Goal: Find specific fact: Find specific fact

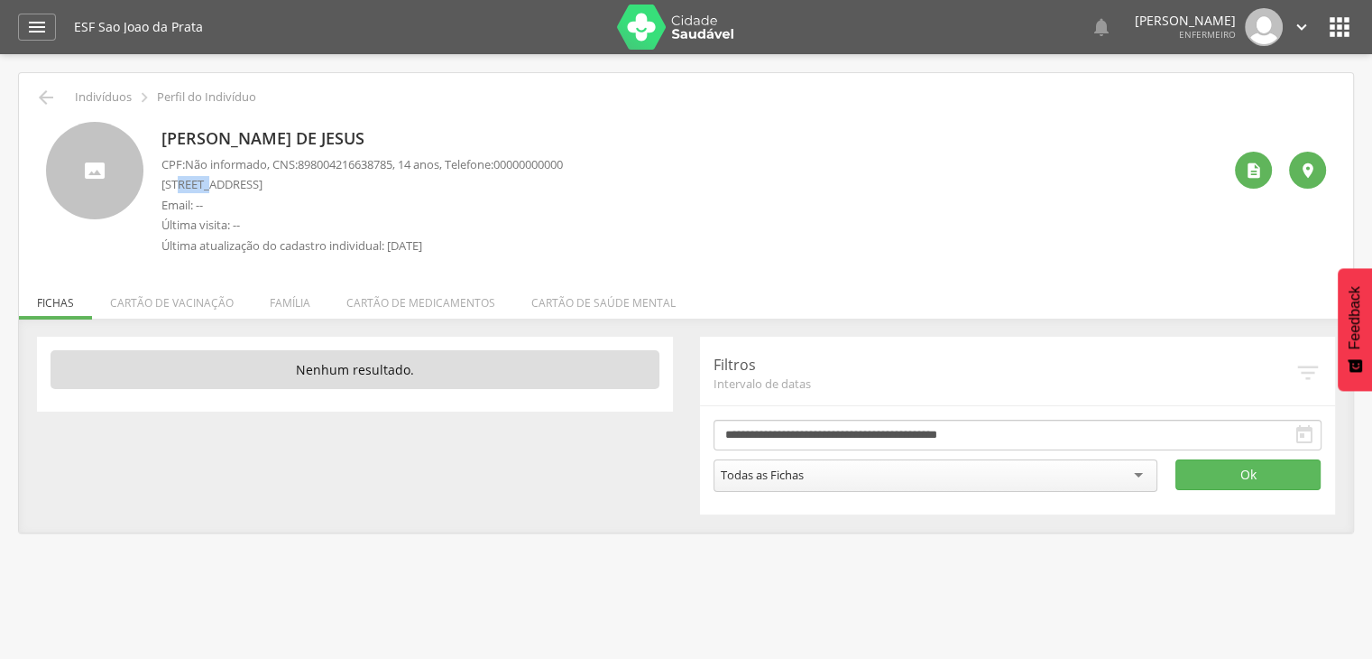
drag, startPoint x: 182, startPoint y: 188, endPoint x: 223, endPoint y: 181, distance: 41.1
click at [211, 181] on p "Rua Sete Setembro, 76 Casa - Pirajá" at bounding box center [363, 184] width 402 height 17
drag, startPoint x: 255, startPoint y: 194, endPoint x: 245, endPoint y: 199, distance: 12.1
click at [249, 199] on div "CPF: Não informado , CNS: 898004216638785 , 14 anos, Telefone: 00000000000 Rua …" at bounding box center [363, 209] width 402 height 107
click at [248, 199] on p "Email: --" at bounding box center [363, 205] width 402 height 17
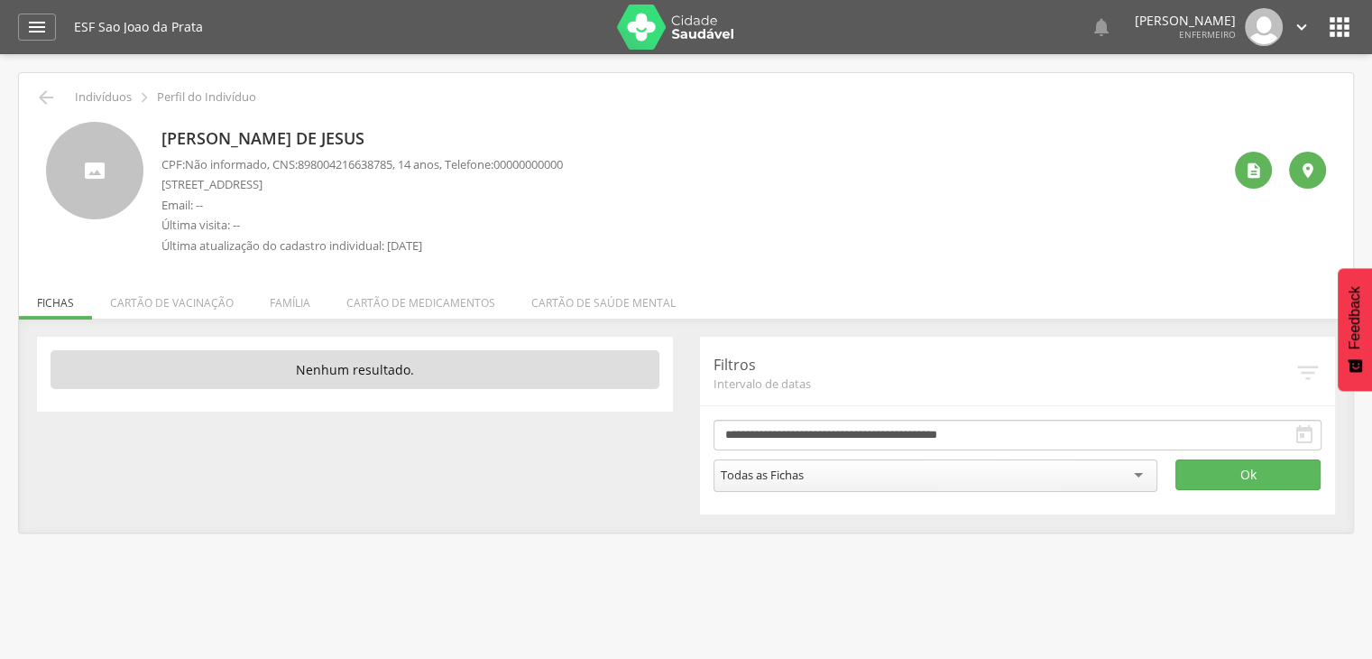
drag, startPoint x: 188, startPoint y: 186, endPoint x: 264, endPoint y: 187, distance: 76.7
click at [264, 187] on p "Rua Sete Setembro, 76 Casa - Pirajá" at bounding box center [363, 184] width 402 height 17
drag, startPoint x: 185, startPoint y: 182, endPoint x: 263, endPoint y: 191, distance: 78.1
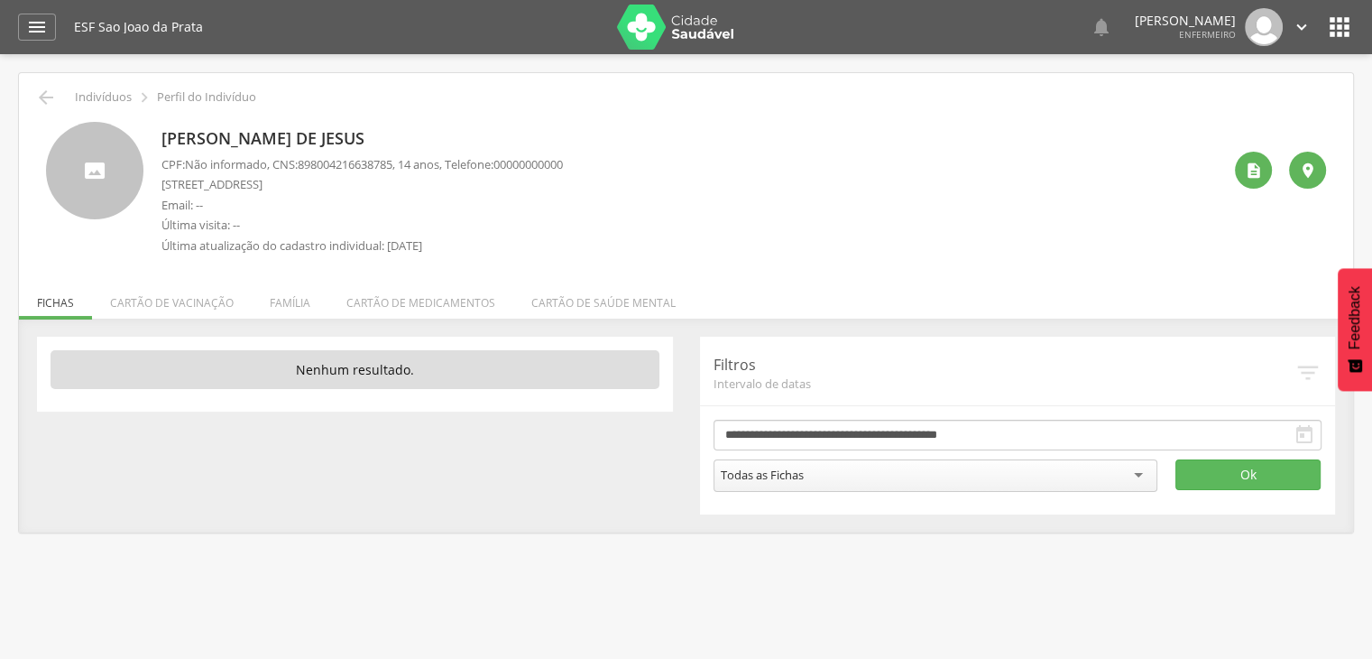
click at [263, 191] on p "Rua Sete Setembro, 76 Casa - Pirajá" at bounding box center [363, 184] width 402 height 17
copy p "Sete Setembro"
drag, startPoint x: 212, startPoint y: 183, endPoint x: 218, endPoint y: 203, distance: 20.8
click at [218, 203] on p "Email: --" at bounding box center [363, 205] width 402 height 17
drag, startPoint x: 184, startPoint y: 187, endPoint x: 263, endPoint y: 189, distance: 79.5
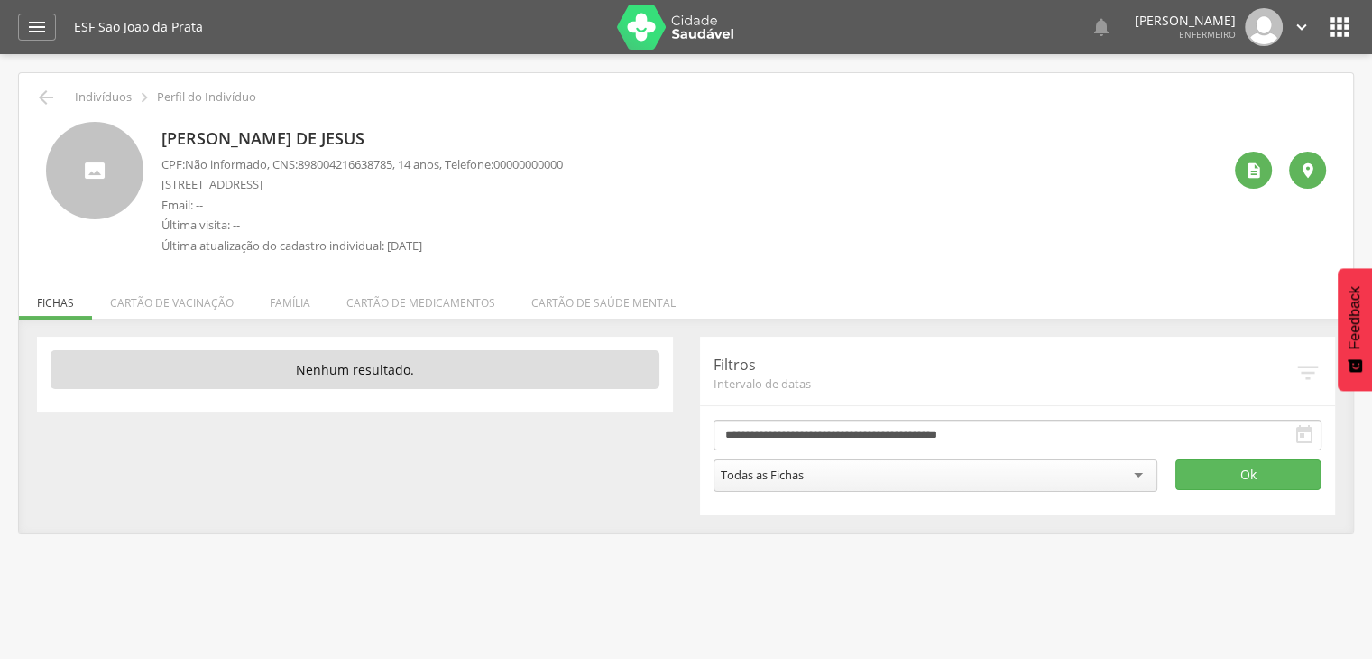
click at [267, 189] on p "Rua Sete Setembro, 76 Casa - Pirajá" at bounding box center [363, 184] width 402 height 17
copy p "Sete Setembro"
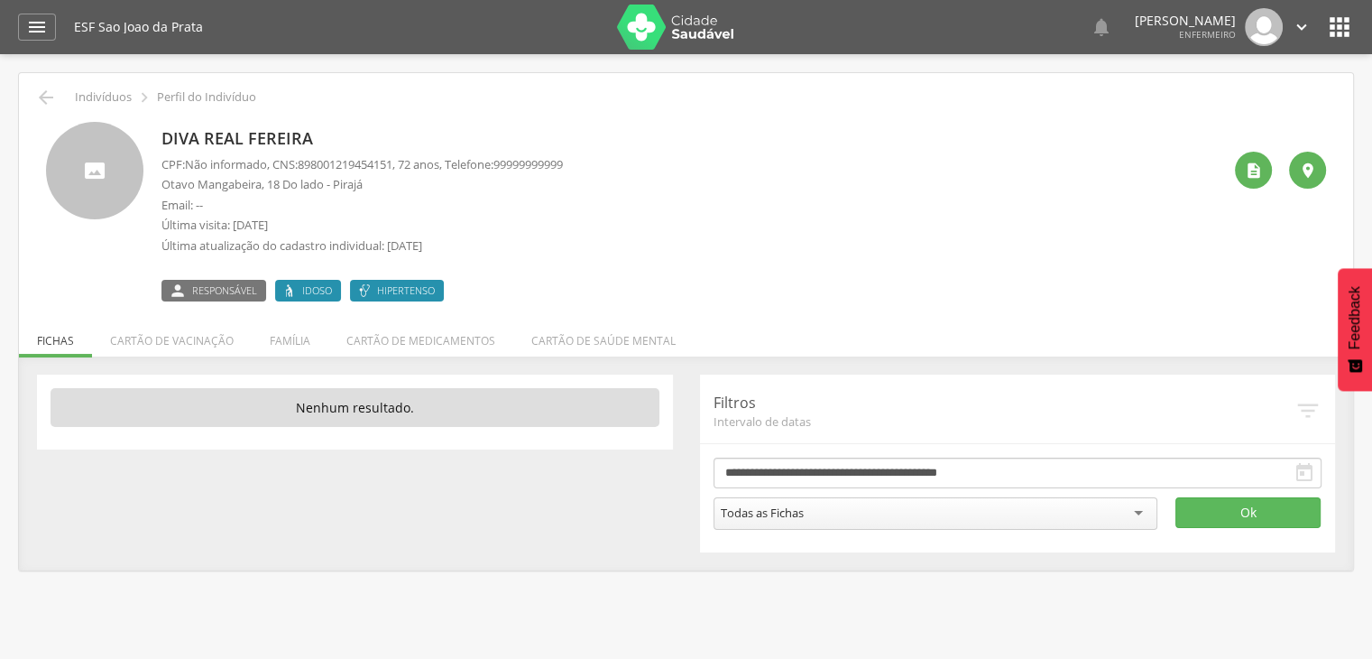
click at [166, 183] on p "Otavo Mangabeira, 18 Do lado - Pirajá" at bounding box center [363, 184] width 402 height 17
drag, startPoint x: 166, startPoint y: 183, endPoint x: 193, endPoint y: 182, distance: 27.1
click at [170, 183] on p "Otavo Mangabeira, 18 Do lado - Pirajá" at bounding box center [363, 184] width 402 height 17
drag, startPoint x: 193, startPoint y: 182, endPoint x: 254, endPoint y: 196, distance: 62.0
drag, startPoint x: 166, startPoint y: 189, endPoint x: 217, endPoint y: 187, distance: 50.6
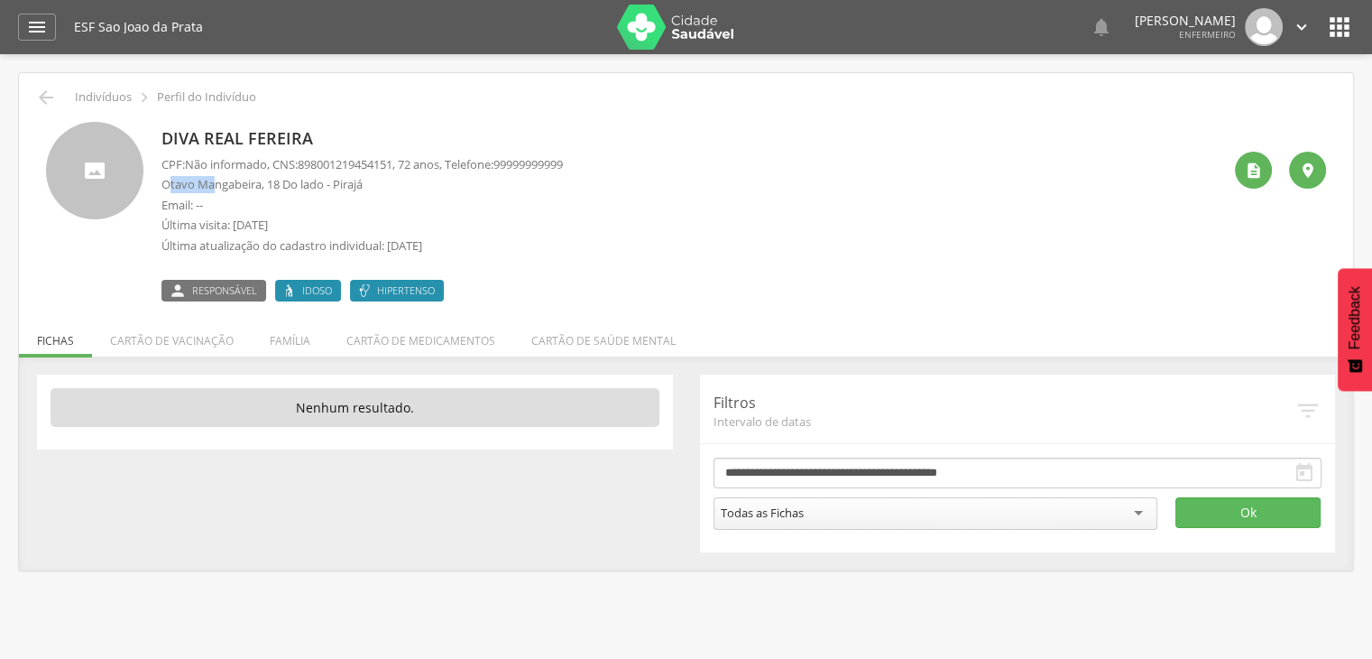
click at [217, 187] on p "Otavo Mangabeira, 18 Do lado - Pirajá" at bounding box center [363, 184] width 402 height 17
drag, startPoint x: 162, startPoint y: 185, endPoint x: 263, endPoint y: 186, distance: 101.1
click at [263, 186] on p "Otavo Mangabeira, 18 Do lado - Pirajá" at bounding box center [363, 184] width 402 height 17
copy p "Otavo Mangabeira"
drag, startPoint x: 249, startPoint y: 180, endPoint x: 270, endPoint y: 202, distance: 30.7
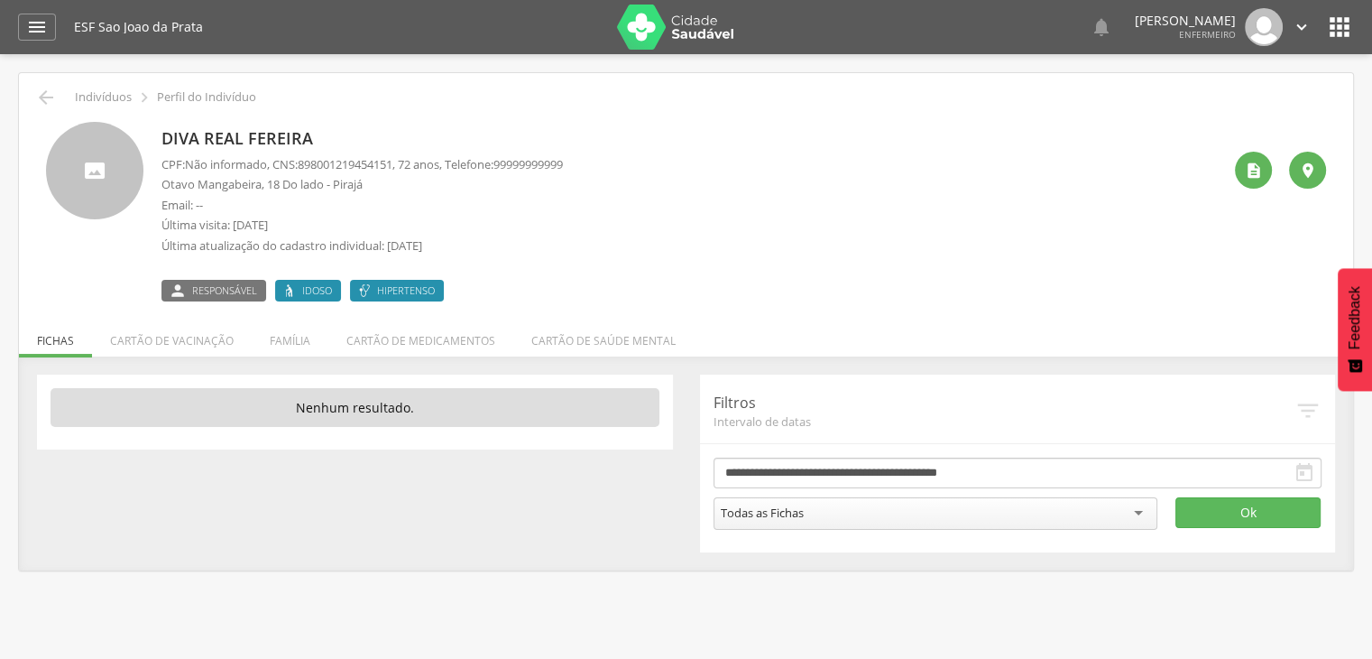
click at [269, 201] on p "Email: --" at bounding box center [363, 205] width 402 height 17
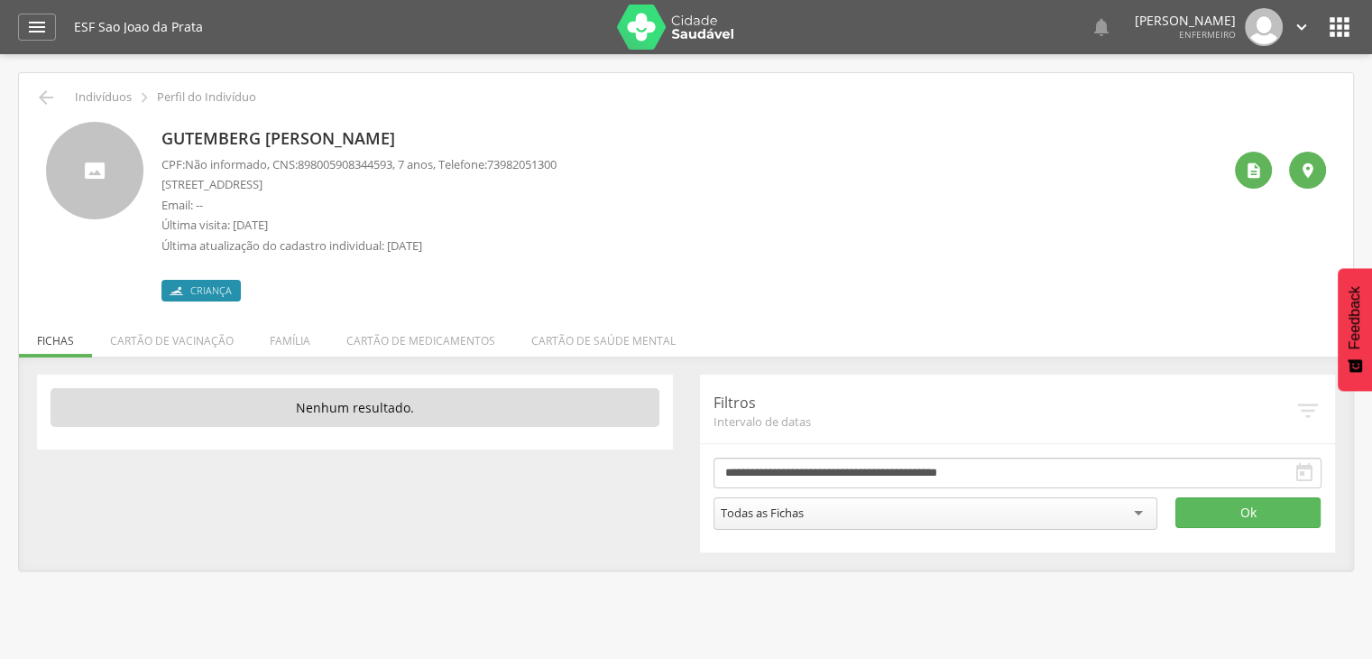
click at [183, 184] on p "Rua Sao Vicente, 36 Casa - São João da Prata" at bounding box center [359, 184] width 395 height 17
drag, startPoint x: 183, startPoint y: 184, endPoint x: 249, endPoint y: 184, distance: 65.9
click at [247, 184] on p "Rua Sao Vicente, 36 Casa - São João da Prata" at bounding box center [359, 184] width 395 height 17
click at [245, 186] on p "Rua Sao Vicente, 36 Casa - São João da Prata" at bounding box center [359, 184] width 395 height 17
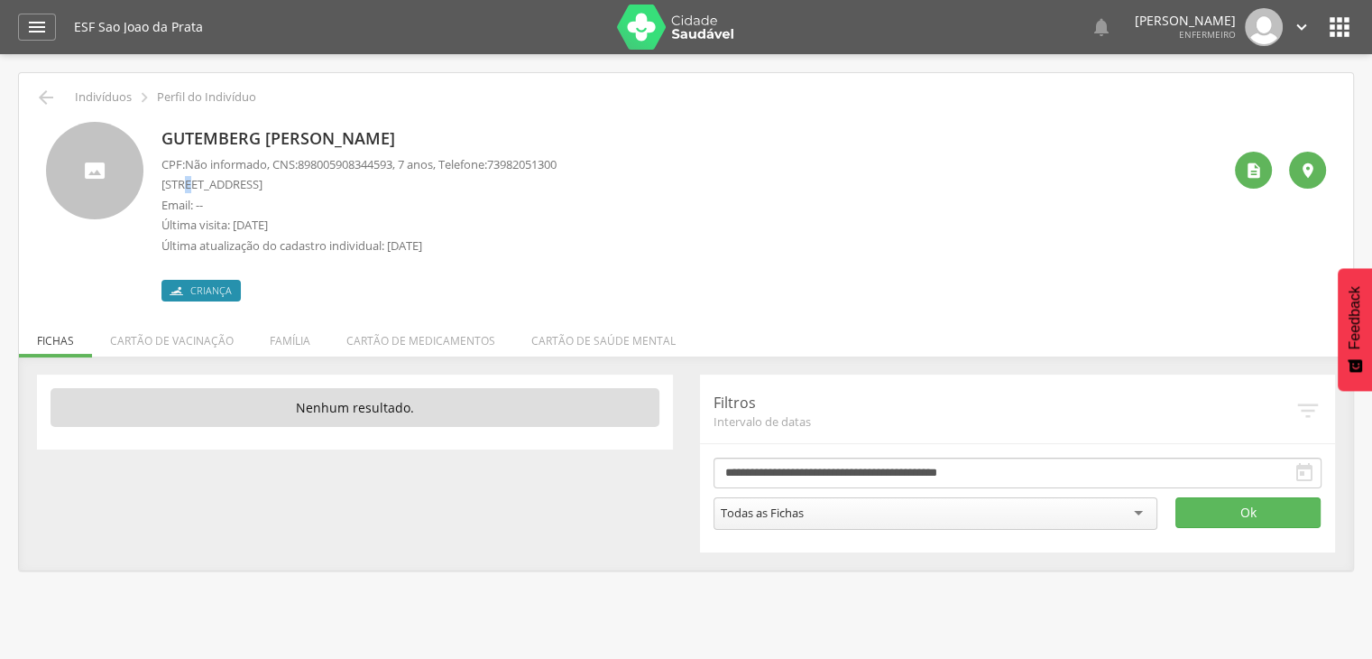
click at [189, 185] on p "Rua Sao Vicente, 36 Casa - São João da Prata" at bounding box center [359, 184] width 395 height 17
click at [195, 185] on p "Rua Sao Vicente, 36 Casa - São João da Prata" at bounding box center [359, 184] width 395 height 17
click at [226, 186] on p "Rua Sao Vicente, 36 Casa - São João da Prata" at bounding box center [359, 184] width 395 height 17
click at [188, 180] on p "Rua Sao Vicente, 36 Casa - São João da Prata" at bounding box center [359, 184] width 395 height 17
click at [189, 180] on p "Rua Sao Vicente, 36 Casa - São João da Prata" at bounding box center [359, 184] width 395 height 17
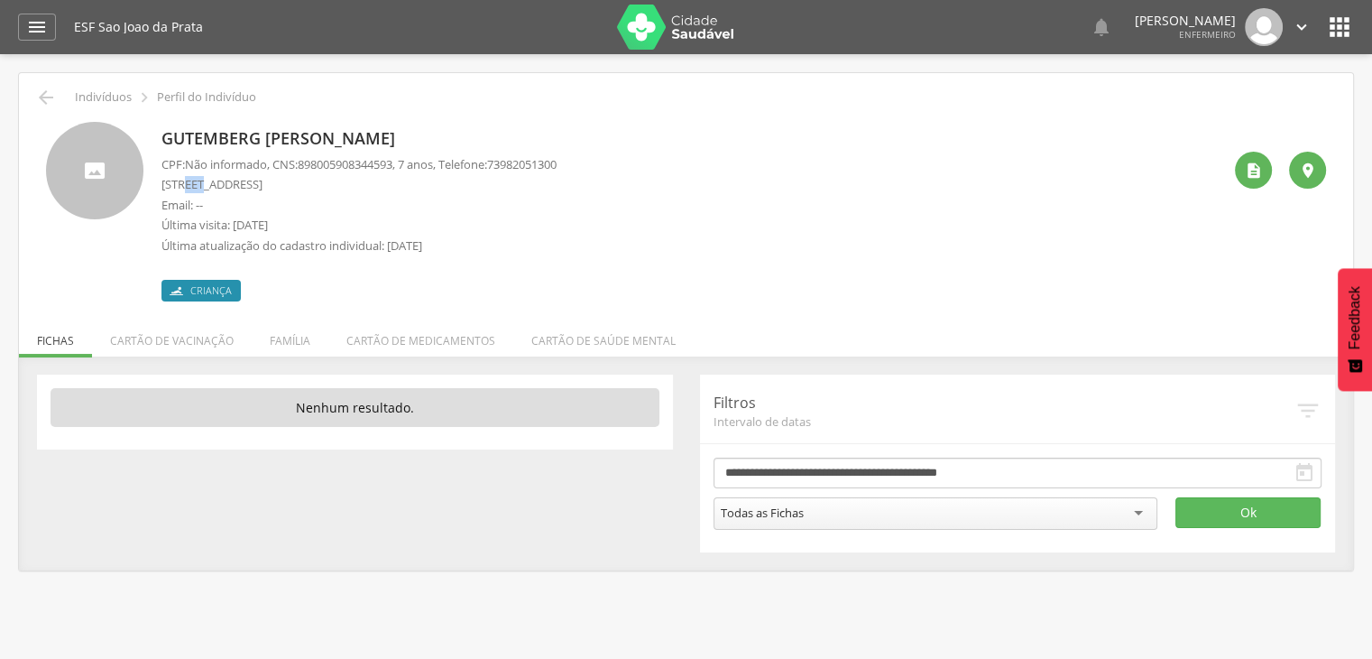
click at [209, 185] on p "Rua Sao Vicente, 36 Casa - São João da Prata" at bounding box center [359, 184] width 395 height 17
click at [216, 186] on p "Rua Sao Vicente, 36 Casa - São João da Prata" at bounding box center [359, 184] width 395 height 17
click at [217, 186] on p "Rua Sao Vicente, 36 Casa - São João da Prata" at bounding box center [359, 184] width 395 height 17
drag, startPoint x: 219, startPoint y: 186, endPoint x: 230, endPoint y: 188, distance: 11.0
click at [220, 186] on p "Rua Sao Vicente, 36 Casa - São João da Prata" at bounding box center [359, 184] width 395 height 17
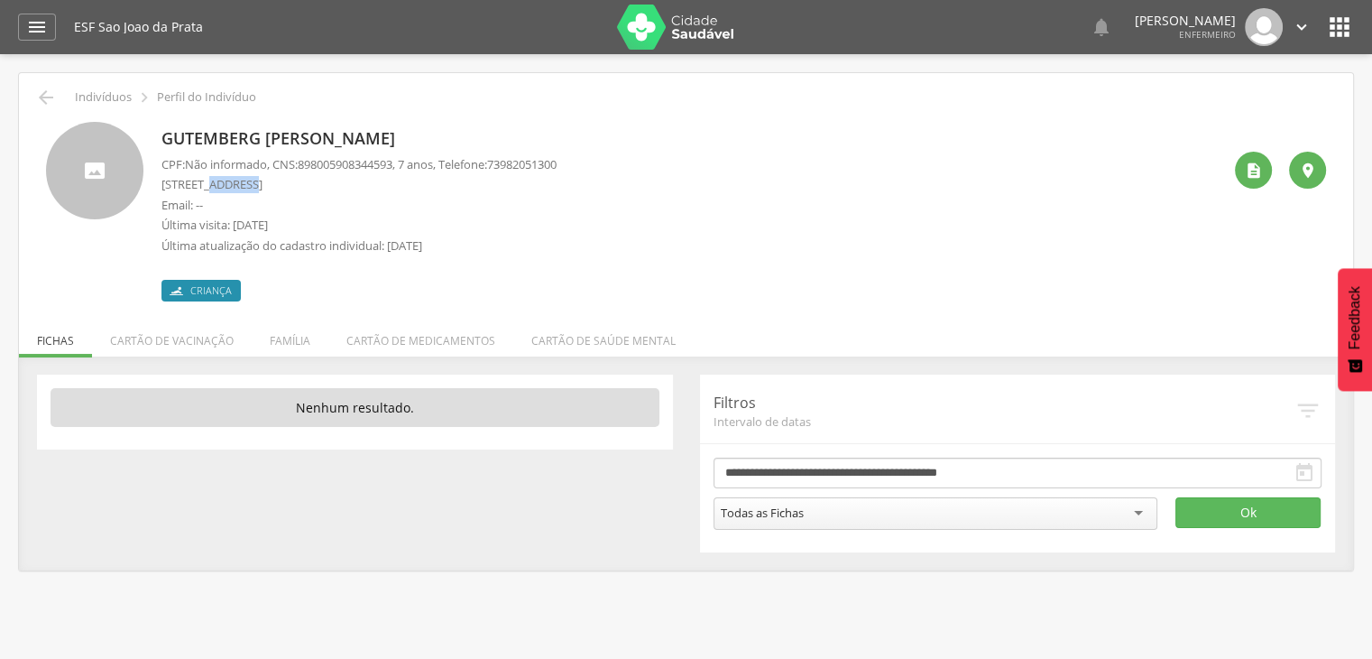
click at [225, 187] on p "Rua Sao Vicente, 36 Casa - São João da Prata" at bounding box center [359, 184] width 395 height 17
click at [226, 188] on p "Rua Sao Vicente, 36 Casa - São João da Prata" at bounding box center [359, 184] width 395 height 17
click at [230, 188] on p "Rua Sao Vicente, 36 Casa - São João da Prata" at bounding box center [359, 184] width 395 height 17
click at [190, 181] on p "Rua Sao Vicente, 36 Casa - São João da Prata" at bounding box center [359, 184] width 395 height 17
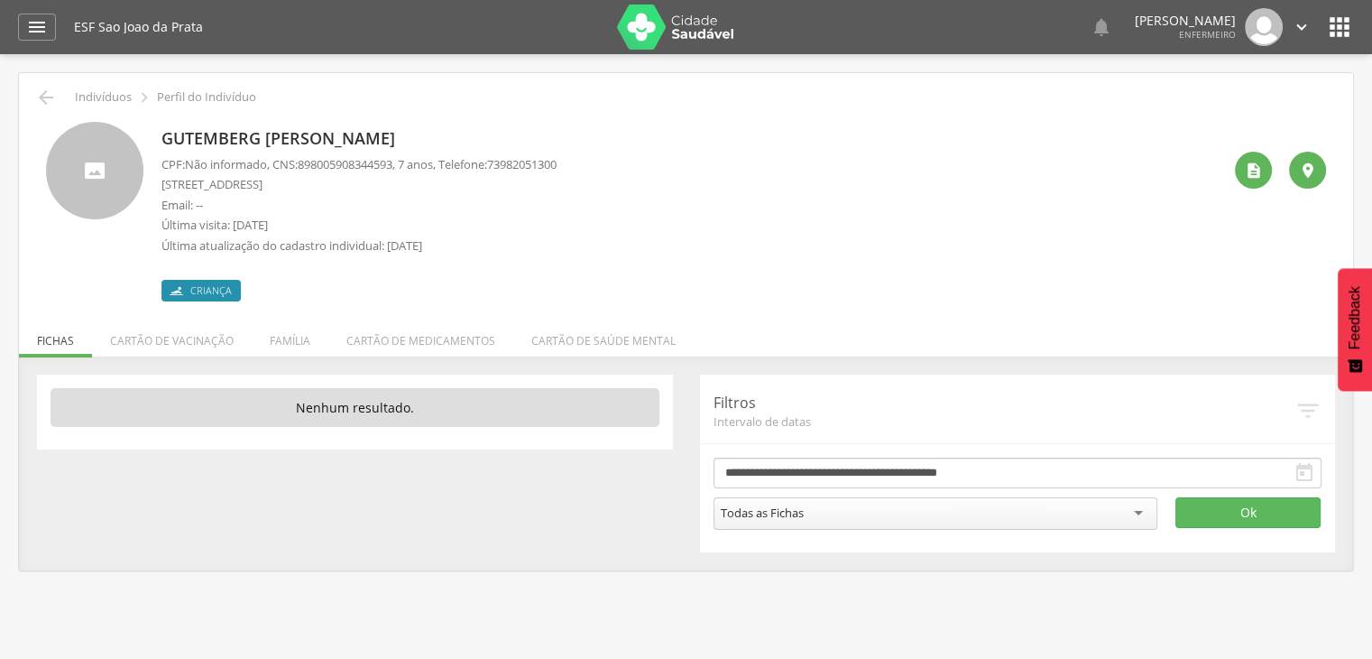
click at [193, 181] on p "Rua Sao Vicente, 36 Casa - São João da Prata" at bounding box center [359, 184] width 395 height 17
click at [195, 181] on p "Rua Sao Vicente, 36 Casa - São João da Prata" at bounding box center [359, 184] width 395 height 17
click at [215, 181] on p "Rua Sao Vicente, 36 Casa - São João da Prata" at bounding box center [359, 184] width 395 height 17
click at [219, 181] on p "Rua Sao Vicente, 36 Casa - São João da Prata" at bounding box center [359, 184] width 395 height 17
drag, startPoint x: 187, startPoint y: 185, endPoint x: 249, endPoint y: 187, distance: 62.3
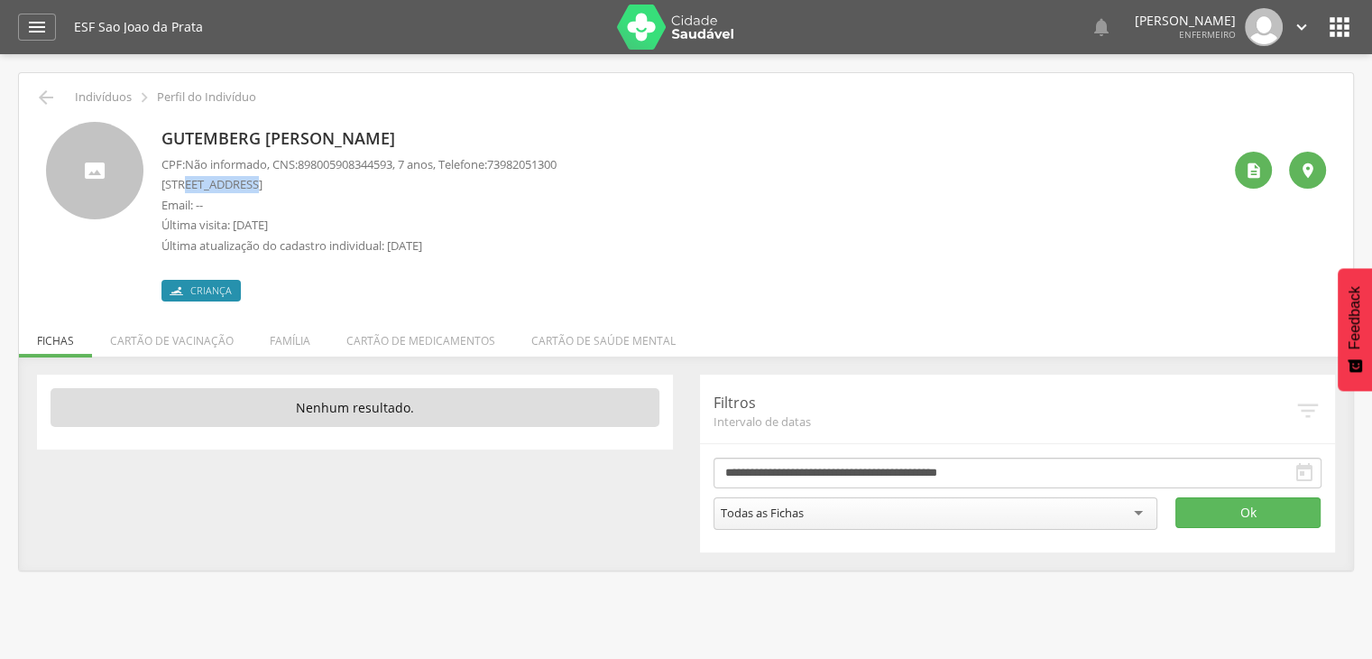
click at [249, 187] on p "Rua Sao Vicente, 36 Casa - São João da Prata" at bounding box center [359, 184] width 395 height 17
copy p "Sao Vicente"
click at [163, 186] on p "São Lucas, S/n Casa - [GEOGRAPHIC_DATA]" at bounding box center [359, 184] width 395 height 17
click at [197, 187] on p "São Lucas, S/n Casa - [GEOGRAPHIC_DATA]" at bounding box center [359, 184] width 395 height 17
click at [163, 179] on p "São Lucas, S/n Casa - [GEOGRAPHIC_DATA]" at bounding box center [359, 184] width 395 height 17
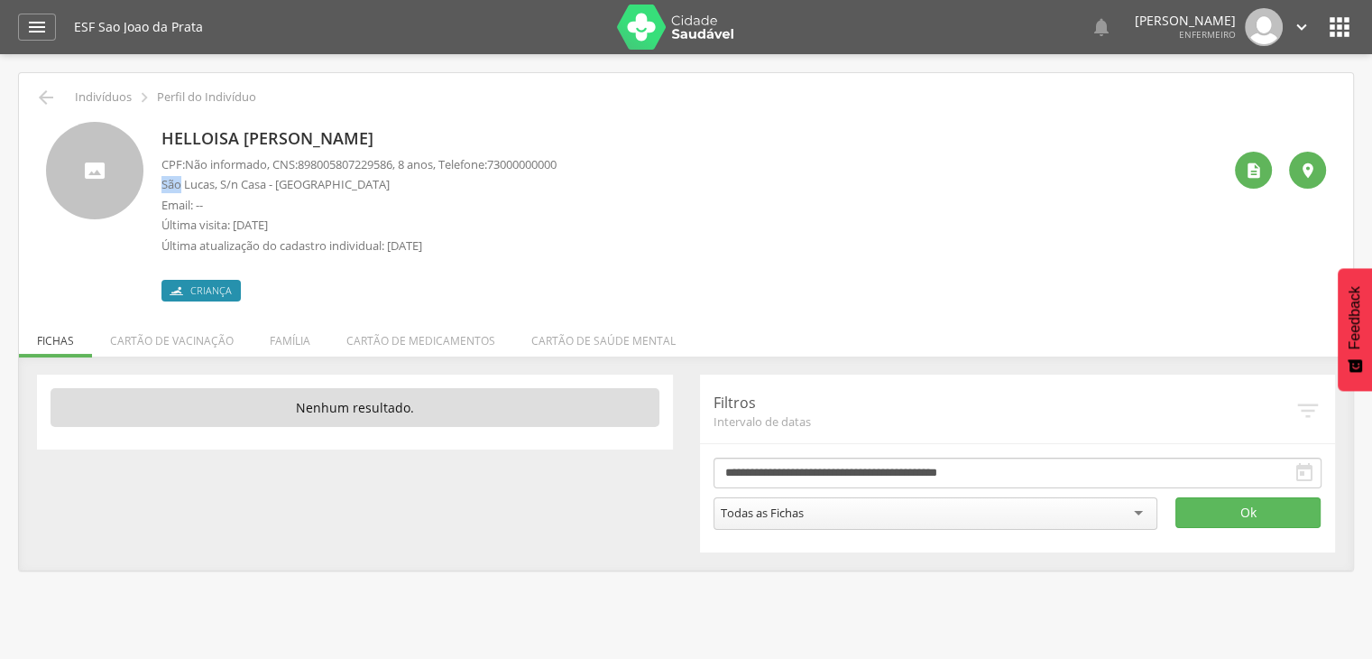
drag, startPoint x: 163, startPoint y: 179, endPoint x: 174, endPoint y: 179, distance: 10.8
click at [168, 178] on p "São Lucas, S/n Casa - [GEOGRAPHIC_DATA]" at bounding box center [359, 184] width 395 height 17
drag, startPoint x: 174, startPoint y: 179, endPoint x: 184, endPoint y: 180, distance: 10.0
click at [176, 179] on p "São Lucas, S/n Casa - [GEOGRAPHIC_DATA]" at bounding box center [359, 184] width 395 height 17
click at [209, 184] on p "São Lucas, S/n Casa - [GEOGRAPHIC_DATA]" at bounding box center [359, 184] width 395 height 17
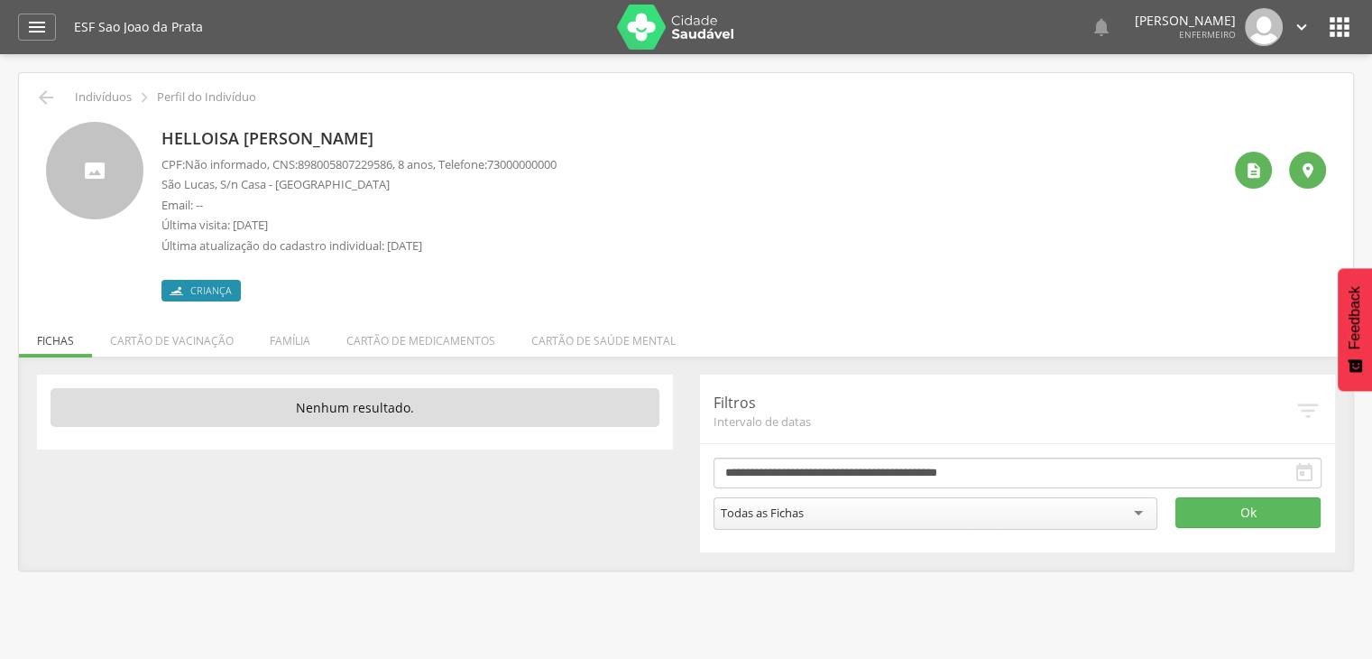
click at [162, 180] on p "São Lucas, S/n Casa - [GEOGRAPHIC_DATA]" at bounding box center [359, 184] width 395 height 17
click at [177, 182] on p "São Lucas, S/n Casa - [GEOGRAPHIC_DATA]" at bounding box center [359, 184] width 395 height 17
click at [180, 183] on p "São Lucas, S/n Casa - [GEOGRAPHIC_DATA]" at bounding box center [359, 184] width 395 height 17
click at [193, 183] on p "São Lucas, S/n Casa - São João da Prata" at bounding box center [359, 184] width 395 height 17
click at [167, 184] on p "São Lucas, S/n Casa - São João da Prata" at bounding box center [359, 184] width 395 height 17
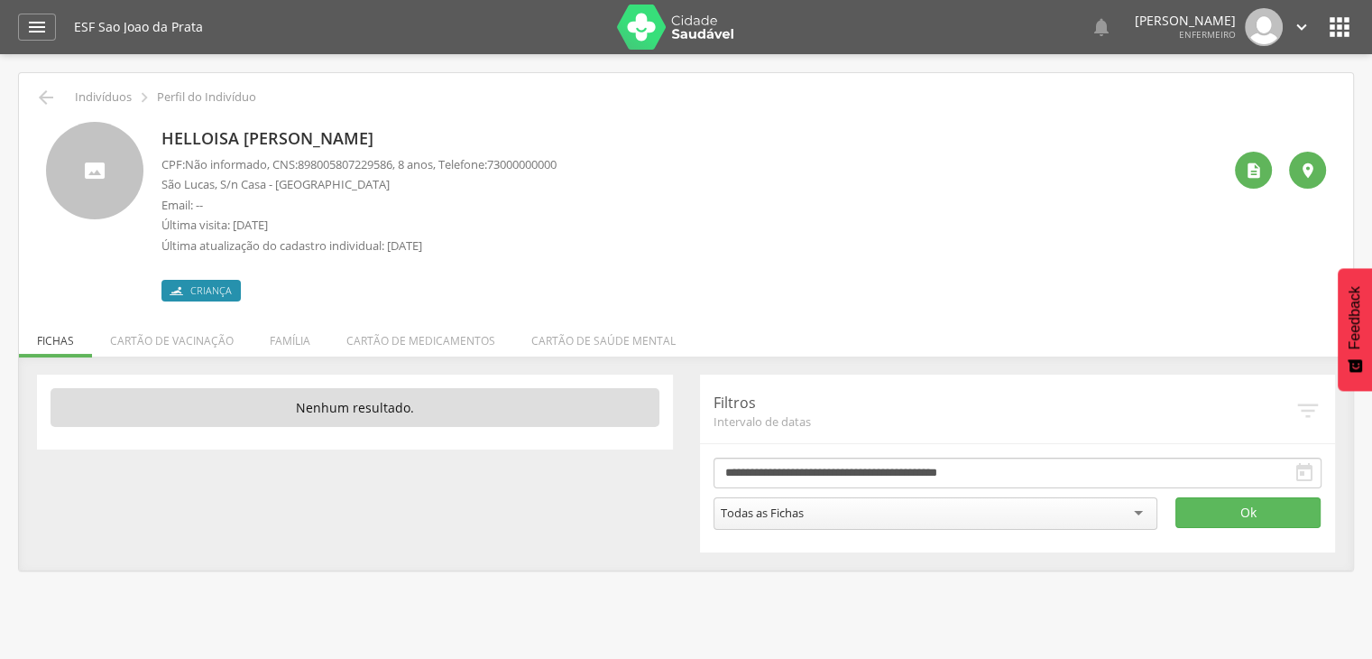
click at [169, 184] on p "São Lucas, S/n Casa - São João da Prata" at bounding box center [359, 184] width 395 height 17
drag, startPoint x: 196, startPoint y: 184, endPoint x: 209, endPoint y: 184, distance: 13.5
click at [209, 184] on p "São Lucas, S/n Casa - São João da Prata" at bounding box center [359, 184] width 395 height 17
click at [210, 184] on p "São Lucas, S/n Casa - São João da Prata" at bounding box center [359, 184] width 395 height 17
click at [162, 180] on p "São Lucas, S/n Casa - São João da Prata" at bounding box center [359, 184] width 395 height 17
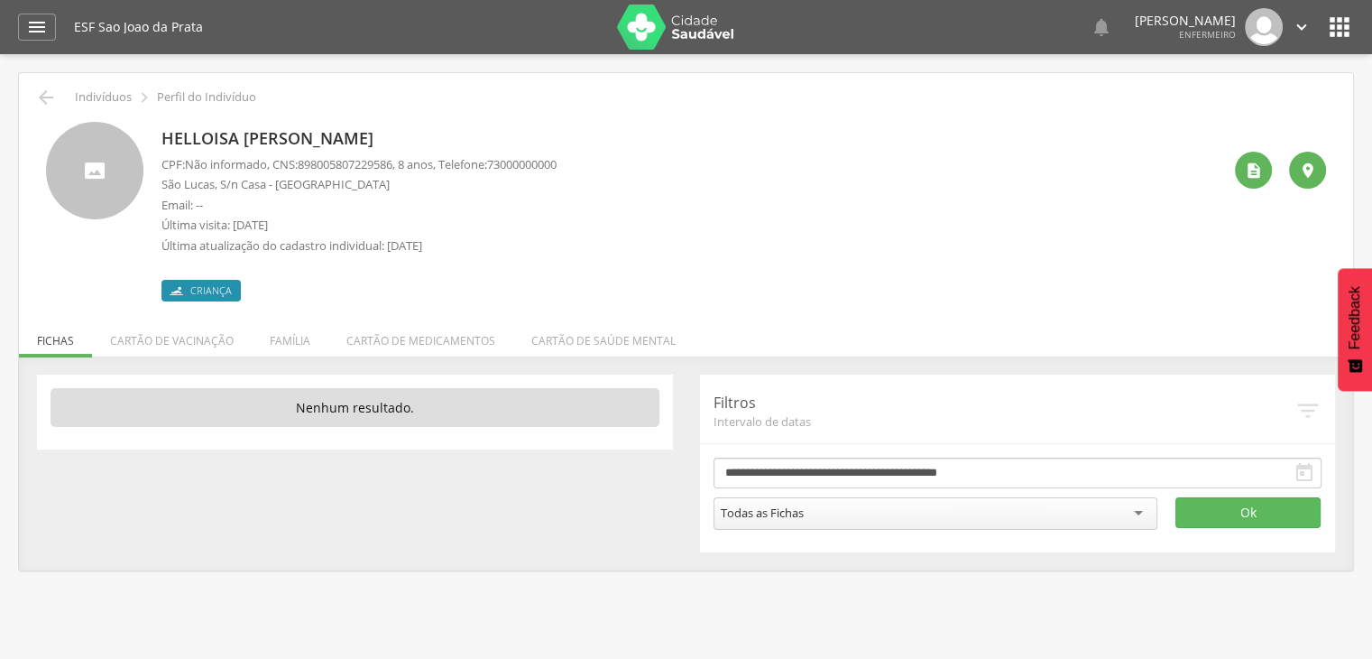
click at [162, 180] on p "São Lucas, S/n Casa - São João da Prata" at bounding box center [359, 184] width 395 height 17
click at [164, 180] on p "São Lucas, S/n Casa - São João da Prata" at bounding box center [359, 184] width 395 height 17
click at [206, 185] on p "São Lucas, S/n Casa - São João da Prata" at bounding box center [359, 184] width 395 height 17
drag, startPoint x: 214, startPoint y: 186, endPoint x: 159, endPoint y: 178, distance: 55.6
click at [159, 178] on div "Helloisa Vitoria Costa Oliveira CPF: Não informado , CNS: 898005807229586 , 8 a…" at bounding box center [686, 212] width 1280 height 180
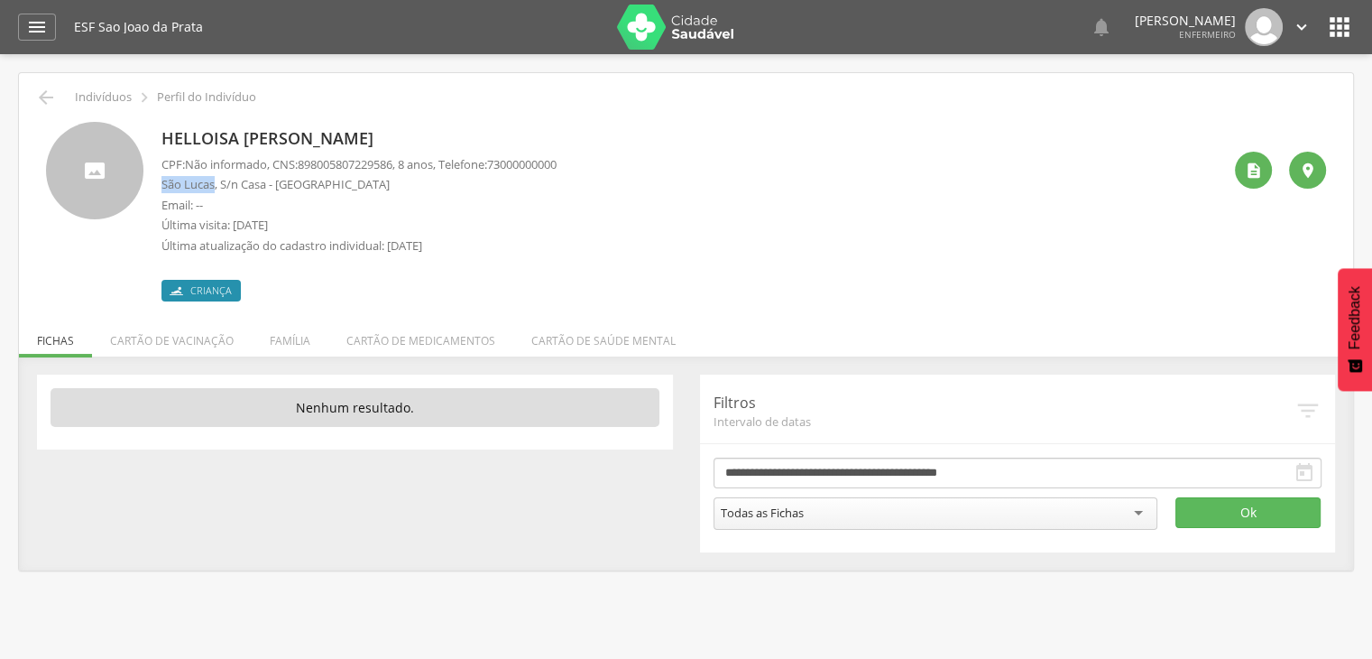
copy p "São Lucas"
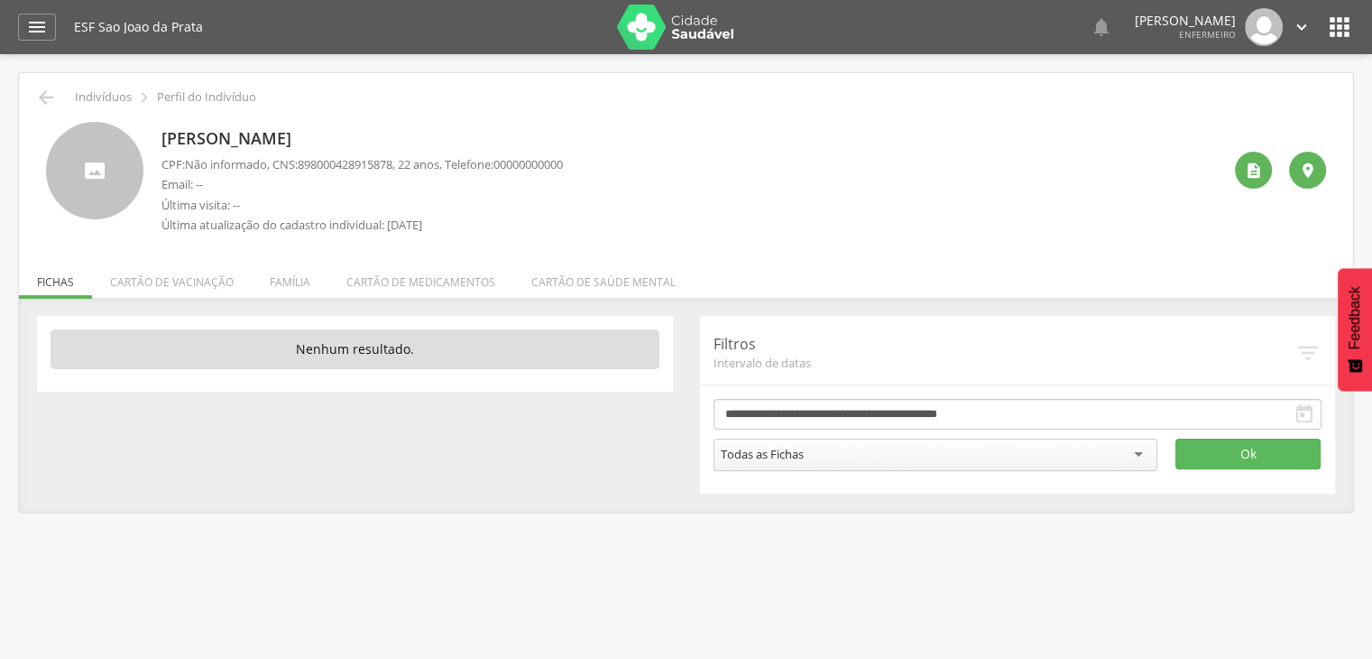
click at [161, 120] on div "[PERSON_NAME] CPF: Não informado , CNS: [PHONE_NUMBER] , 22 anos, Telefone: 000…" at bounding box center [685, 175] width 1307 height 134
drag, startPoint x: 161, startPoint y: 120, endPoint x: 361, endPoint y: 138, distance: 201.1
click at [361, 138] on div "[PERSON_NAME] CPF: Não informado , CNS: [PHONE_NUMBER] , 22 anos, Telefone: 000…" at bounding box center [685, 175] width 1307 height 134
click at [361, 138] on p "[PERSON_NAME]" at bounding box center [363, 138] width 402 height 23
drag, startPoint x: 163, startPoint y: 134, endPoint x: 390, endPoint y: 145, distance: 226.8
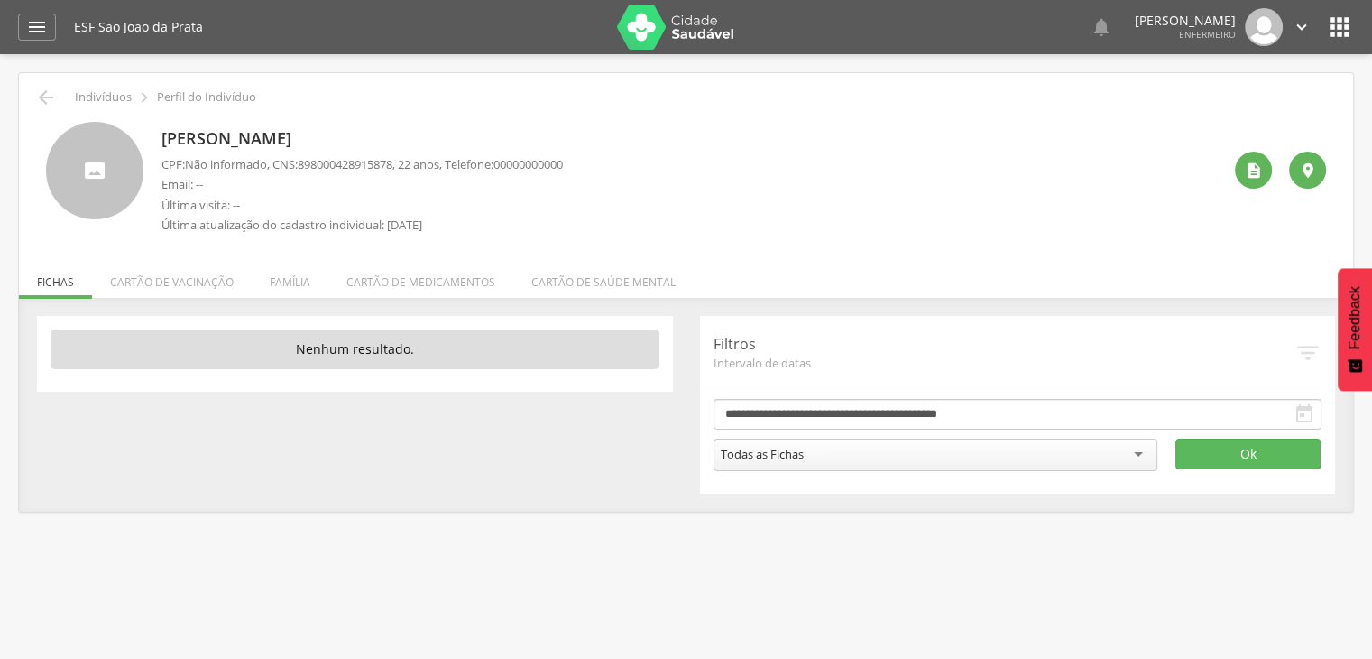
click at [389, 144] on p "[PERSON_NAME]" at bounding box center [363, 138] width 402 height 23
click at [163, 132] on p "[PERSON_NAME]" at bounding box center [363, 138] width 402 height 23
drag, startPoint x: 163, startPoint y: 132, endPoint x: 336, endPoint y: 141, distance: 172.6
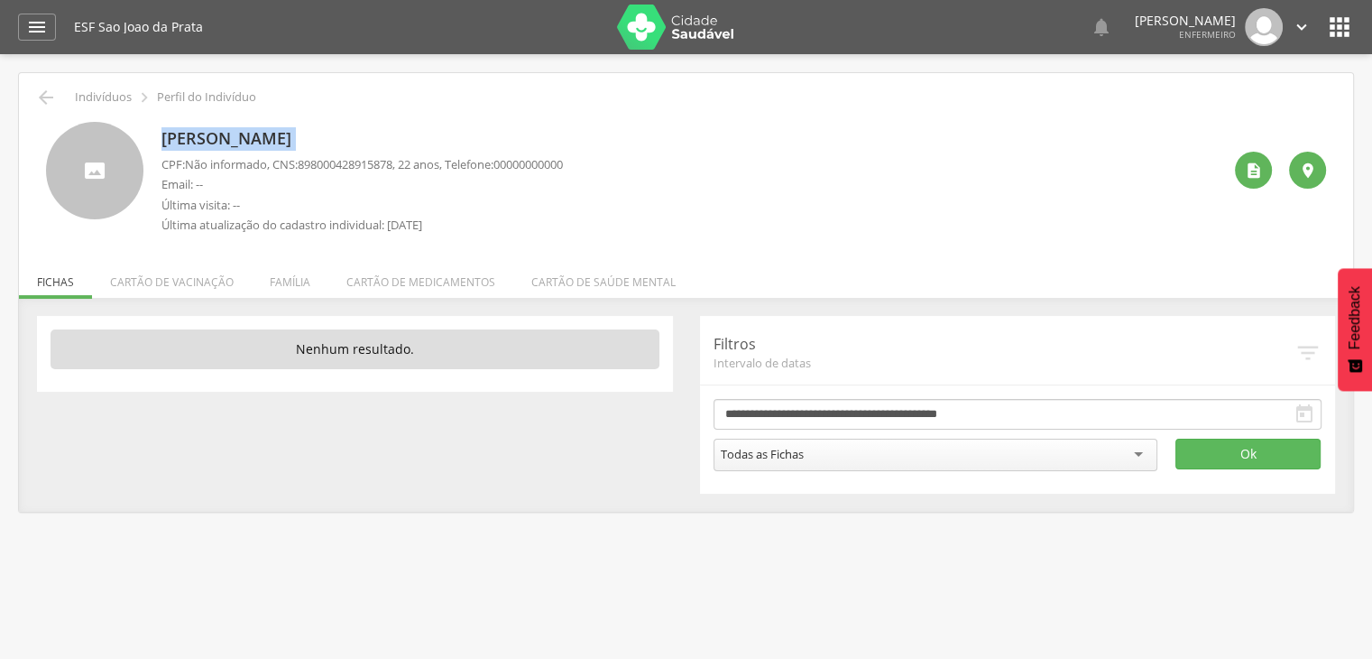
click at [336, 141] on p "Hevillen Souza Oliveira" at bounding box center [363, 138] width 402 height 23
drag, startPoint x: 148, startPoint y: 138, endPoint x: 364, endPoint y: 140, distance: 215.7
click at [364, 140] on div "Hevillen Souza Oliveira CPF: Não informado , CNS: 898000428915878 , 22 anos, Te…" at bounding box center [686, 182] width 1280 height 121
copy div "Hevillen Souza Oliveir"
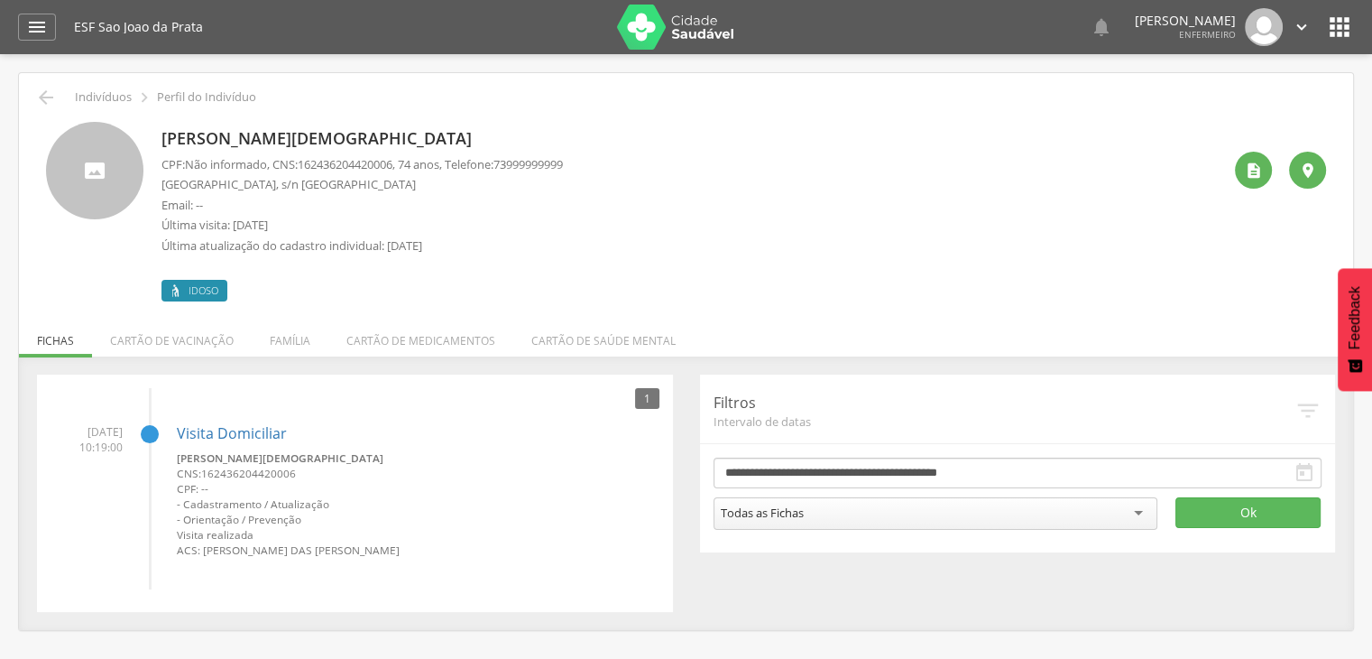
click at [188, 184] on p "Rua Campo Alegre, s/n Casa - Pirajá" at bounding box center [363, 184] width 402 height 17
click at [235, 180] on p "Rua Campo Alegre, s/n Casa - Pirajá" at bounding box center [363, 184] width 402 height 17
click at [179, 184] on p "Rua Campo Alegre, s/n Casa - Pirajá" at bounding box center [363, 184] width 402 height 17
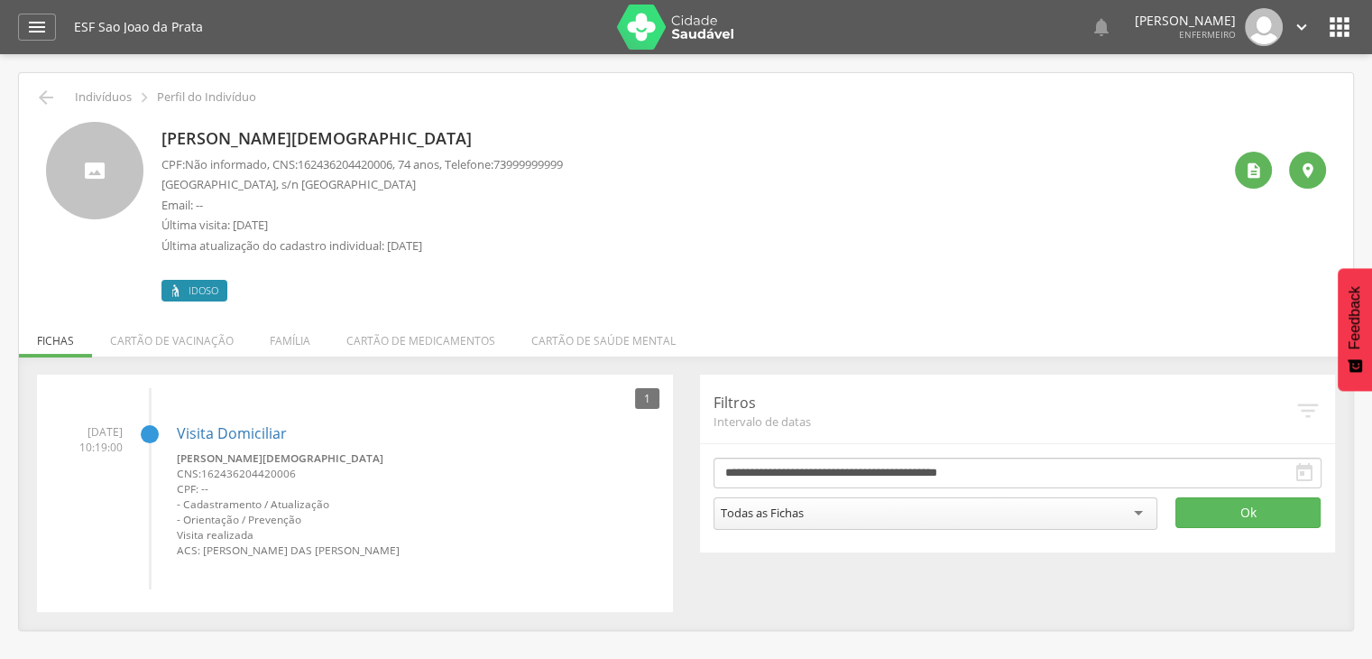
click at [179, 184] on p "Rua Campo Alegre, s/n Casa - Pirajá" at bounding box center [363, 184] width 402 height 17
click at [186, 183] on p "Rua Campo Alegre, s/n Casa - Pirajá" at bounding box center [363, 184] width 402 height 17
drag, startPoint x: 194, startPoint y: 183, endPoint x: 262, endPoint y: 183, distance: 67.7
click at [262, 183] on p "Rua Campo Alegre, s/n Casa - Pirajá" at bounding box center [363, 184] width 402 height 17
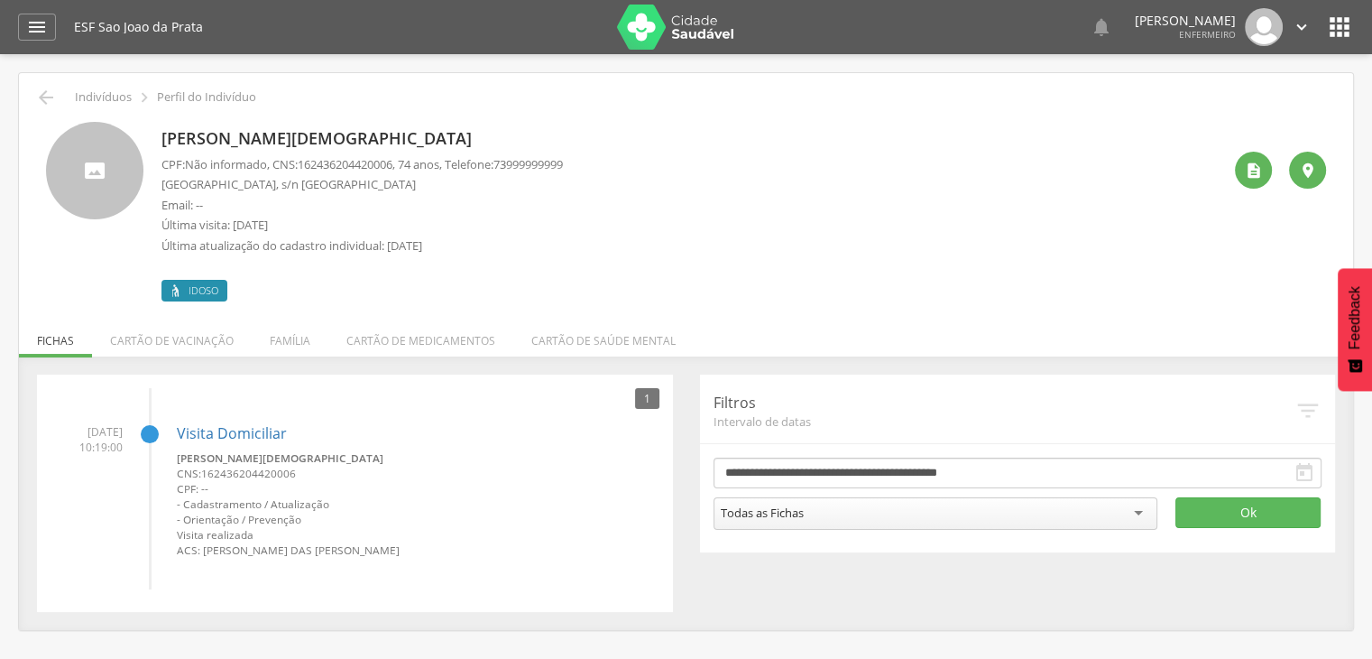
click at [185, 184] on p "Rua Campo Alegre, s/n Casa - Pirajá" at bounding box center [363, 184] width 402 height 17
drag, startPoint x: 185, startPoint y: 184, endPoint x: 214, endPoint y: 184, distance: 28.9
click at [204, 184] on p "Rua Campo Alegre, s/n Casa - Pirajá" at bounding box center [363, 184] width 402 height 17
click at [254, 179] on p "Rua Campo Alegre, s/n Casa - Pirajá" at bounding box center [363, 184] width 402 height 17
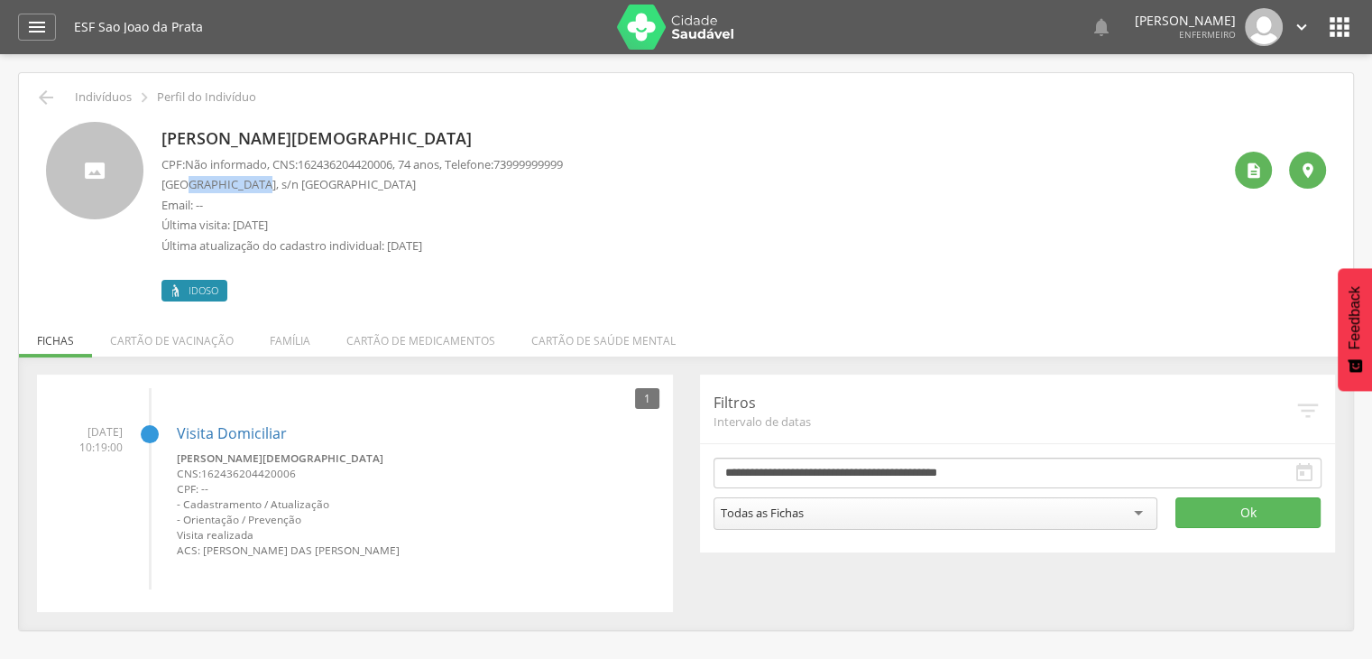
drag, startPoint x: 187, startPoint y: 181, endPoint x: 263, endPoint y: 177, distance: 75.9
click at [263, 177] on p "Rua Campo Alegre, s/n Casa - Pirajá" at bounding box center [363, 184] width 402 height 17
drag, startPoint x: 186, startPoint y: 186, endPoint x: 265, endPoint y: 189, distance: 79.5
click at [265, 189] on p "Rua Campo Alegre, s/n Casa - Pirajá" at bounding box center [363, 184] width 402 height 17
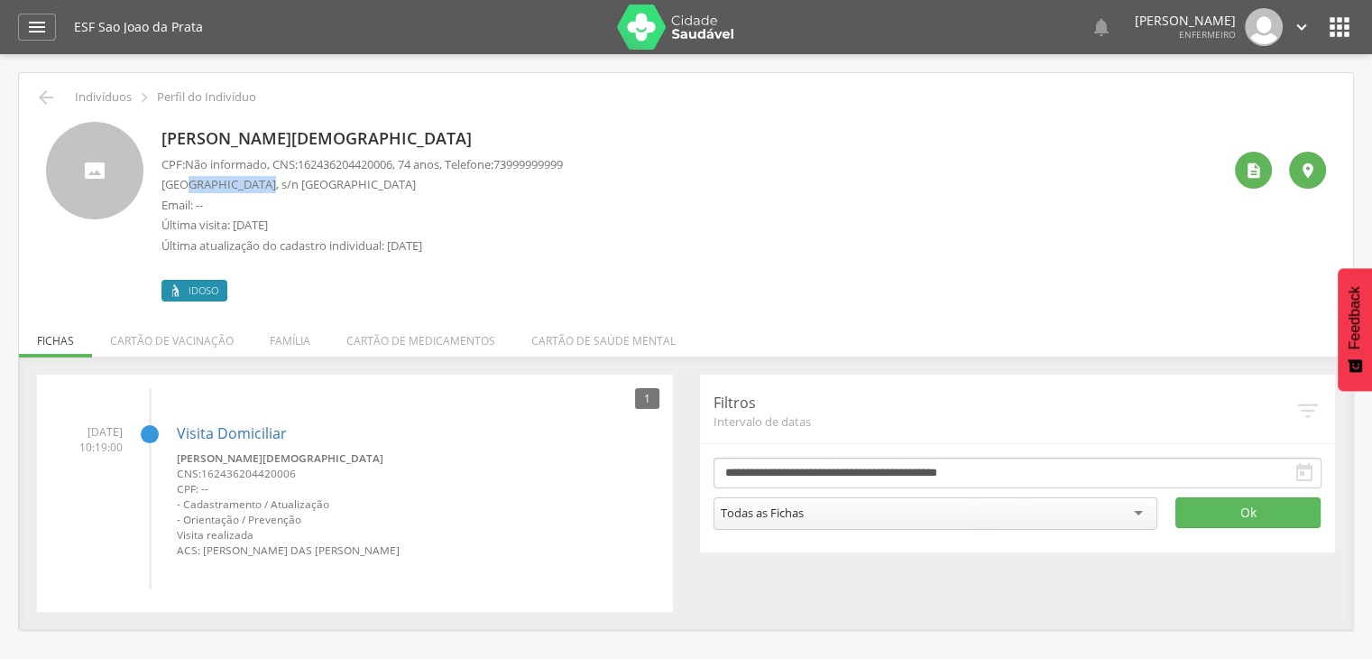
click at [265, 189] on p "Rua Campo Alegre, s/n Casa - Pirajá" at bounding box center [363, 184] width 402 height 17
click at [185, 186] on p "Rua Campo Alegre, s/n Casa - Pirajá" at bounding box center [363, 184] width 402 height 17
drag, startPoint x: 185, startPoint y: 186, endPoint x: 250, endPoint y: 191, distance: 65.2
click at [250, 191] on p "Rua Campo Alegre, s/n Casa - Pirajá" at bounding box center [363, 184] width 402 height 17
click at [252, 192] on p "Rua Campo Alegre, s/n Casa - Pirajá" at bounding box center [363, 184] width 402 height 17
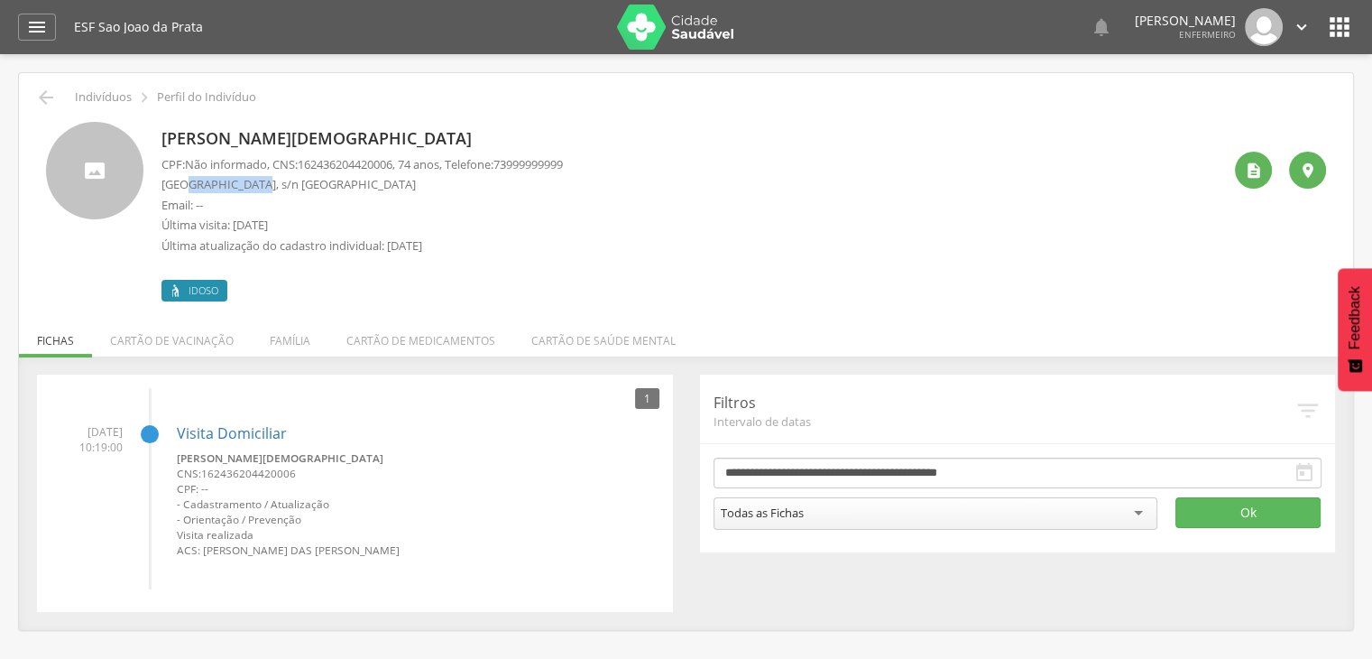
click at [252, 192] on p "Rua Campo Alegre, s/n Casa - Pirajá" at bounding box center [363, 184] width 402 height 17
copy p "Campo Alegre"
click at [284, 214] on div "CPF: Não informado , CNS: 162436204420006 , 74 anos, Telefone: 73999999999 Rua …" at bounding box center [363, 209] width 402 height 107
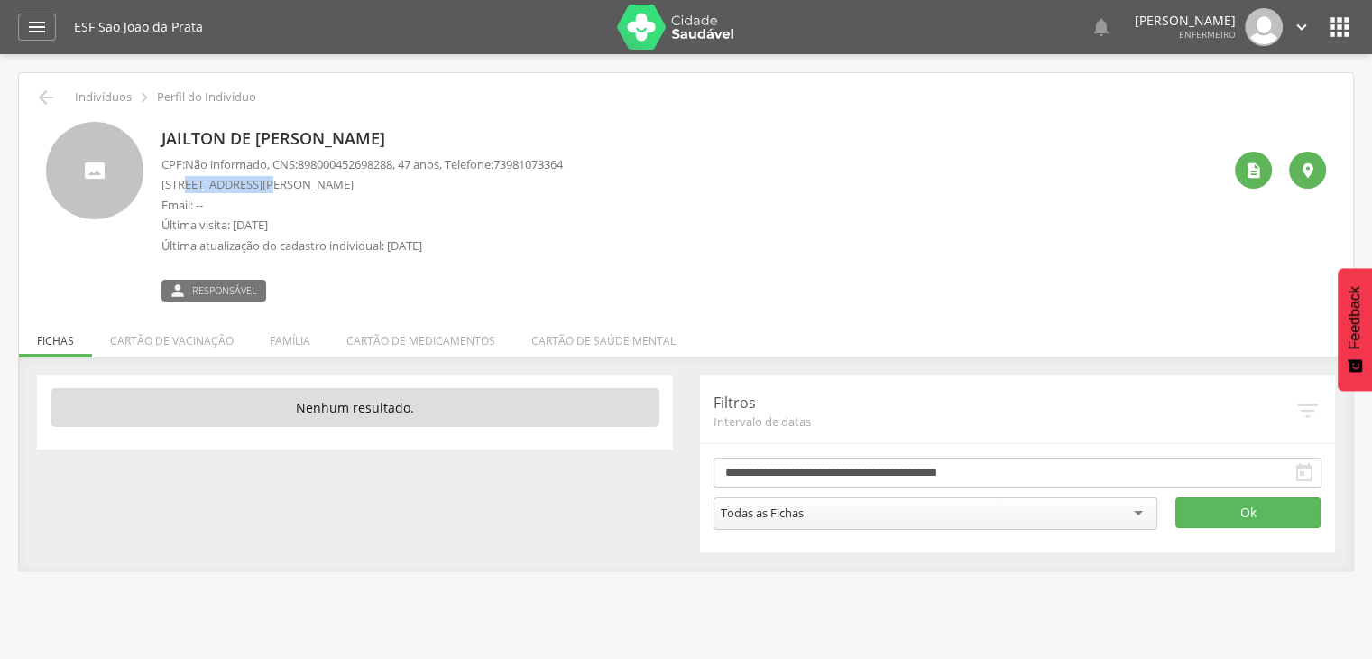
drag, startPoint x: 184, startPoint y: 180, endPoint x: 268, endPoint y: 186, distance: 84.1
click at [268, 186] on p "Rua Joao Bernadino, 136 Casa - São João da Prata" at bounding box center [363, 184] width 402 height 17
copy p "Joao Bernadino"
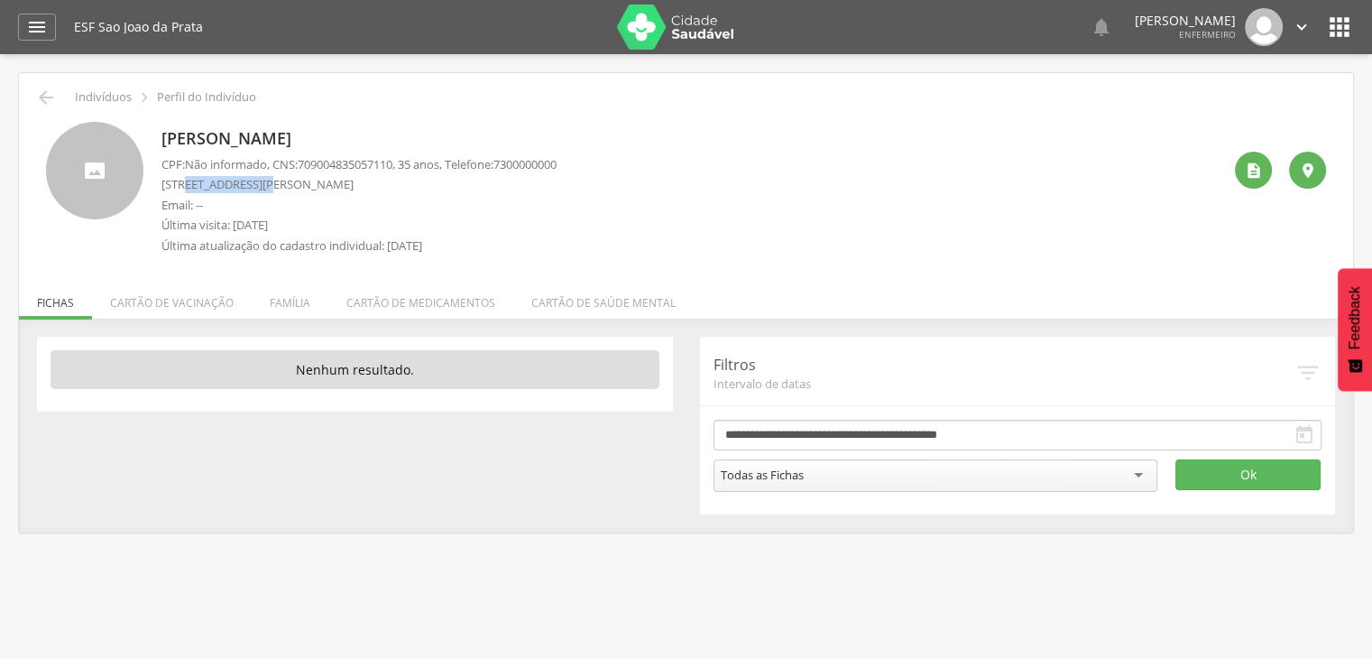
drag, startPoint x: 185, startPoint y: 185, endPoint x: 267, endPoint y: 188, distance: 82.2
click at [267, 188] on p "[STREET_ADDRESS][PERSON_NAME]" at bounding box center [359, 184] width 395 height 17
copy p "[PERSON_NAME]"
drag, startPoint x: 264, startPoint y: 179, endPoint x: 295, endPoint y: 204, distance: 39.7
click at [295, 204] on p "Email: --" at bounding box center [359, 205] width 395 height 17
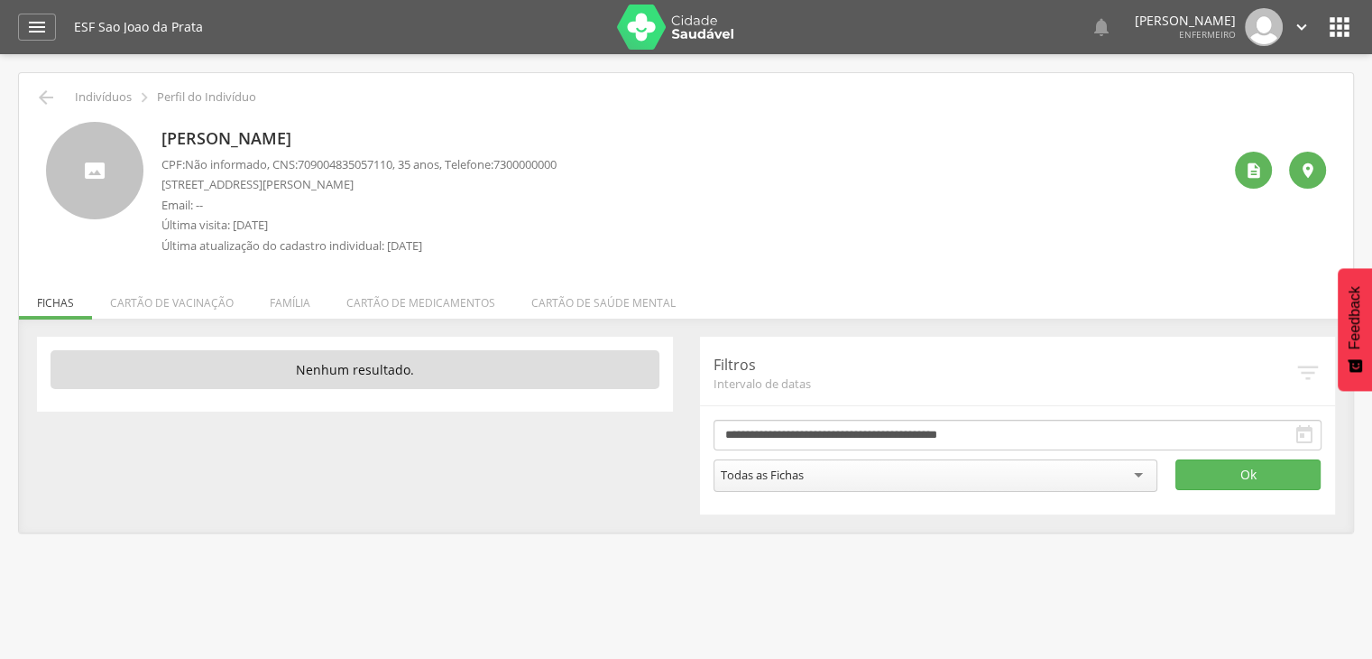
click at [185, 185] on p "[STREET_ADDRESS][PERSON_NAME]" at bounding box center [359, 184] width 395 height 17
drag, startPoint x: 185, startPoint y: 185, endPoint x: 217, endPoint y: 185, distance: 31.6
click at [217, 185] on p "[STREET_ADDRESS][PERSON_NAME]" at bounding box center [359, 184] width 395 height 17
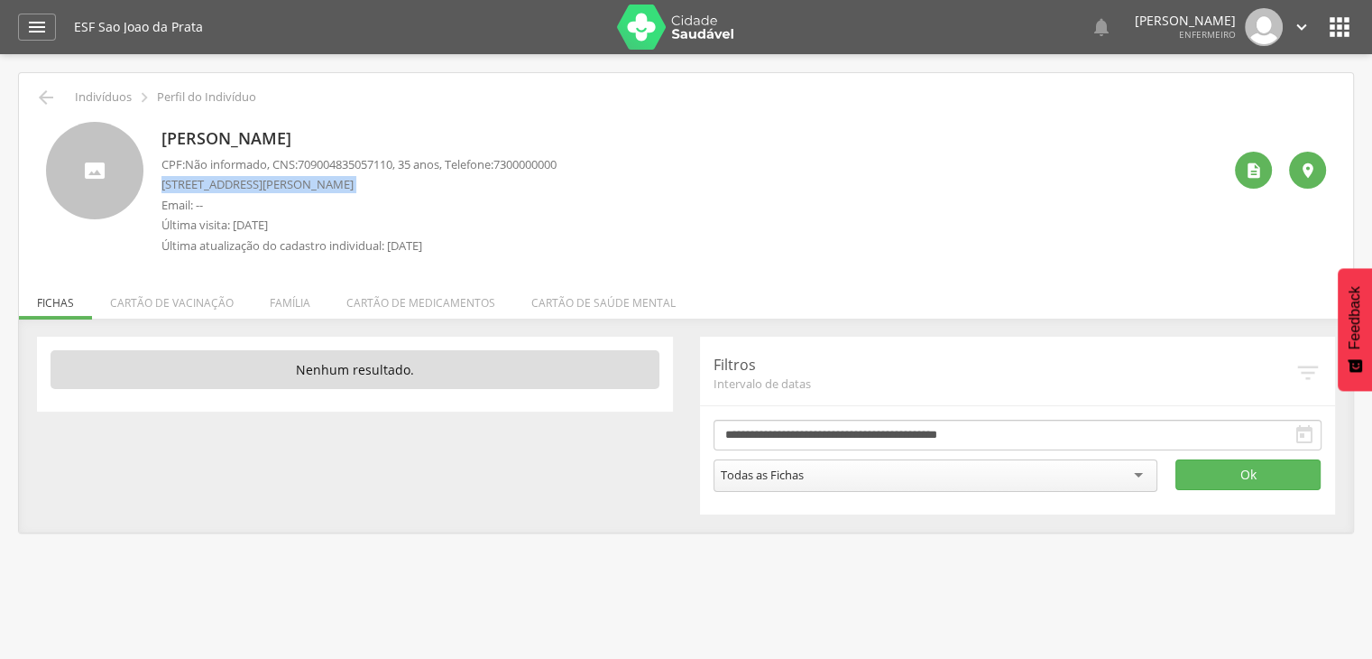
click at [217, 185] on p "Rua Joao Bernadino, 116 Casa - São João da Prata" at bounding box center [359, 184] width 395 height 17
click at [191, 186] on p "Rua Joao Bernadino, 116 Casa - São João da Prata" at bounding box center [359, 184] width 395 height 17
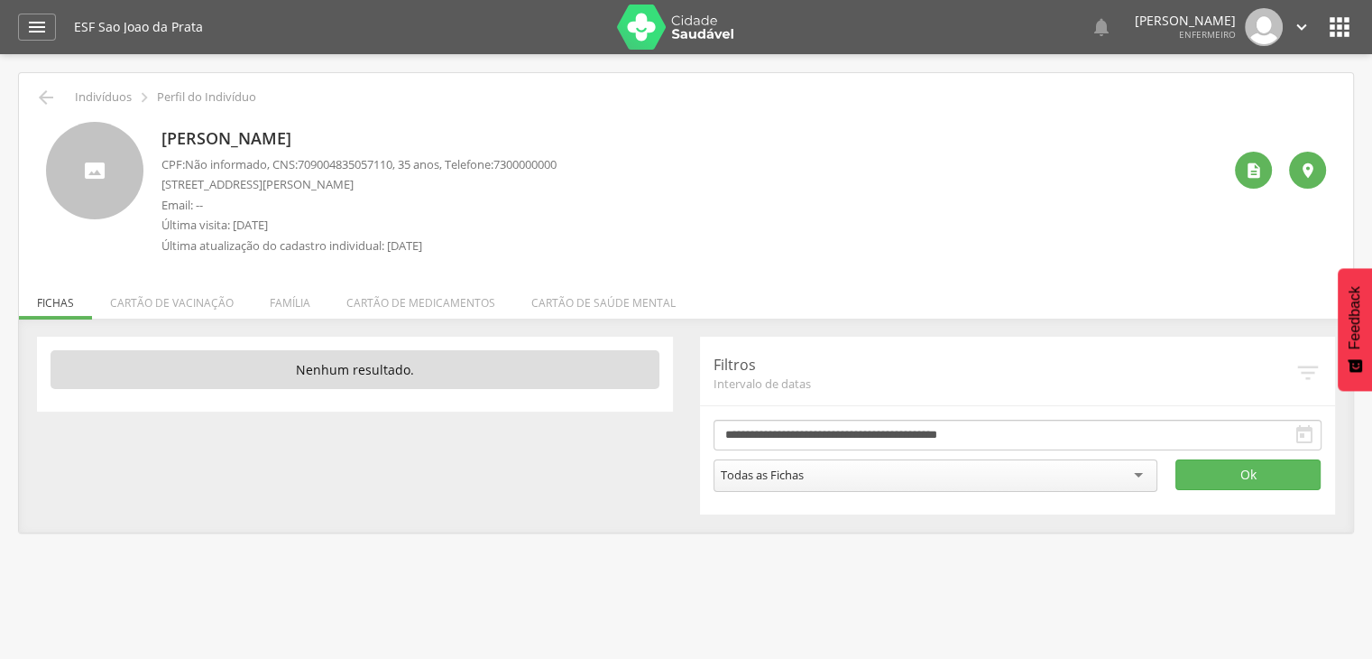
click at [185, 187] on p "Rua Joao Bernadino, 116 Casa - São João da Prata" at bounding box center [359, 184] width 395 height 17
drag, startPoint x: 184, startPoint y: 185, endPoint x: 216, endPoint y: 183, distance: 31.6
click at [216, 183] on p "Rua Joao Bernadino, 116 Casa - São João da Prata" at bounding box center [359, 184] width 395 height 17
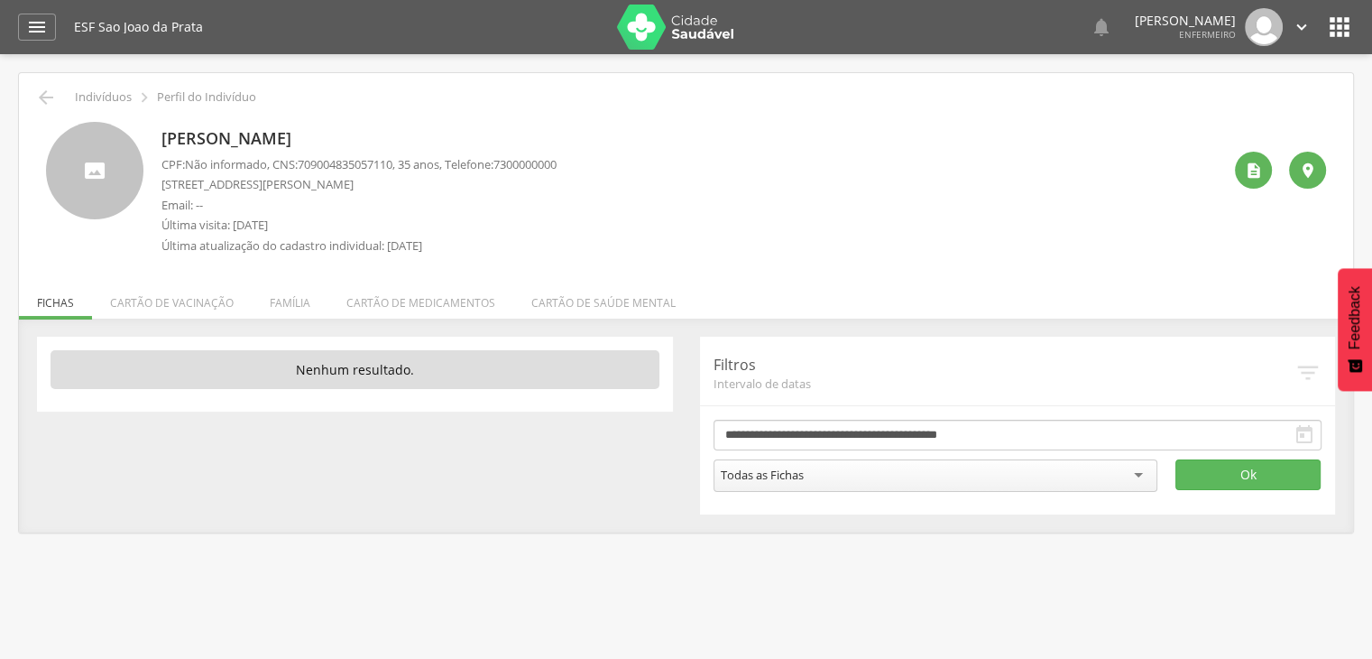
click at [178, 185] on p "Rua Joao Bernadino, 116 Casa - São João da Prata" at bounding box center [359, 184] width 395 height 17
click at [188, 181] on p "Rua Joao Bernadino, 116 Casa - São João da Prata" at bounding box center [359, 184] width 395 height 17
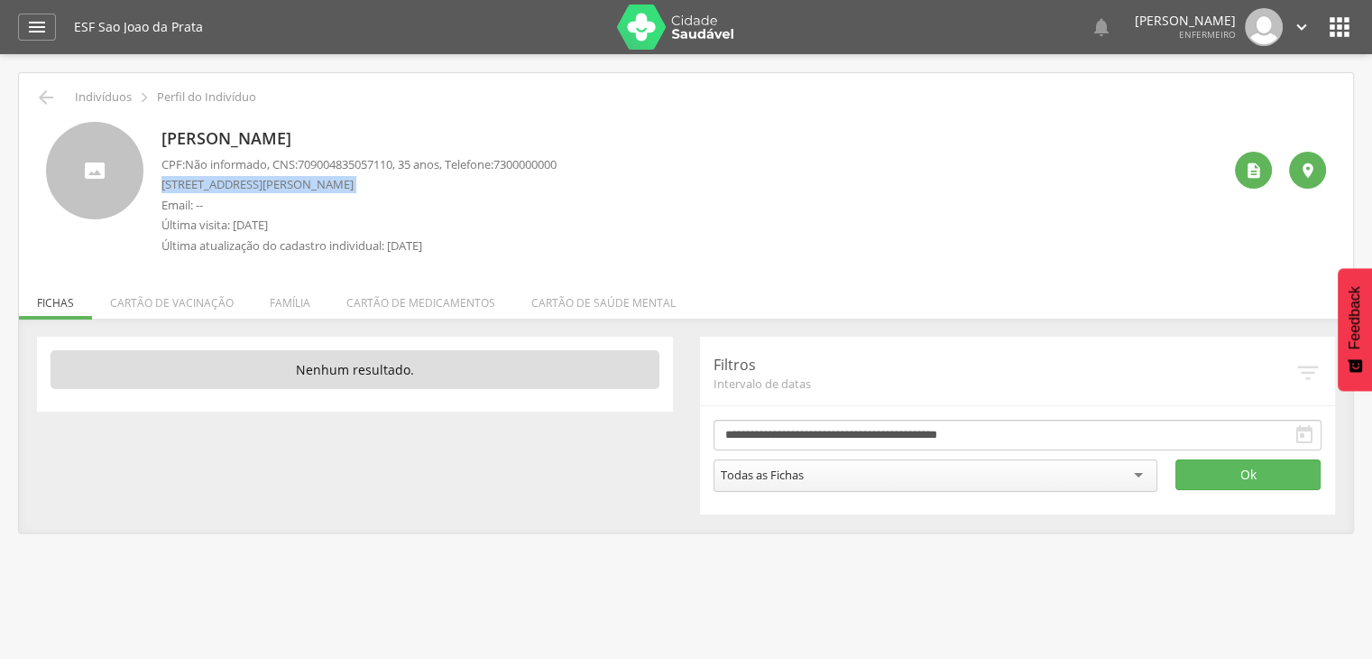
click at [188, 181] on p "Rua Joao Bernadino, 116 Casa - São João da Prata" at bounding box center [359, 184] width 395 height 17
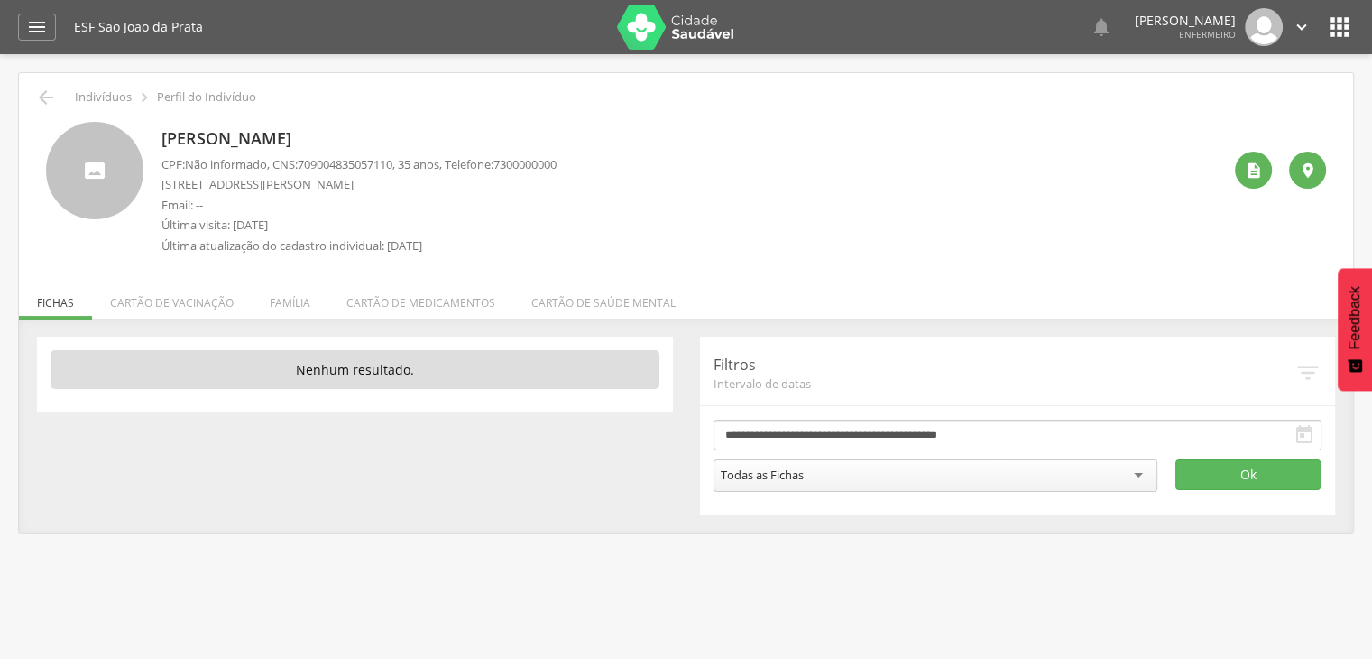
click at [184, 184] on p "Rua Joao Bernadino, 116 Casa - São João da Prata" at bounding box center [359, 184] width 395 height 17
drag, startPoint x: 184, startPoint y: 184, endPoint x: 230, endPoint y: 183, distance: 46.0
click at [230, 183] on p "Rua Joao Bernadino, 116 Casa - São João da Prata" at bounding box center [359, 184] width 395 height 17
copy p "[PERSON_NAME]"
drag, startPoint x: 231, startPoint y: 180, endPoint x: 256, endPoint y: 207, distance: 36.4
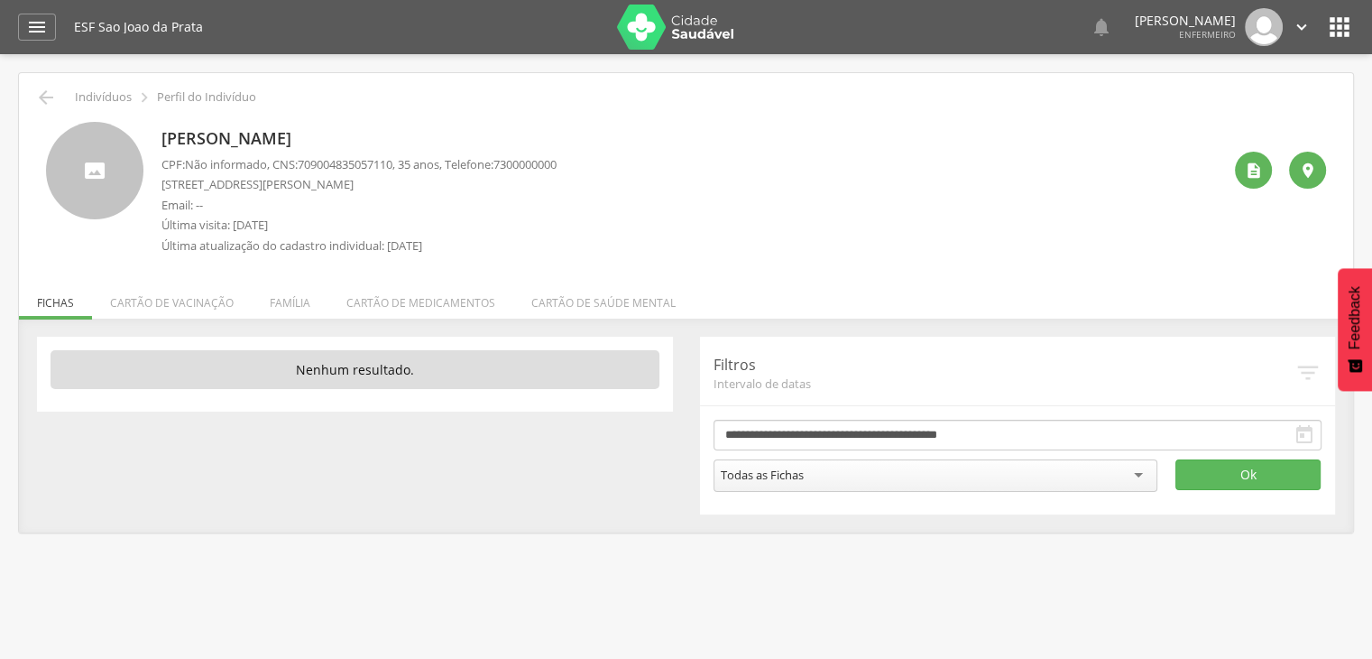
click at [256, 207] on p "Email: --" at bounding box center [359, 205] width 395 height 17
click at [182, 187] on p "[STREET_ADDRESS][PERSON_NAME]" at bounding box center [363, 184] width 402 height 17
click at [184, 187] on p "[STREET_ADDRESS][PERSON_NAME]" at bounding box center [363, 184] width 402 height 17
click at [188, 187] on p "[STREET_ADDRESS][PERSON_NAME]" at bounding box center [363, 184] width 402 height 17
click at [189, 187] on p "[STREET_ADDRESS][PERSON_NAME]" at bounding box center [363, 184] width 402 height 17
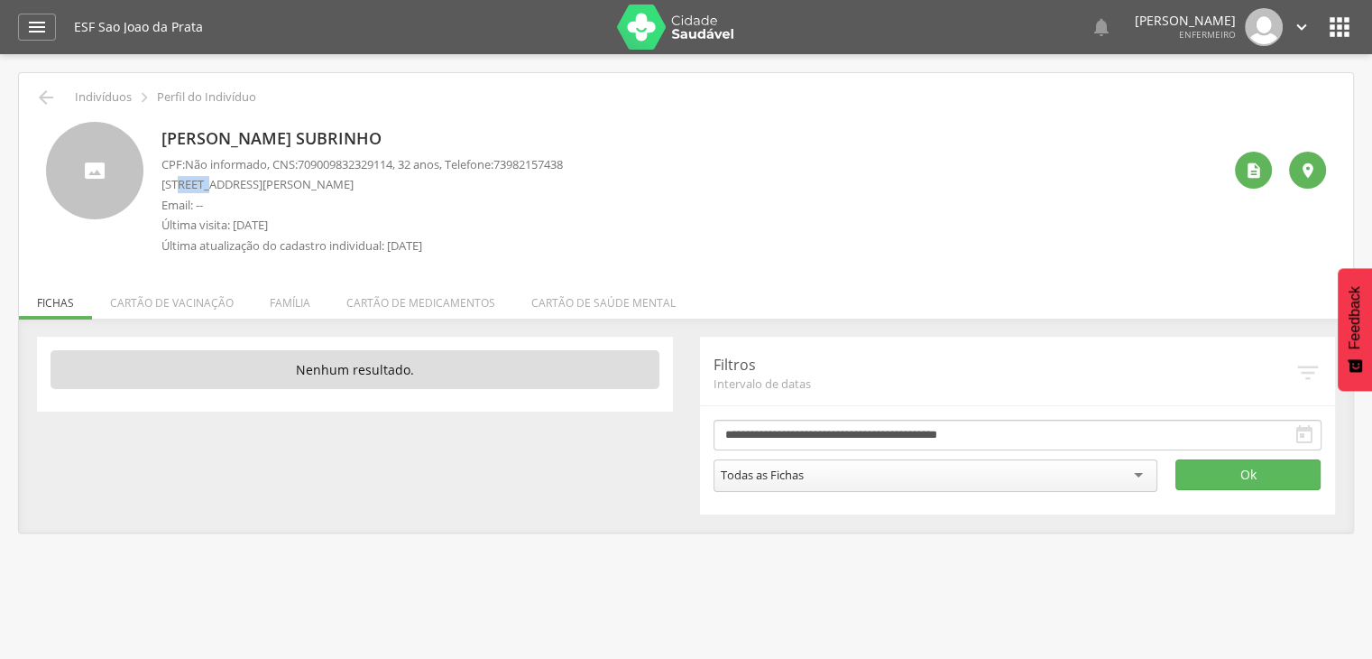
click at [191, 186] on p "[STREET_ADDRESS][PERSON_NAME]" at bounding box center [363, 184] width 402 height 17
click at [207, 186] on p "[STREET_ADDRESS][PERSON_NAME]" at bounding box center [363, 184] width 402 height 17
click at [209, 186] on p "[STREET_ADDRESS][PERSON_NAME]" at bounding box center [363, 184] width 402 height 17
drag, startPoint x: 226, startPoint y: 188, endPoint x: 257, endPoint y: 189, distance: 30.7
click at [252, 189] on p "[STREET_ADDRESS][PERSON_NAME]" at bounding box center [363, 184] width 402 height 17
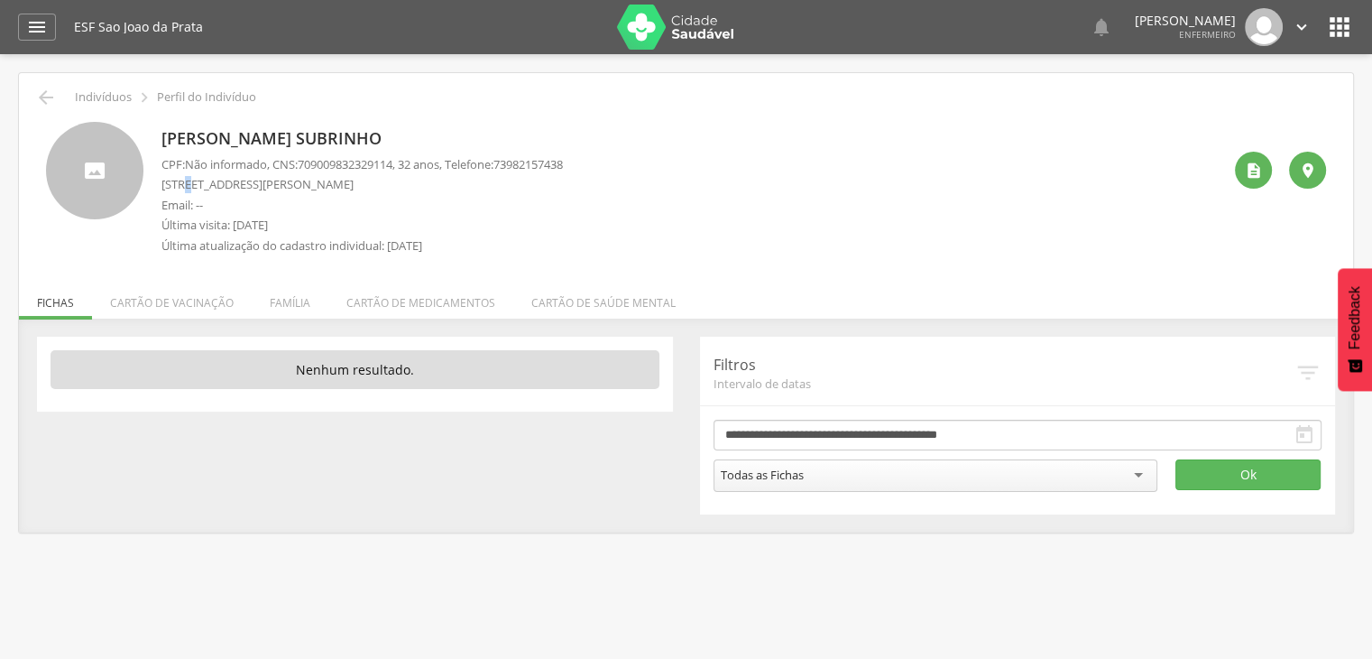
drag, startPoint x: 263, startPoint y: 167, endPoint x: 187, endPoint y: 185, distance: 78.8
click at [187, 185] on p "[STREET_ADDRESS][PERSON_NAME]" at bounding box center [363, 184] width 402 height 17
click at [227, 191] on p "[STREET_ADDRESS][PERSON_NAME]" at bounding box center [363, 184] width 402 height 17
click at [186, 188] on p "[STREET_ADDRESS][PERSON_NAME]" at bounding box center [363, 184] width 402 height 17
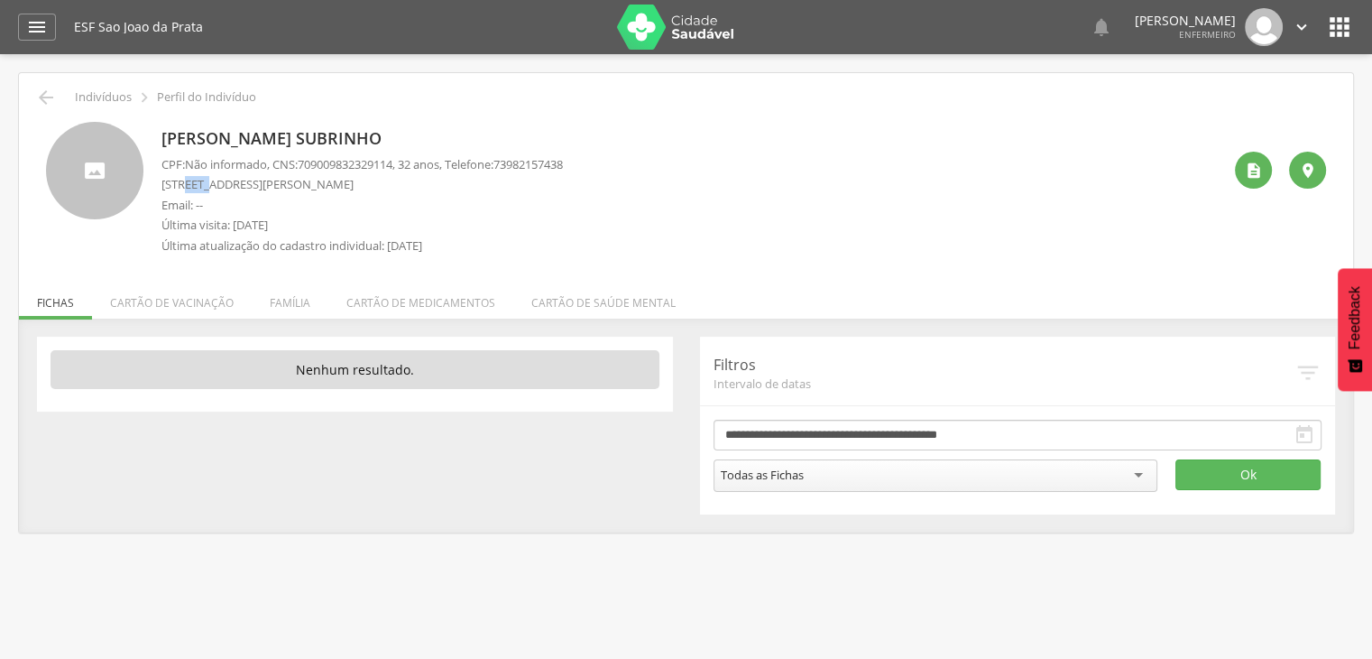
click at [186, 188] on p "[STREET_ADDRESS][PERSON_NAME]" at bounding box center [363, 184] width 402 height 17
click at [203, 188] on p "[STREET_ADDRESS][PERSON_NAME]" at bounding box center [363, 184] width 402 height 17
click at [217, 188] on p "[STREET_ADDRESS][PERSON_NAME]" at bounding box center [363, 184] width 402 height 17
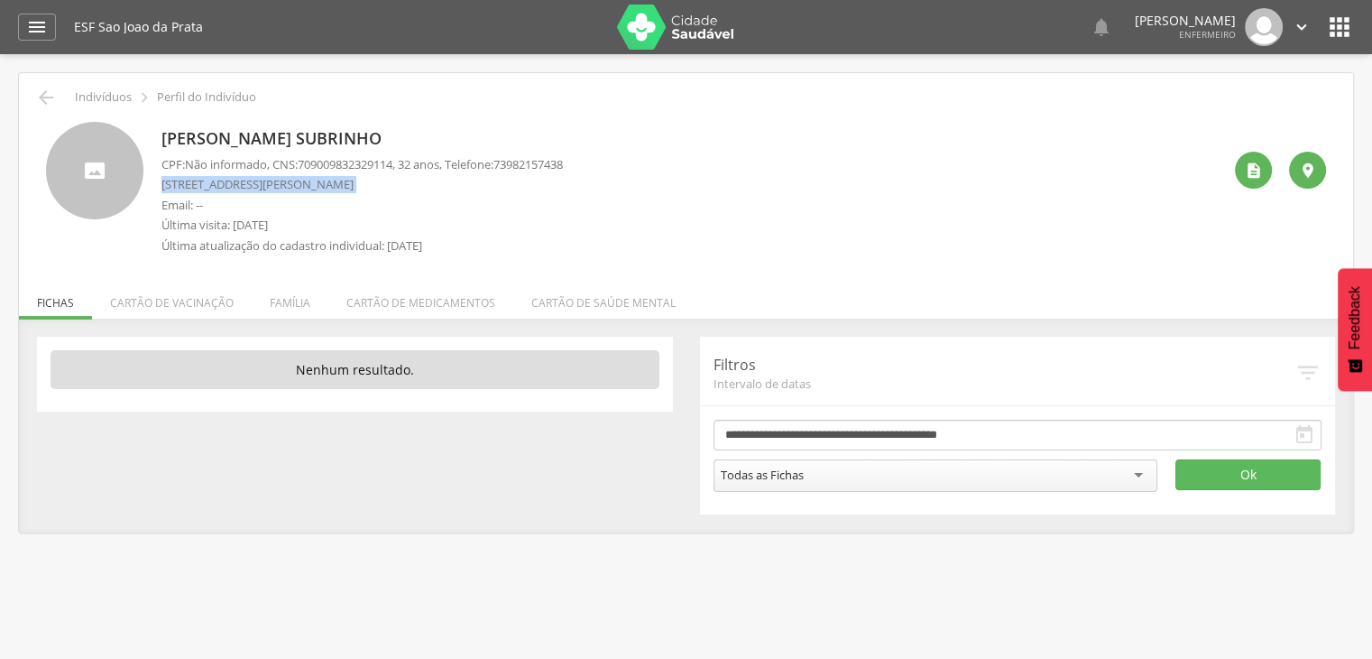
click at [189, 188] on p "[STREET_ADDRESS][PERSON_NAME]" at bounding box center [363, 184] width 402 height 17
click at [183, 184] on p "[STREET_ADDRESS][PERSON_NAME]" at bounding box center [363, 184] width 402 height 17
drag, startPoint x: 183, startPoint y: 184, endPoint x: 210, endPoint y: 184, distance: 27.1
click at [210, 184] on p "[STREET_ADDRESS][PERSON_NAME]" at bounding box center [363, 184] width 402 height 17
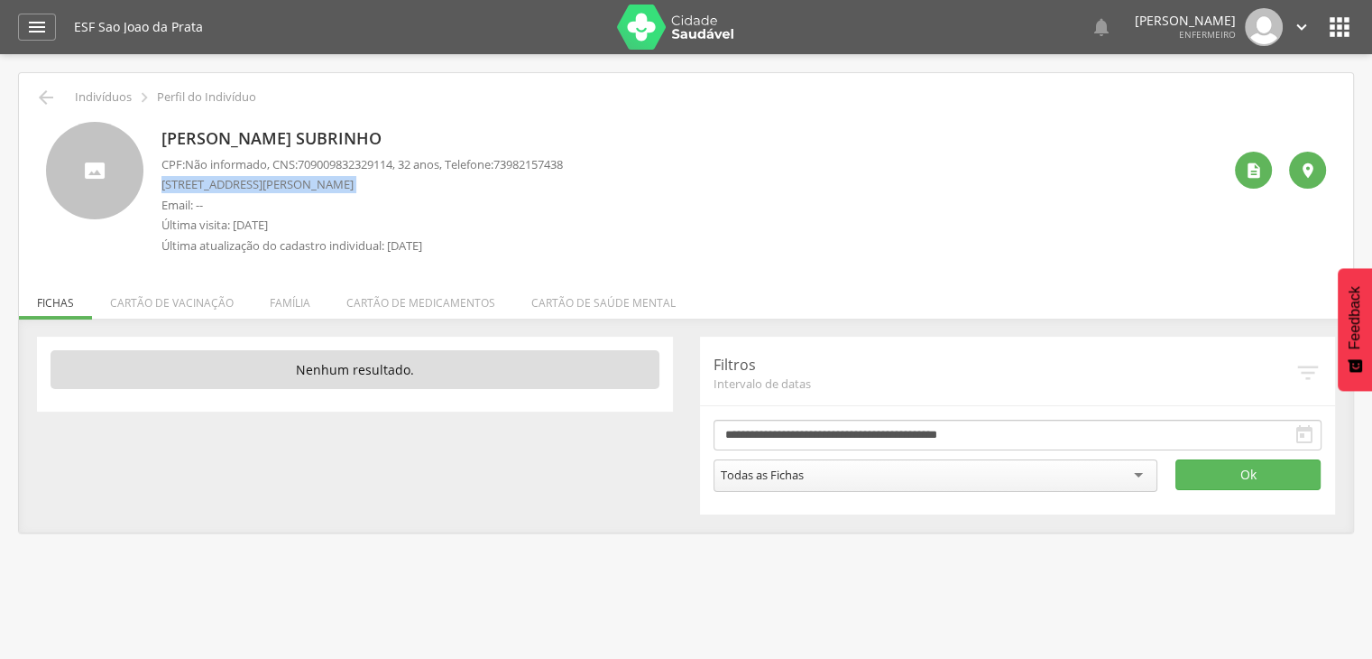
click at [213, 184] on p "[STREET_ADDRESS][PERSON_NAME]" at bounding box center [363, 184] width 402 height 17
click at [184, 186] on p "[STREET_ADDRESS][PERSON_NAME]" at bounding box center [363, 184] width 402 height 17
drag, startPoint x: 201, startPoint y: 186, endPoint x: 231, endPoint y: 186, distance: 29.8
click at [231, 186] on p "[STREET_ADDRESS][PERSON_NAME]" at bounding box center [363, 184] width 402 height 17
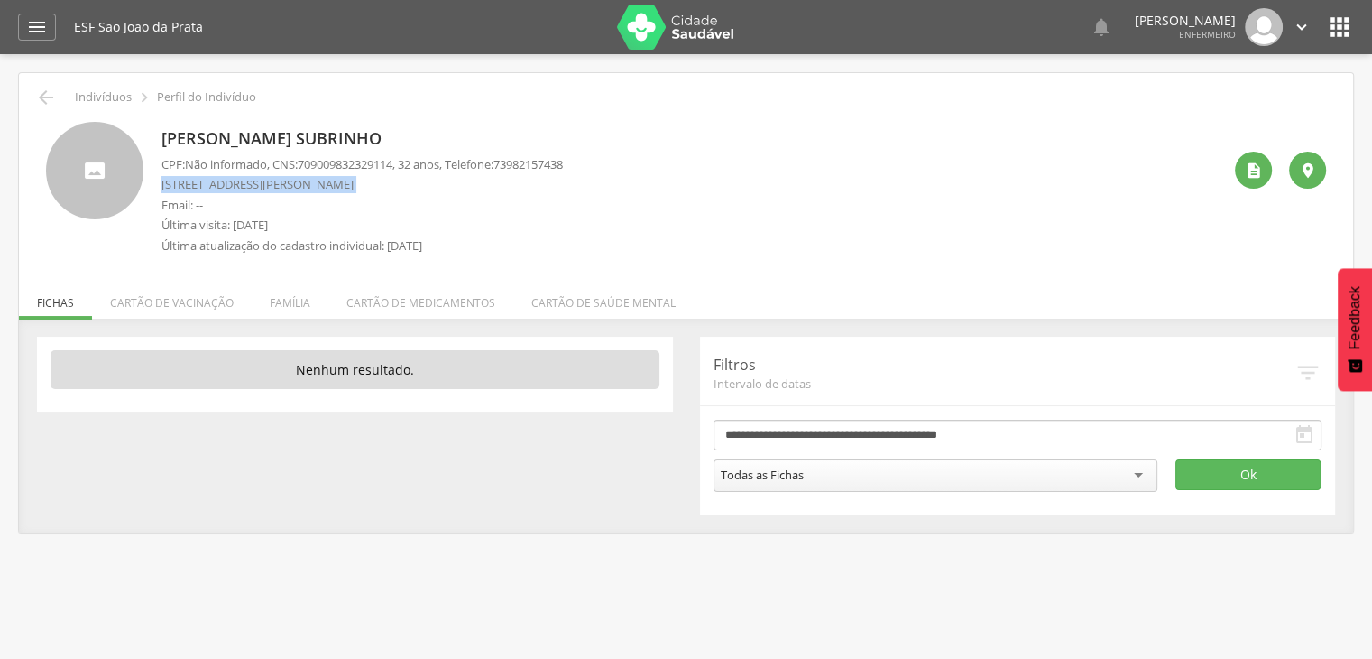
click at [231, 186] on p "[STREET_ADDRESS][PERSON_NAME]" at bounding box center [363, 184] width 402 height 17
click at [234, 186] on p "[STREET_ADDRESS][PERSON_NAME]" at bounding box center [363, 184] width 402 height 17
click at [255, 185] on p "[STREET_ADDRESS][PERSON_NAME]" at bounding box center [363, 184] width 402 height 17
click at [263, 183] on p "[STREET_ADDRESS][PERSON_NAME]" at bounding box center [363, 184] width 402 height 17
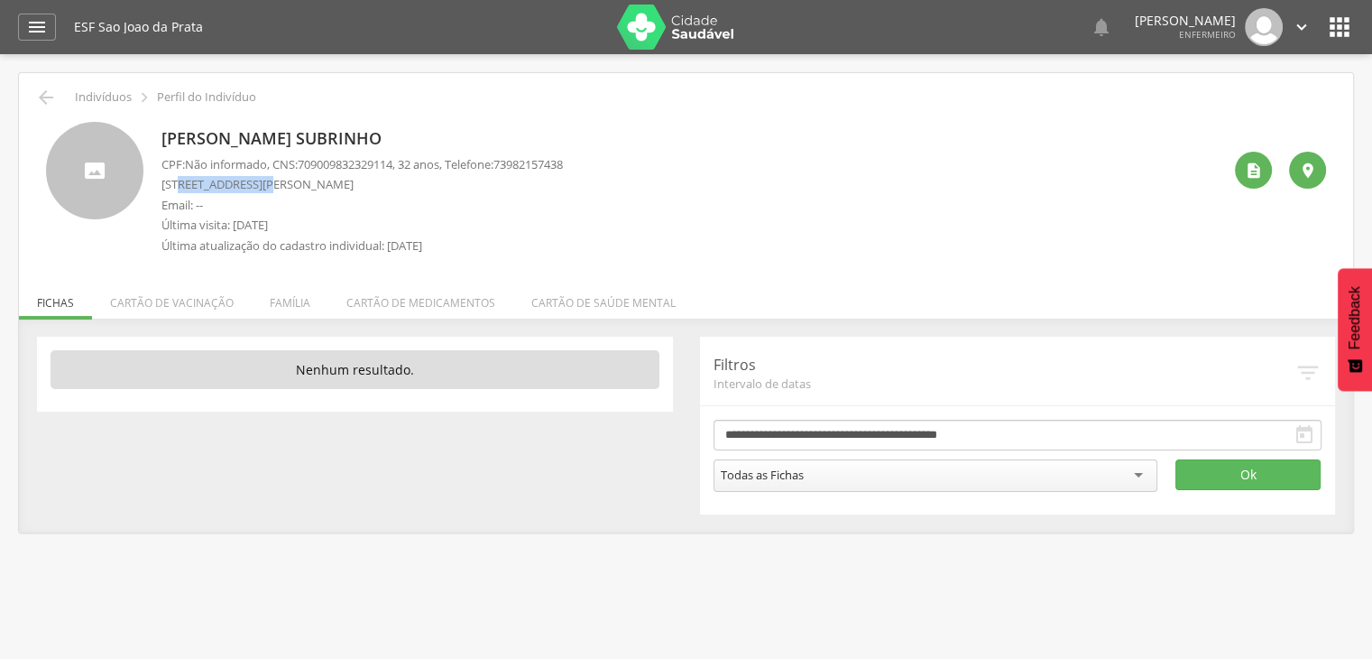
drag, startPoint x: 266, startPoint y: 183, endPoint x: 181, endPoint y: 180, distance: 84.9
click at [181, 180] on p "[STREET_ADDRESS][PERSON_NAME]" at bounding box center [363, 184] width 402 height 17
copy p "[PERSON_NAME]"
click at [181, 181] on p "[STREET_ADDRESS][PERSON_NAME]" at bounding box center [363, 184] width 402 height 17
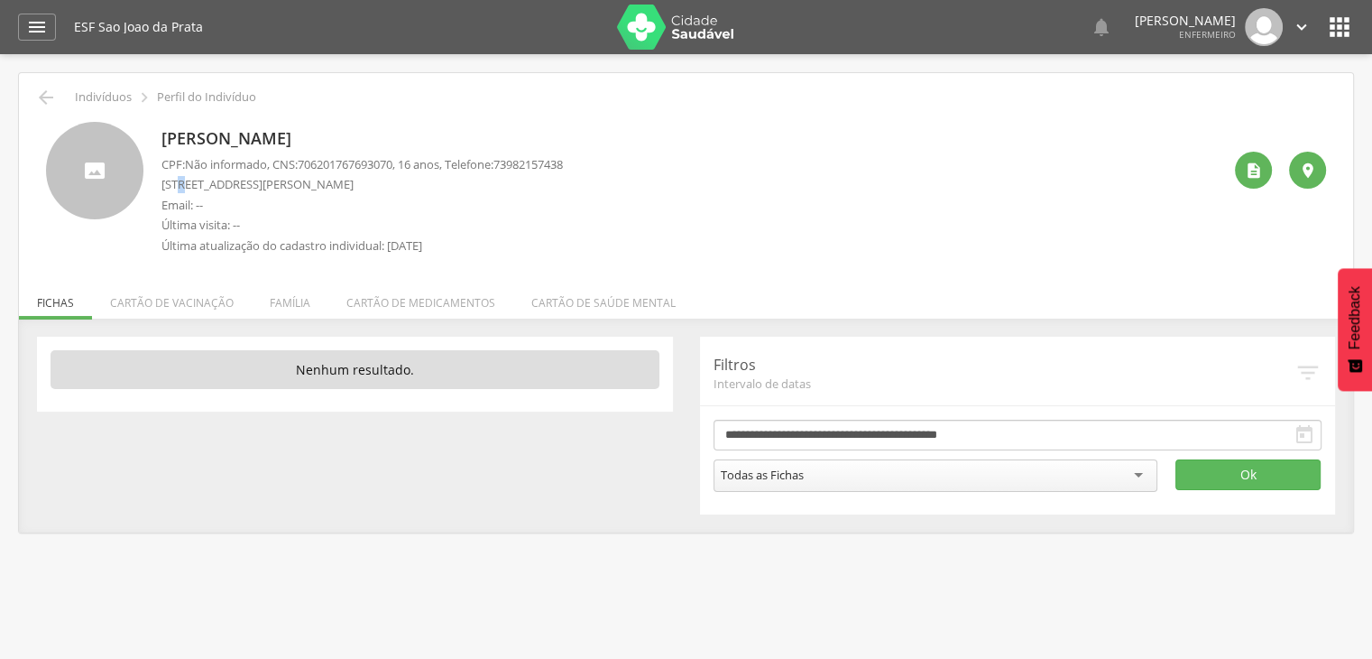
click at [199, 189] on p "[STREET_ADDRESS][PERSON_NAME]" at bounding box center [363, 184] width 402 height 17
click at [200, 189] on p "[STREET_ADDRESS][PERSON_NAME]" at bounding box center [363, 184] width 402 height 17
click at [185, 187] on p "[STREET_ADDRESS][PERSON_NAME]" at bounding box center [363, 184] width 402 height 17
drag, startPoint x: 185, startPoint y: 187, endPoint x: 206, endPoint y: 183, distance: 21.1
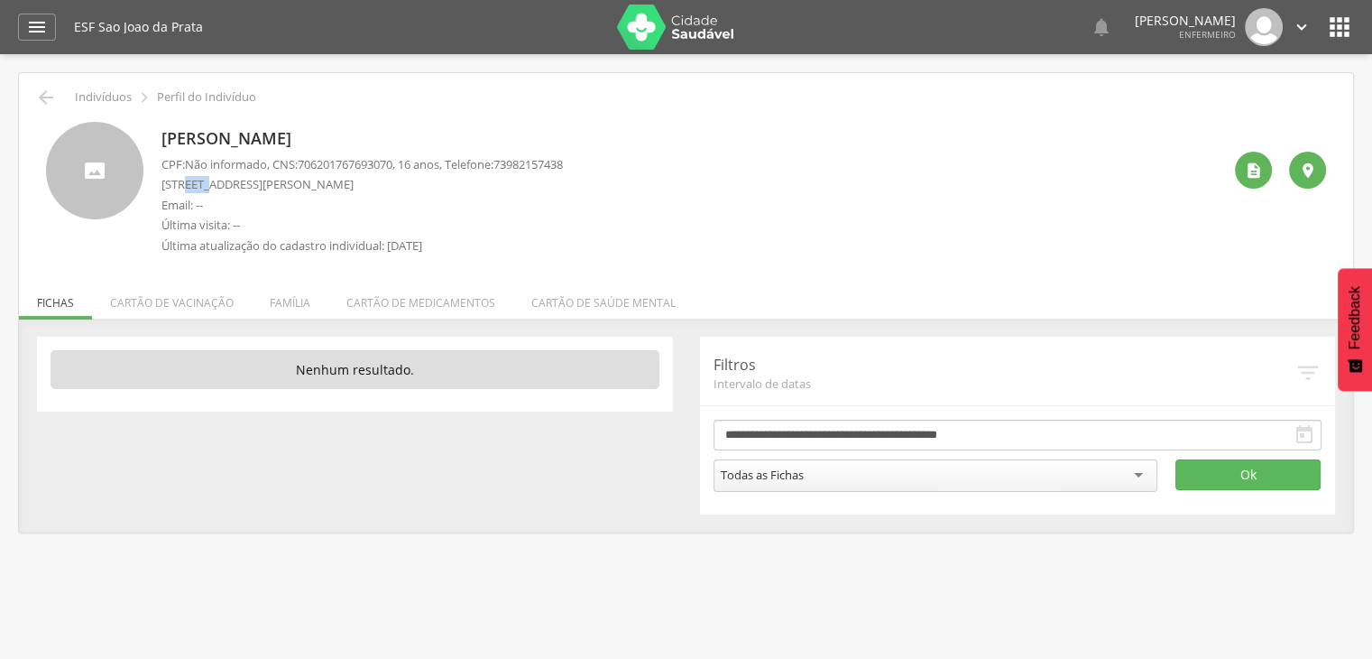
click at [201, 183] on p "[STREET_ADDRESS][PERSON_NAME]" at bounding box center [363, 184] width 402 height 17
click at [203, 183] on p "[STREET_ADDRESS][PERSON_NAME]" at bounding box center [363, 184] width 402 height 17
click at [256, 186] on p "[STREET_ADDRESS][PERSON_NAME]" at bounding box center [363, 184] width 402 height 17
click at [185, 183] on p "[STREET_ADDRESS][PERSON_NAME]" at bounding box center [363, 184] width 402 height 17
click at [197, 183] on p "[STREET_ADDRESS][PERSON_NAME]" at bounding box center [363, 184] width 402 height 17
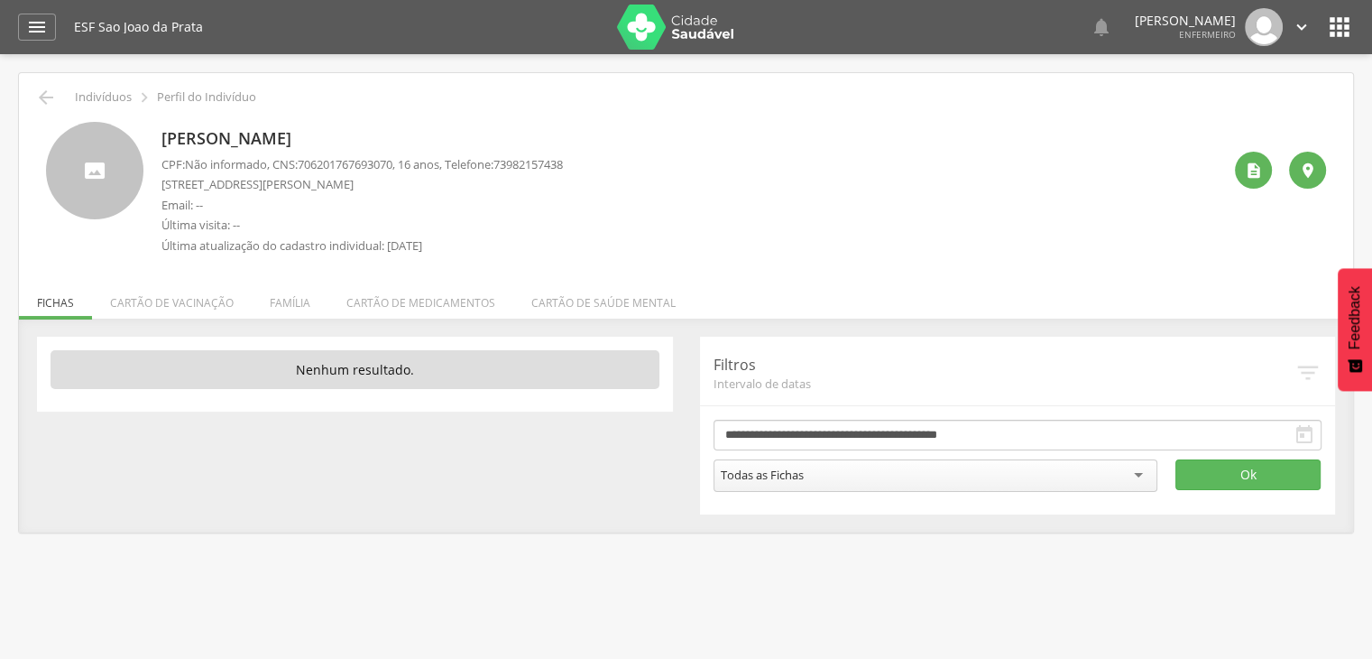
click at [204, 183] on p "[STREET_ADDRESS][PERSON_NAME]" at bounding box center [363, 184] width 402 height 17
drag, startPoint x: 208, startPoint y: 183, endPoint x: 227, endPoint y: 183, distance: 19.9
click at [220, 183] on p "[STREET_ADDRESS][PERSON_NAME]" at bounding box center [363, 184] width 402 height 17
click at [233, 183] on p "[STREET_ADDRESS][PERSON_NAME]" at bounding box center [363, 184] width 402 height 17
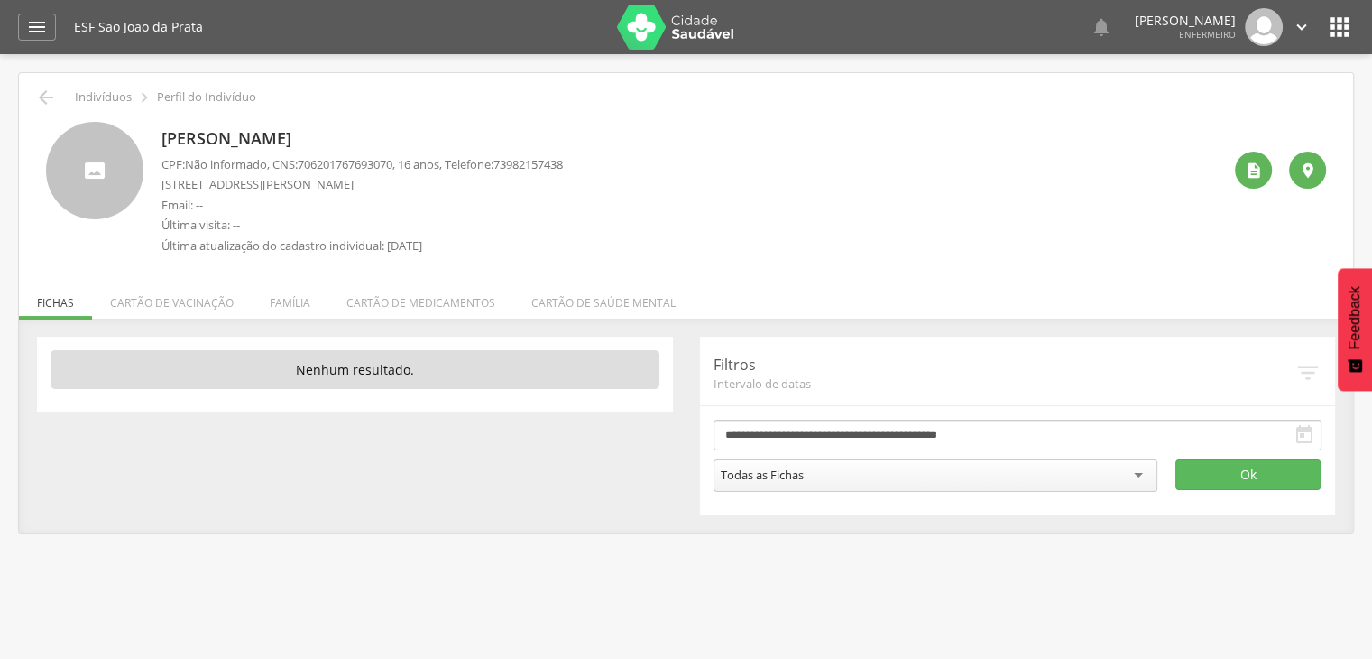
click at [182, 183] on p "[STREET_ADDRESS][PERSON_NAME]" at bounding box center [363, 184] width 402 height 17
click at [185, 183] on p "[STREET_ADDRESS][PERSON_NAME]" at bounding box center [363, 184] width 402 height 17
drag, startPoint x: 198, startPoint y: 183, endPoint x: 257, endPoint y: 185, distance: 59.6
click at [257, 185] on p "[STREET_ADDRESS][PERSON_NAME]" at bounding box center [363, 184] width 402 height 17
click at [184, 182] on p "[STREET_ADDRESS][PERSON_NAME]" at bounding box center [363, 184] width 402 height 17
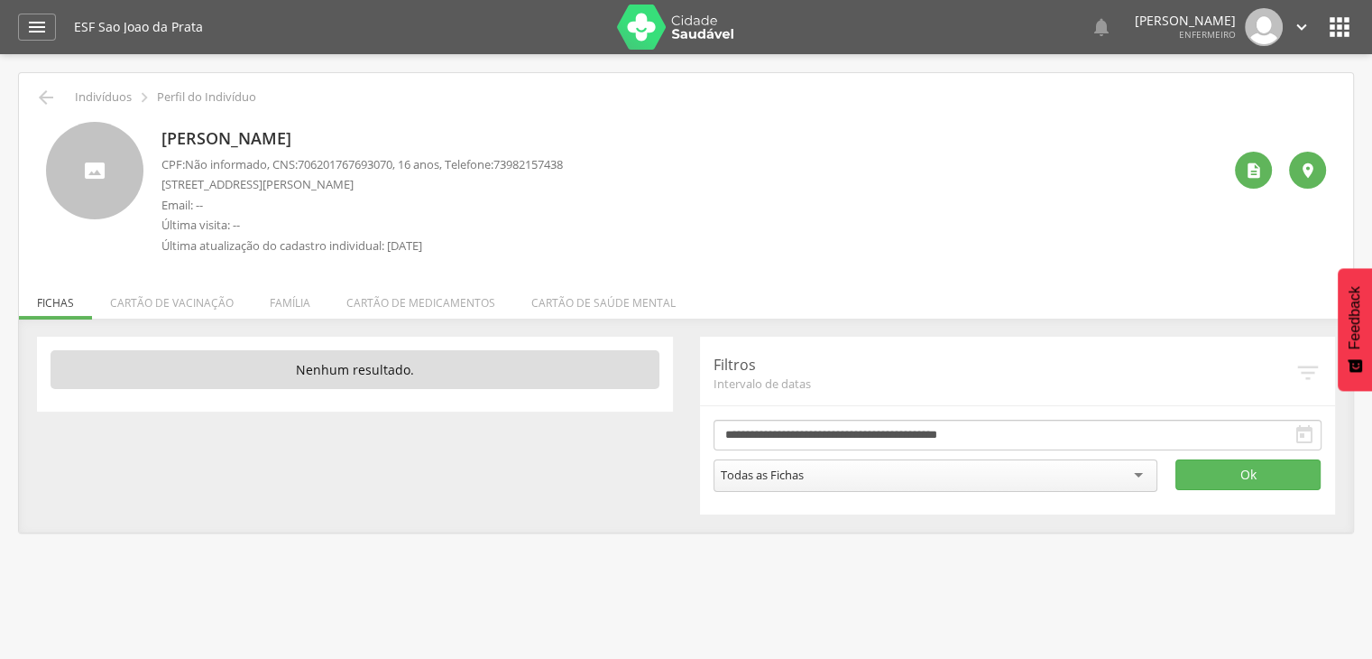
click at [191, 184] on p "[STREET_ADDRESS][PERSON_NAME]" at bounding box center [363, 184] width 402 height 17
drag, startPoint x: 197, startPoint y: 184, endPoint x: 206, endPoint y: 185, distance: 9.1
click at [206, 185] on p "[STREET_ADDRESS][PERSON_NAME]" at bounding box center [363, 184] width 402 height 17
click at [181, 182] on p "[STREET_ADDRESS][PERSON_NAME]" at bounding box center [363, 184] width 402 height 17
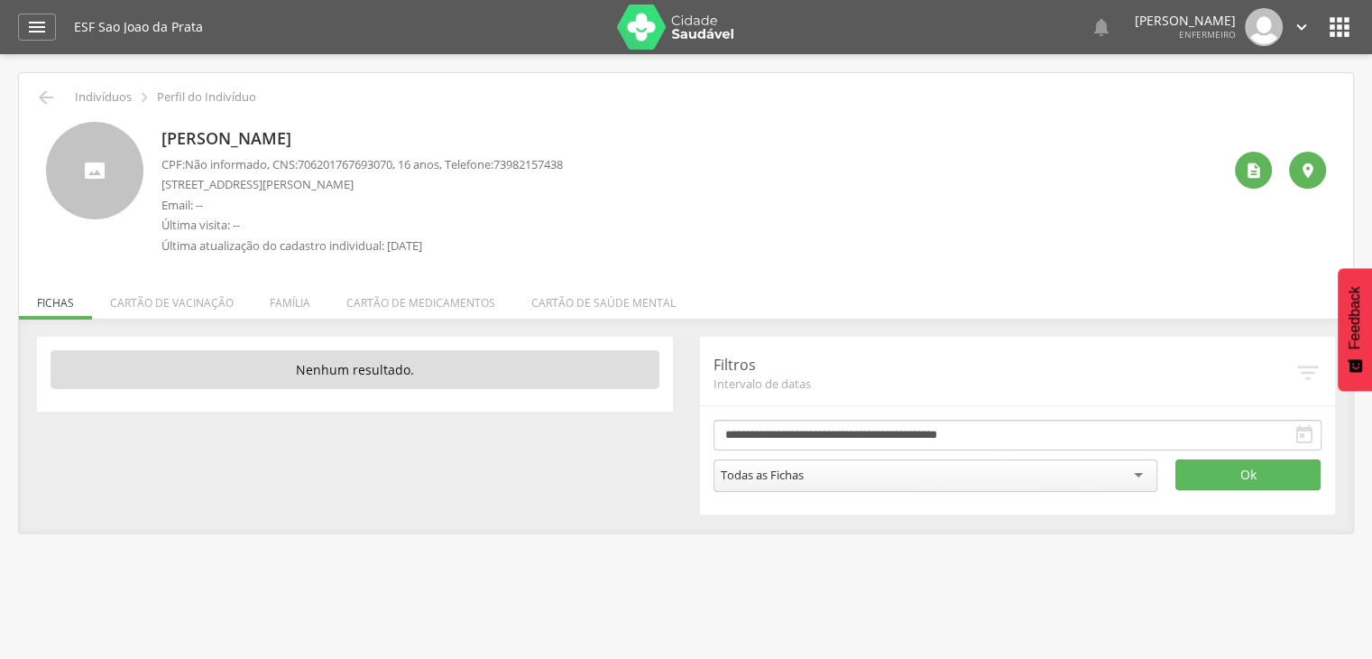
click at [188, 182] on p "[STREET_ADDRESS][PERSON_NAME]" at bounding box center [363, 184] width 402 height 17
click at [191, 182] on p "[STREET_ADDRESS][PERSON_NAME]" at bounding box center [363, 184] width 402 height 17
click at [199, 182] on p "[STREET_ADDRESS][PERSON_NAME]" at bounding box center [363, 184] width 402 height 17
click at [217, 182] on p "[STREET_ADDRESS][PERSON_NAME]" at bounding box center [363, 184] width 402 height 17
click at [180, 182] on p "[STREET_ADDRESS][PERSON_NAME]" at bounding box center [363, 184] width 402 height 17
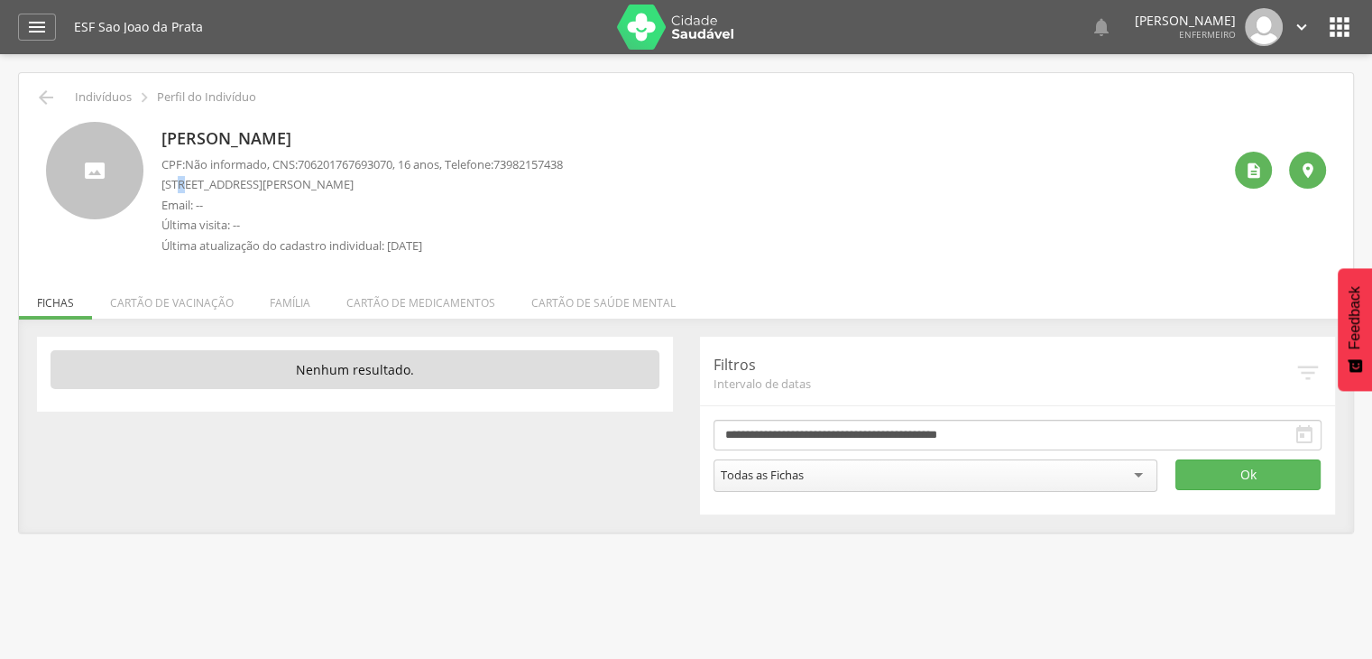
click at [183, 183] on p "[STREET_ADDRESS][PERSON_NAME]" at bounding box center [363, 184] width 402 height 17
click at [198, 185] on p "[STREET_ADDRESS][PERSON_NAME]" at bounding box center [363, 184] width 402 height 17
click at [199, 185] on p "[STREET_ADDRESS][PERSON_NAME]" at bounding box center [363, 184] width 402 height 17
click at [201, 185] on p "[STREET_ADDRESS][PERSON_NAME]" at bounding box center [363, 184] width 402 height 17
click at [202, 186] on p "[STREET_ADDRESS][PERSON_NAME]" at bounding box center [363, 184] width 402 height 17
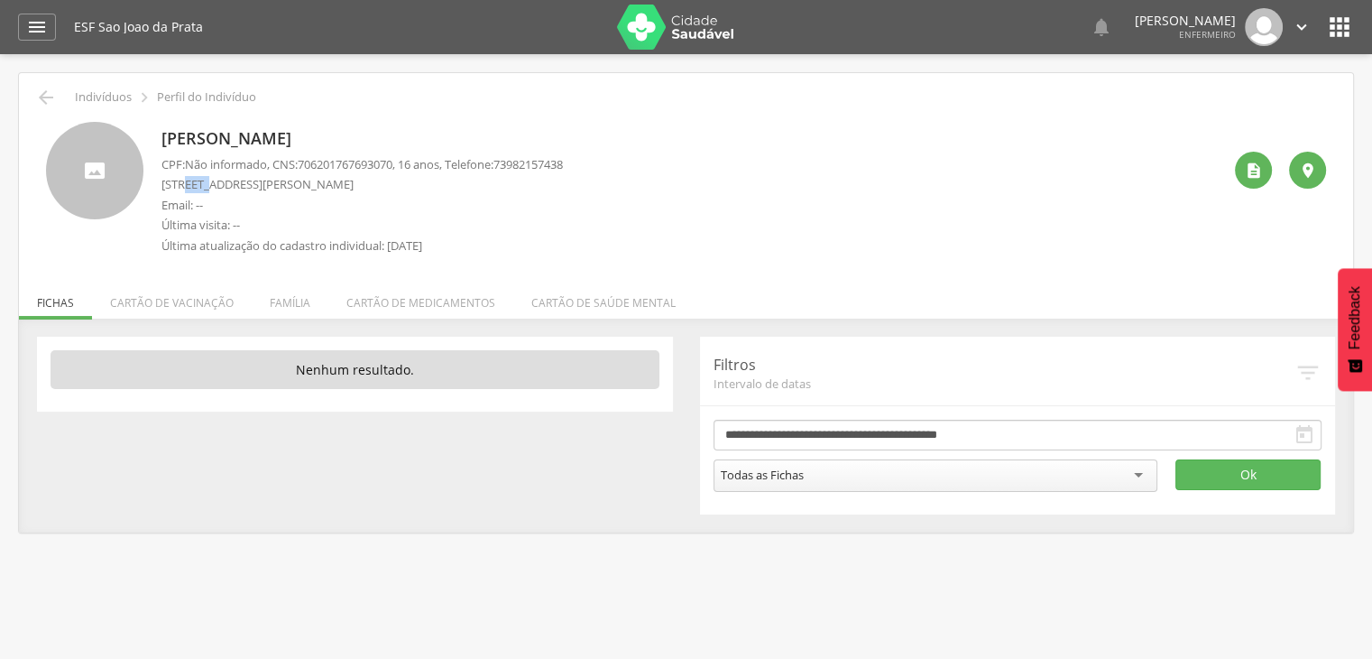
click at [260, 189] on p "[STREET_ADDRESS][PERSON_NAME]" at bounding box center [363, 184] width 402 height 17
drag, startPoint x: 184, startPoint y: 191, endPoint x: 209, endPoint y: 189, distance: 25.4
click at [198, 189] on p "[STREET_ADDRESS][PERSON_NAME]" at bounding box center [363, 184] width 402 height 17
click at [199, 189] on p "[STREET_ADDRESS][PERSON_NAME]" at bounding box center [363, 184] width 402 height 17
click at [220, 193] on div "CPF: Não informado , CNS: [PHONE_NUMBER] , 16 anos, Telefone: [PHONE_NUMBER] [S…" at bounding box center [363, 209] width 402 height 107
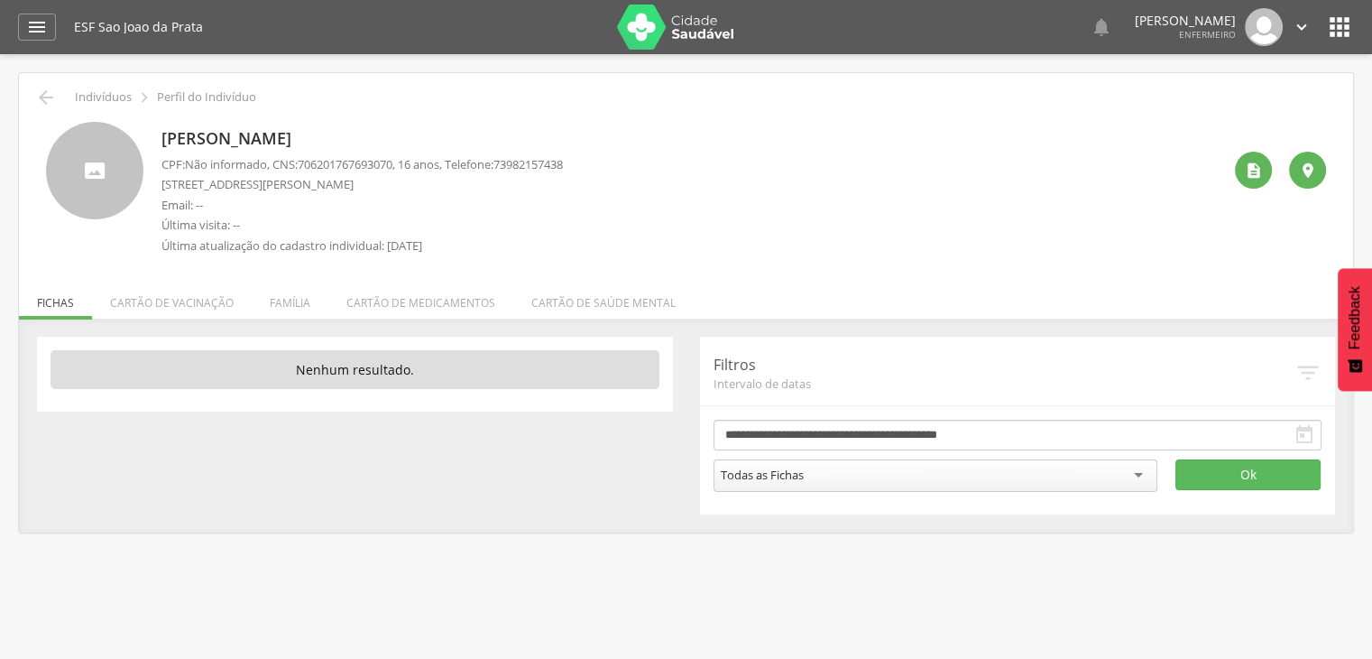
click at [222, 194] on div "CPF: Não informado , CNS: [PHONE_NUMBER] , 16 anos, Telefone: [PHONE_NUMBER] [S…" at bounding box center [363, 209] width 402 height 107
click at [184, 182] on p "[STREET_ADDRESS][PERSON_NAME]" at bounding box center [363, 184] width 402 height 17
drag, startPoint x: 237, startPoint y: 188, endPoint x: 258, endPoint y: 189, distance: 20.8
click at [258, 189] on p "[STREET_ADDRESS][PERSON_NAME]" at bounding box center [363, 184] width 402 height 17
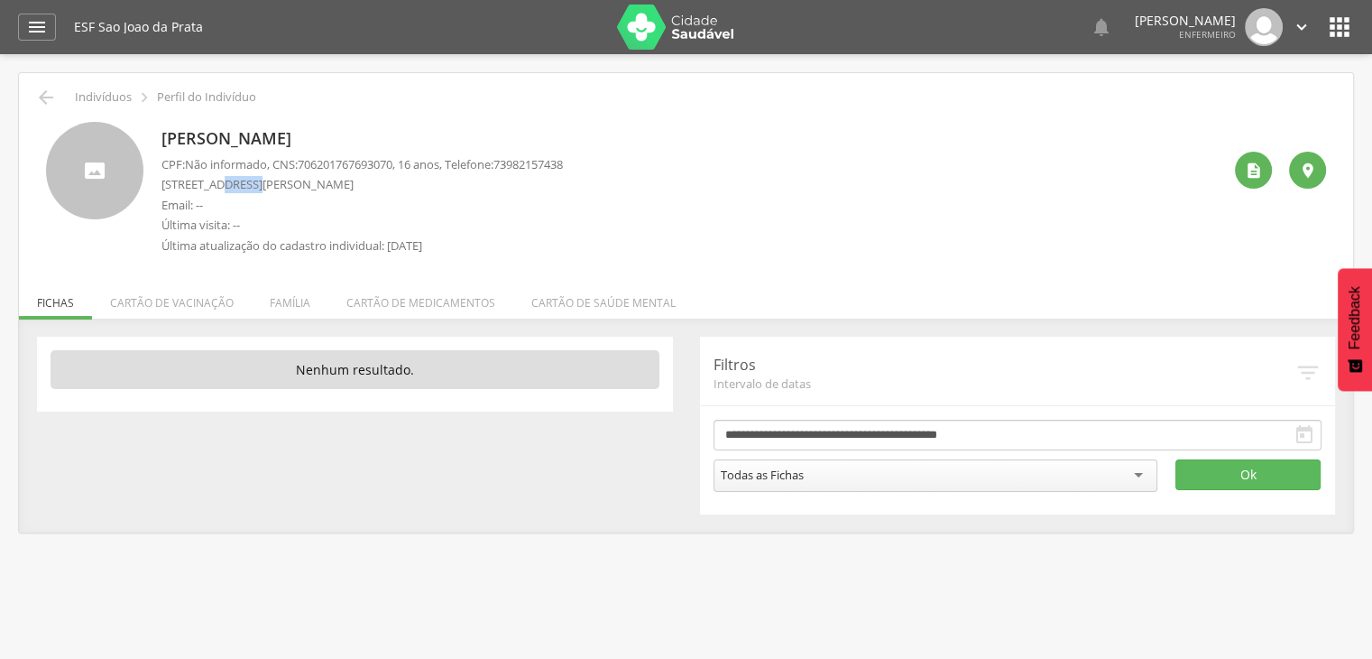
click at [258, 189] on p "[STREET_ADDRESS][PERSON_NAME]" at bounding box center [363, 184] width 402 height 17
click at [184, 181] on p "[STREET_ADDRESS][PERSON_NAME]" at bounding box center [363, 184] width 402 height 17
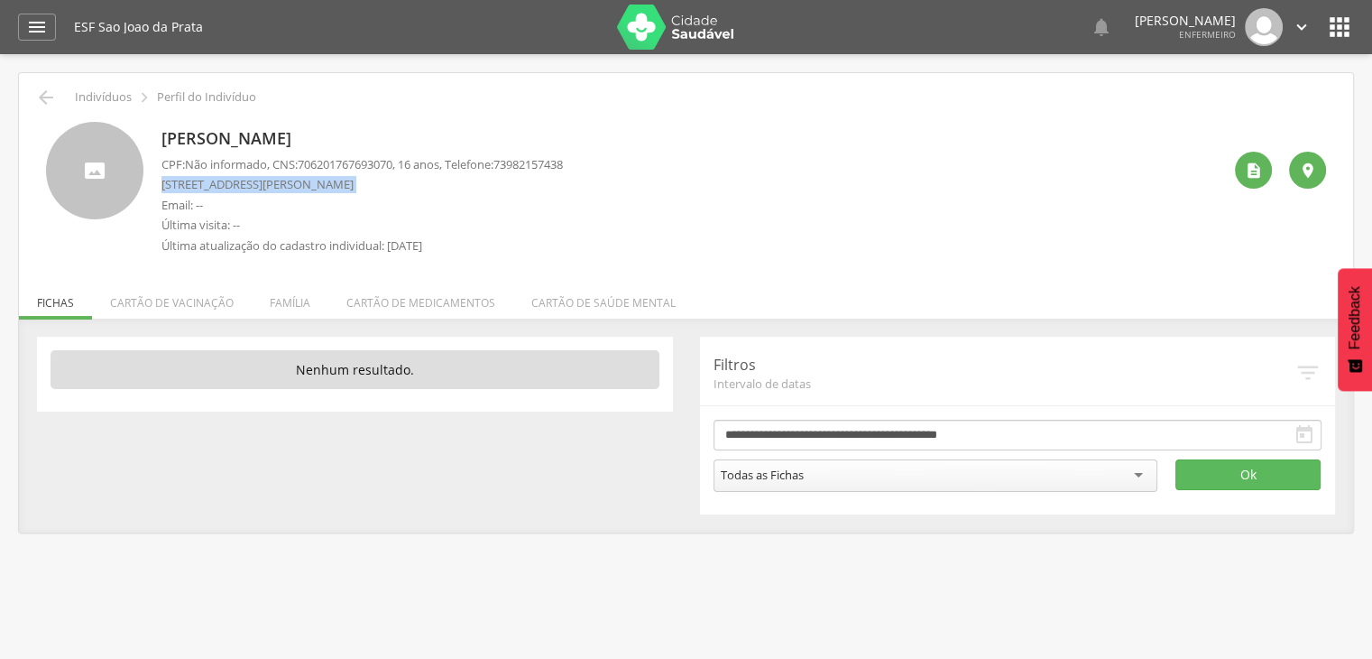
click at [184, 181] on p "[STREET_ADDRESS][PERSON_NAME]" at bounding box center [363, 184] width 402 height 17
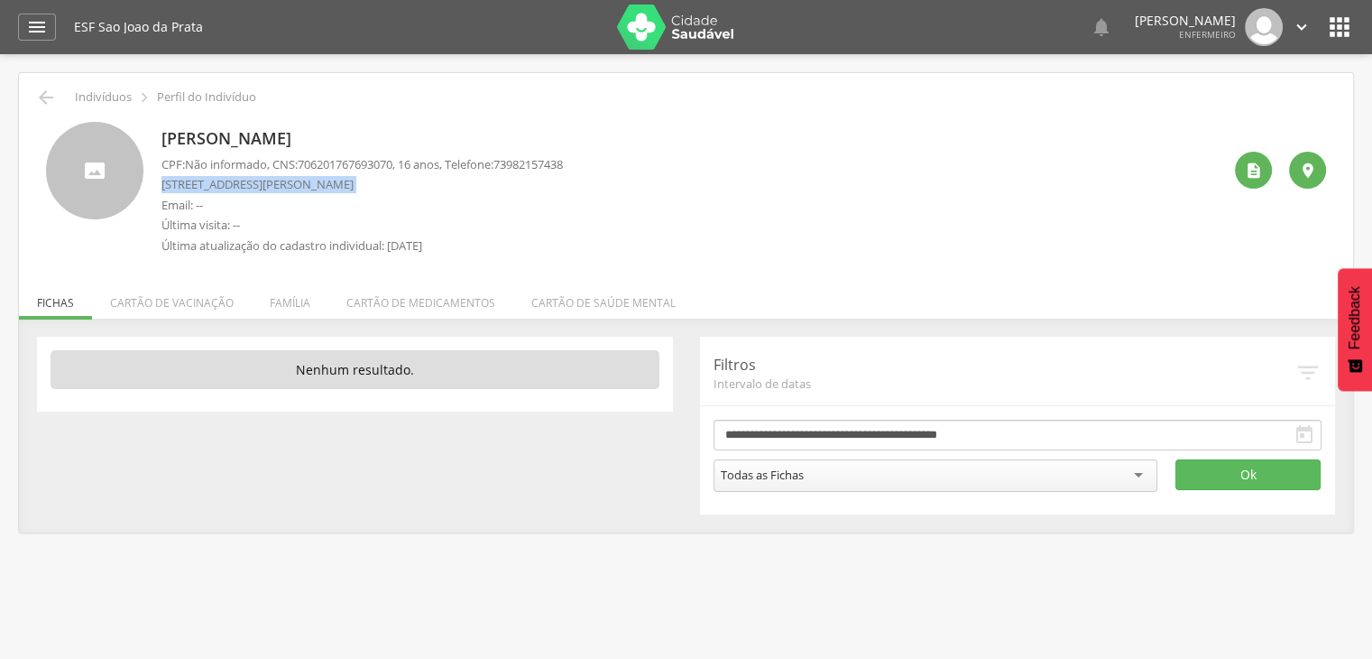
click at [184, 181] on p "[STREET_ADDRESS][PERSON_NAME]" at bounding box center [363, 184] width 402 height 17
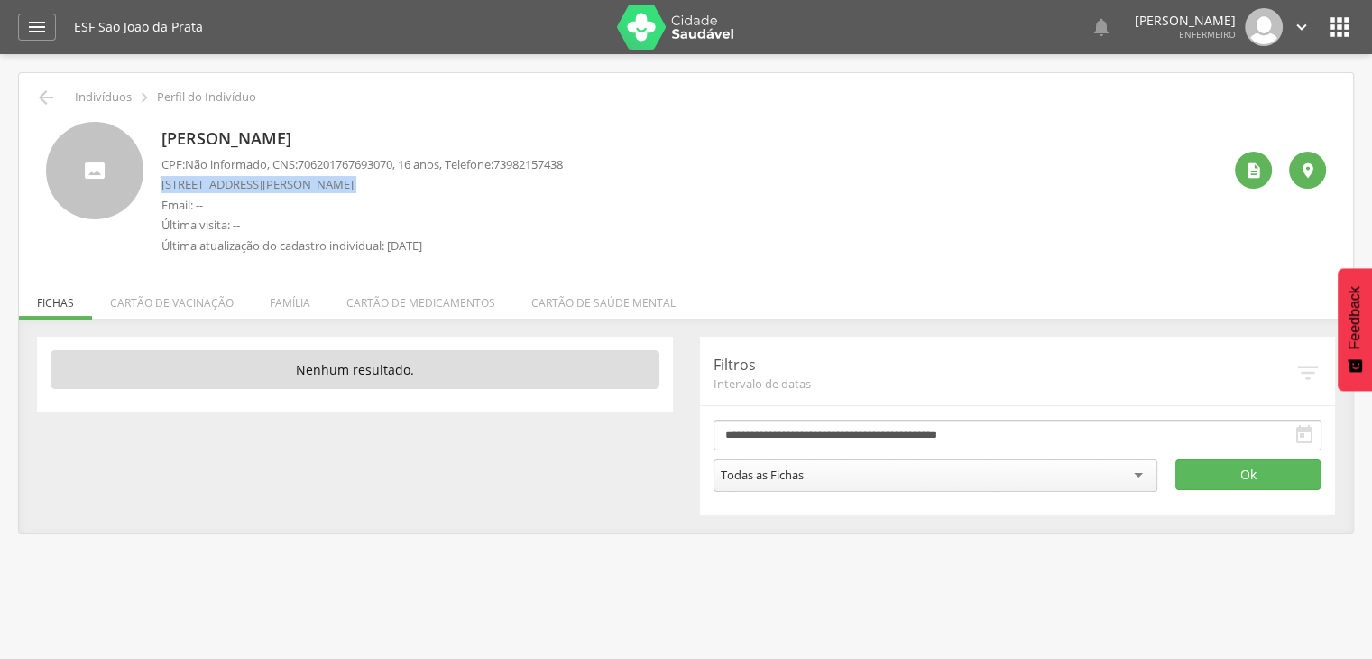
click at [185, 181] on p "[STREET_ADDRESS][PERSON_NAME]" at bounding box center [363, 184] width 402 height 17
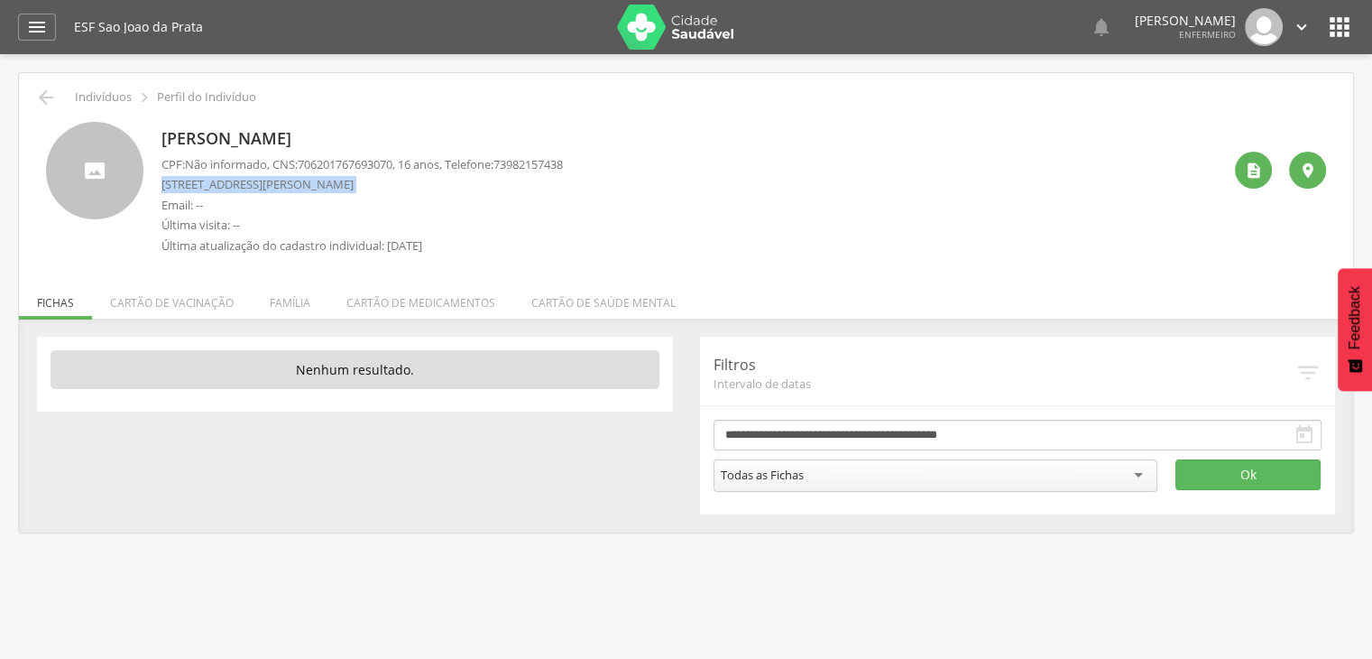
click at [186, 181] on p "[STREET_ADDRESS][PERSON_NAME]" at bounding box center [363, 184] width 402 height 17
click at [188, 182] on p "[STREET_ADDRESS][PERSON_NAME]" at bounding box center [363, 184] width 402 height 17
click at [177, 181] on p "[STREET_ADDRESS][PERSON_NAME]" at bounding box center [363, 184] width 402 height 17
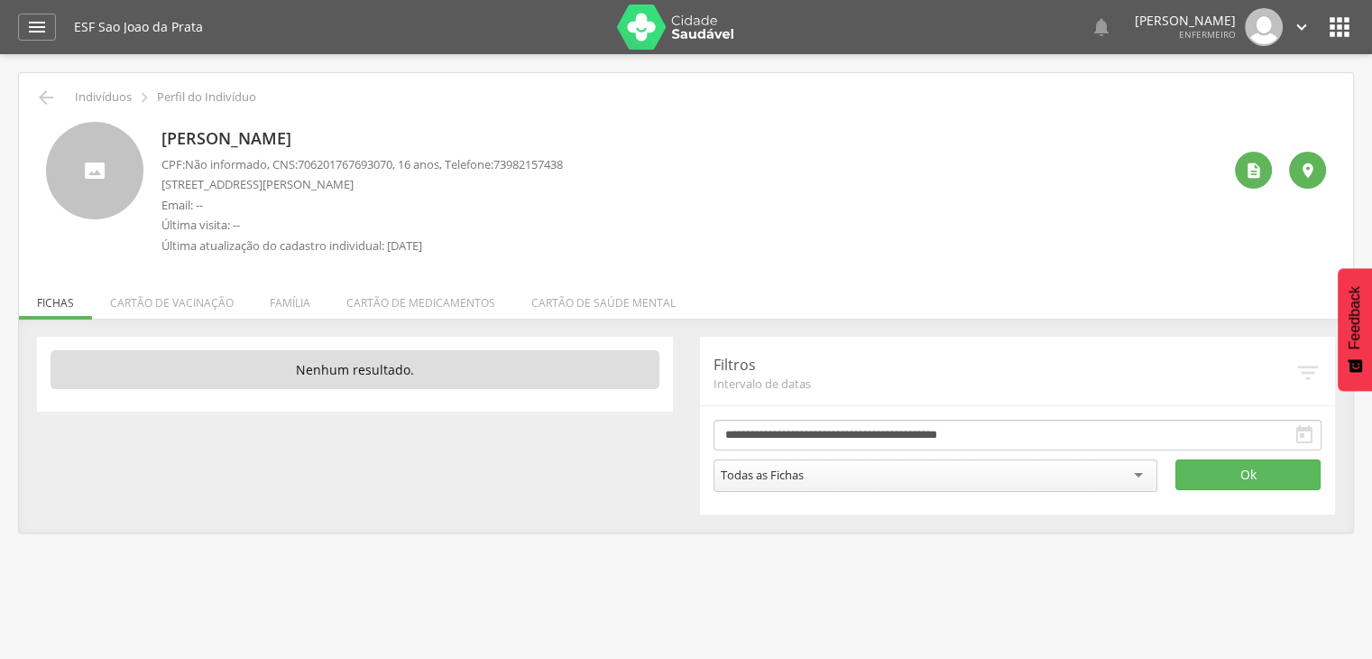
click at [177, 181] on p "[STREET_ADDRESS][PERSON_NAME]" at bounding box center [363, 184] width 402 height 17
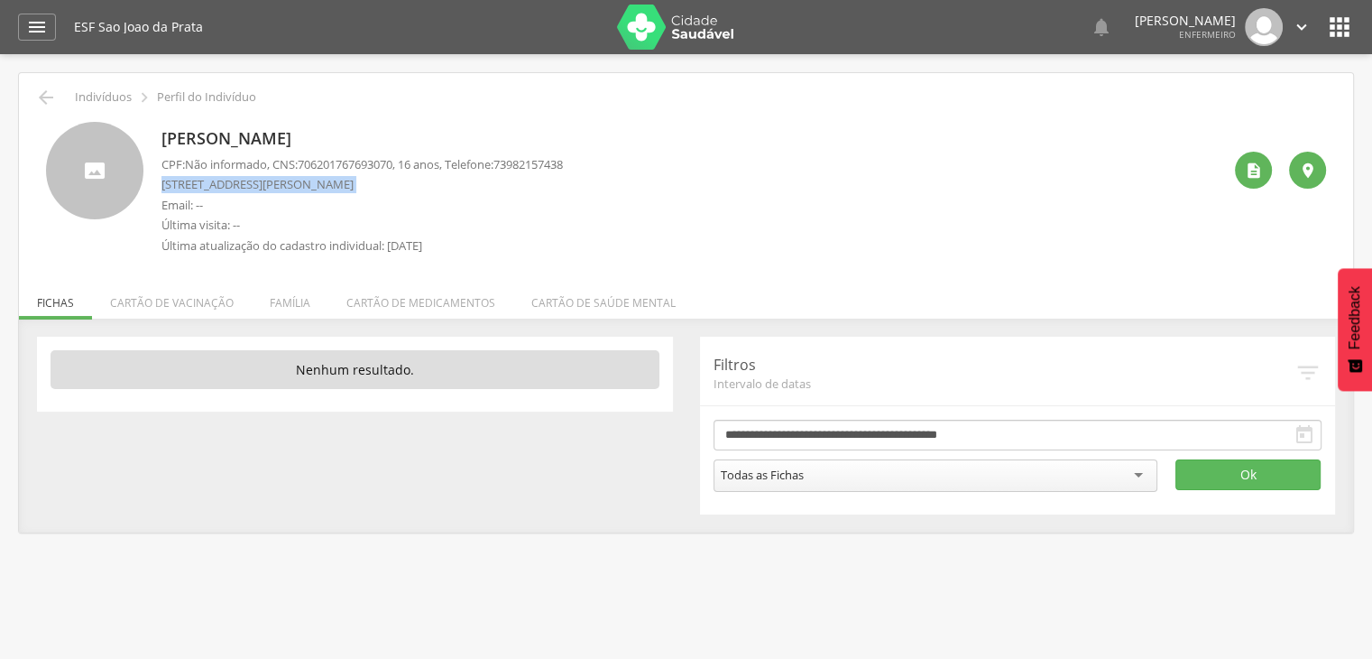
click at [177, 181] on p "[STREET_ADDRESS][PERSON_NAME]" at bounding box center [363, 184] width 402 height 17
drag, startPoint x: 177, startPoint y: 181, endPoint x: 186, endPoint y: 182, distance: 9.1
click at [180, 181] on p "[STREET_ADDRESS][PERSON_NAME]" at bounding box center [363, 184] width 402 height 17
click at [186, 182] on p "[STREET_ADDRESS][PERSON_NAME]" at bounding box center [363, 184] width 402 height 17
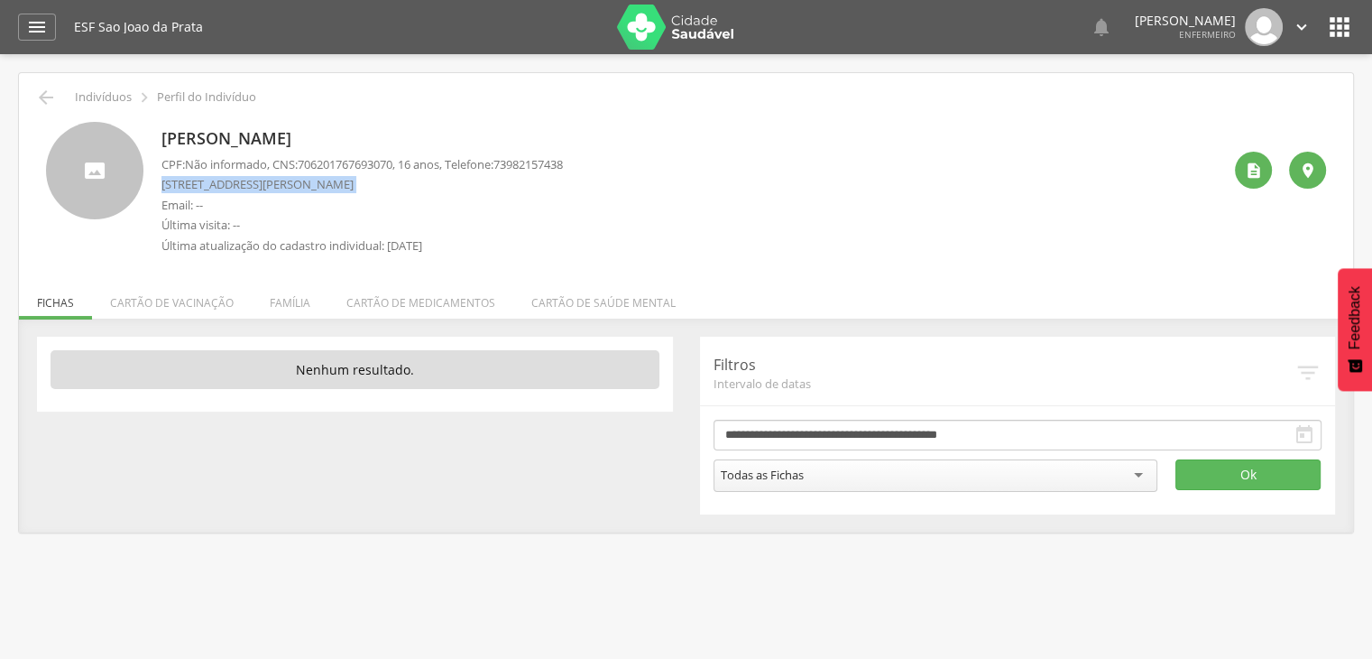
click at [186, 182] on p "[STREET_ADDRESS][PERSON_NAME]" at bounding box center [363, 184] width 402 height 17
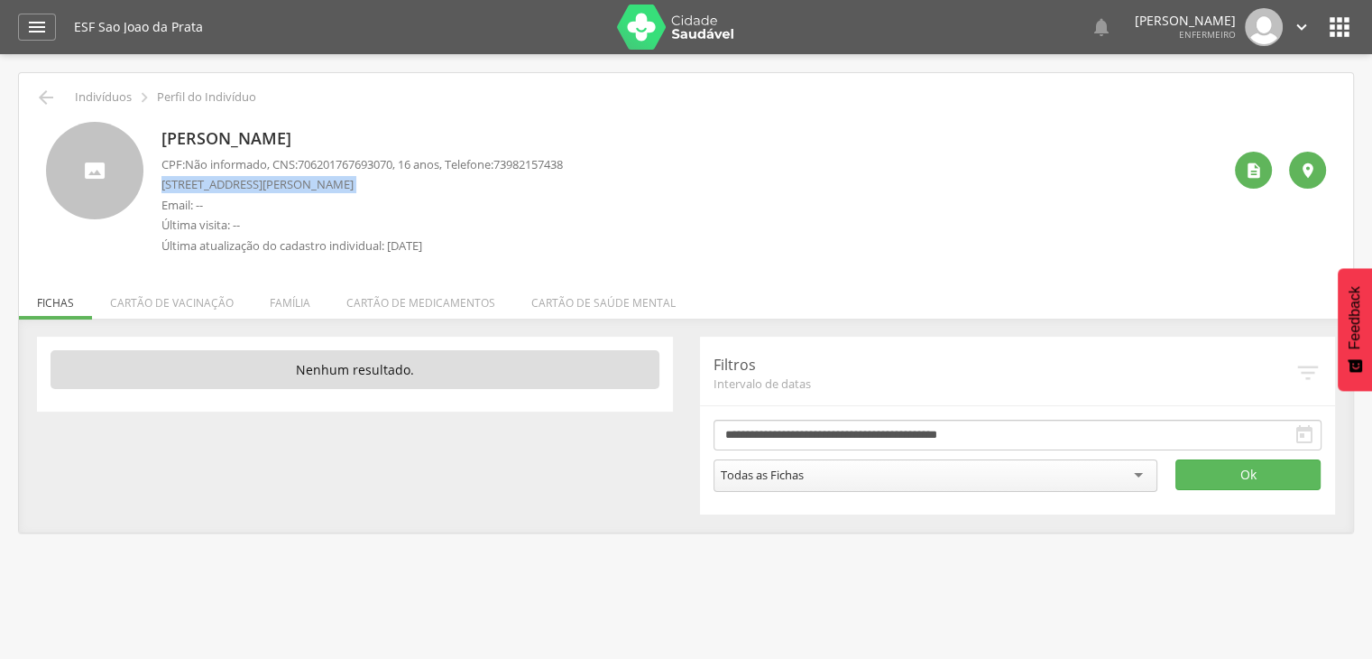
click at [186, 182] on p "[STREET_ADDRESS][PERSON_NAME]" at bounding box center [363, 184] width 402 height 17
click at [193, 182] on p "[STREET_ADDRESS][PERSON_NAME]" at bounding box center [363, 184] width 402 height 17
click at [204, 180] on p "[STREET_ADDRESS][PERSON_NAME]" at bounding box center [363, 184] width 402 height 17
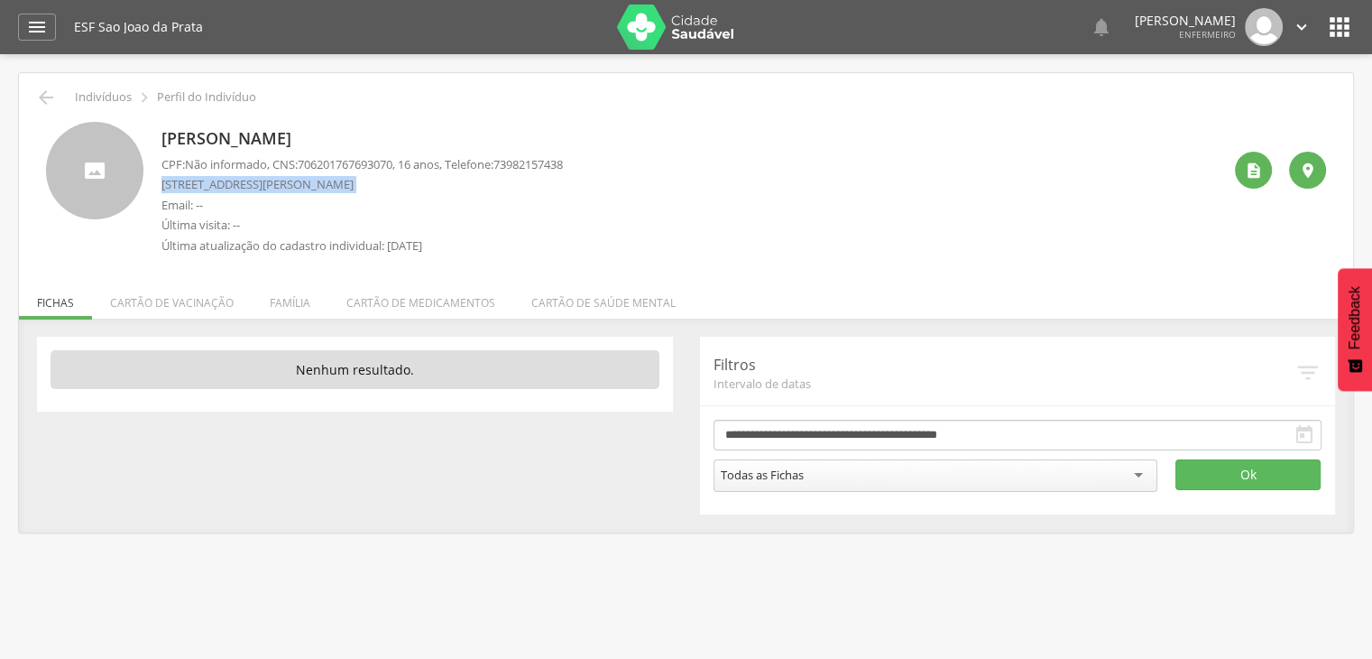
click at [260, 191] on p "[STREET_ADDRESS][PERSON_NAME]" at bounding box center [363, 184] width 402 height 17
click at [267, 189] on p "[STREET_ADDRESS][PERSON_NAME]" at bounding box center [363, 184] width 402 height 17
drag, startPoint x: 253, startPoint y: 187, endPoint x: 241, endPoint y: 185, distance: 11.9
click at [245, 185] on p "[STREET_ADDRESS][PERSON_NAME]" at bounding box center [363, 184] width 402 height 17
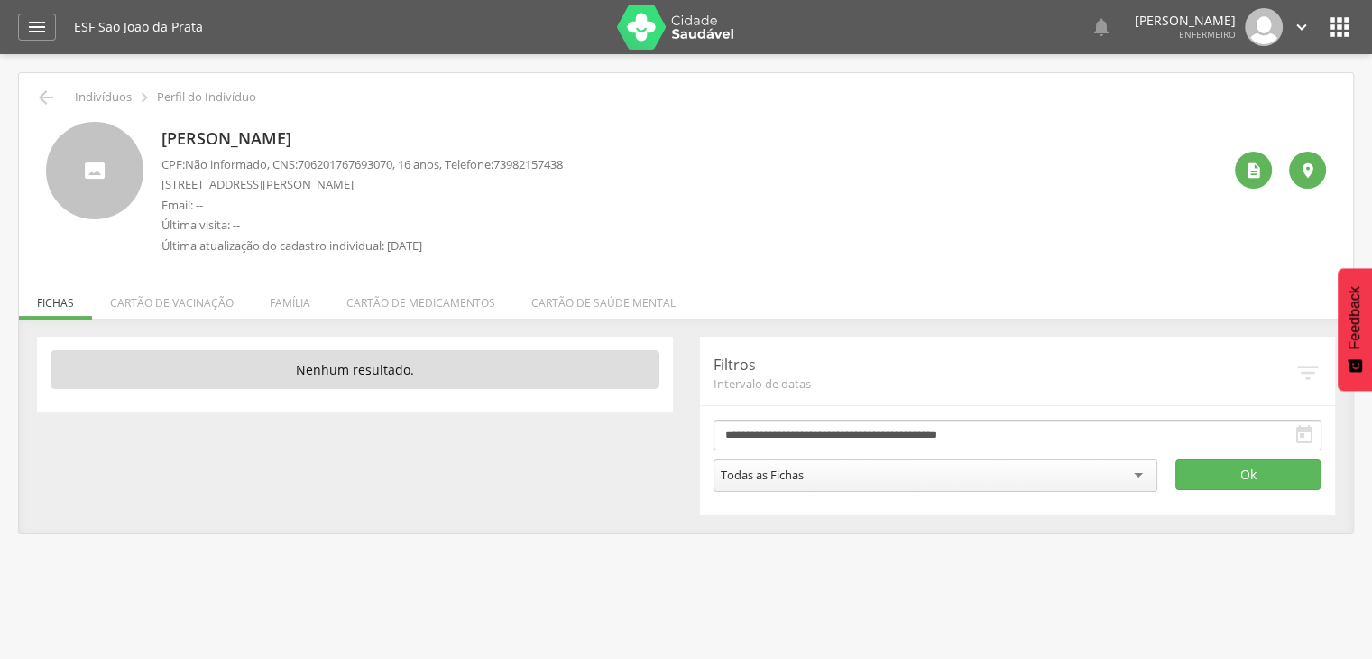
drag, startPoint x: 241, startPoint y: 185, endPoint x: 227, endPoint y: 184, distance: 13.6
click at [227, 184] on p "[STREET_ADDRESS][PERSON_NAME]" at bounding box center [363, 184] width 402 height 17
click at [267, 190] on p "[STREET_ADDRESS][PERSON_NAME]" at bounding box center [363, 184] width 402 height 17
click at [273, 197] on p "Email: --" at bounding box center [363, 205] width 402 height 17
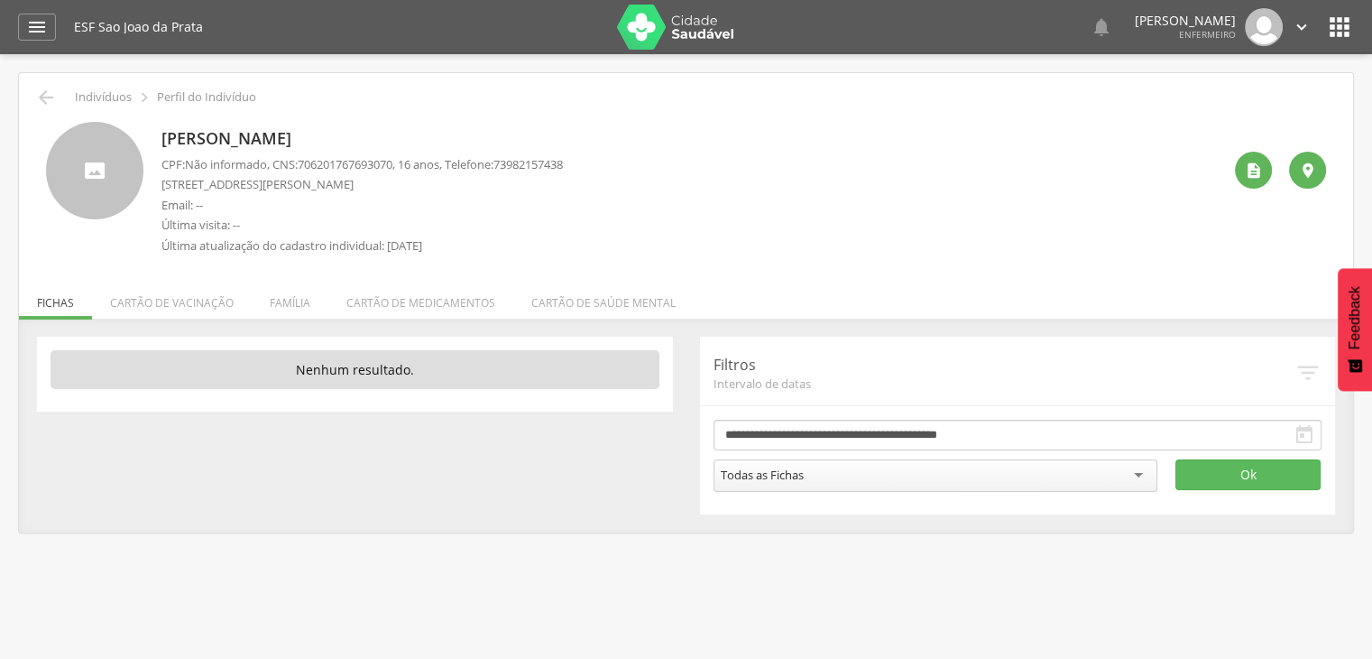
click at [268, 184] on p "[STREET_ADDRESS][PERSON_NAME]" at bounding box center [363, 184] width 402 height 17
drag, startPoint x: 268, startPoint y: 184, endPoint x: 227, endPoint y: 182, distance: 40.6
click at [227, 182] on p "[STREET_ADDRESS][PERSON_NAME]" at bounding box center [363, 184] width 402 height 17
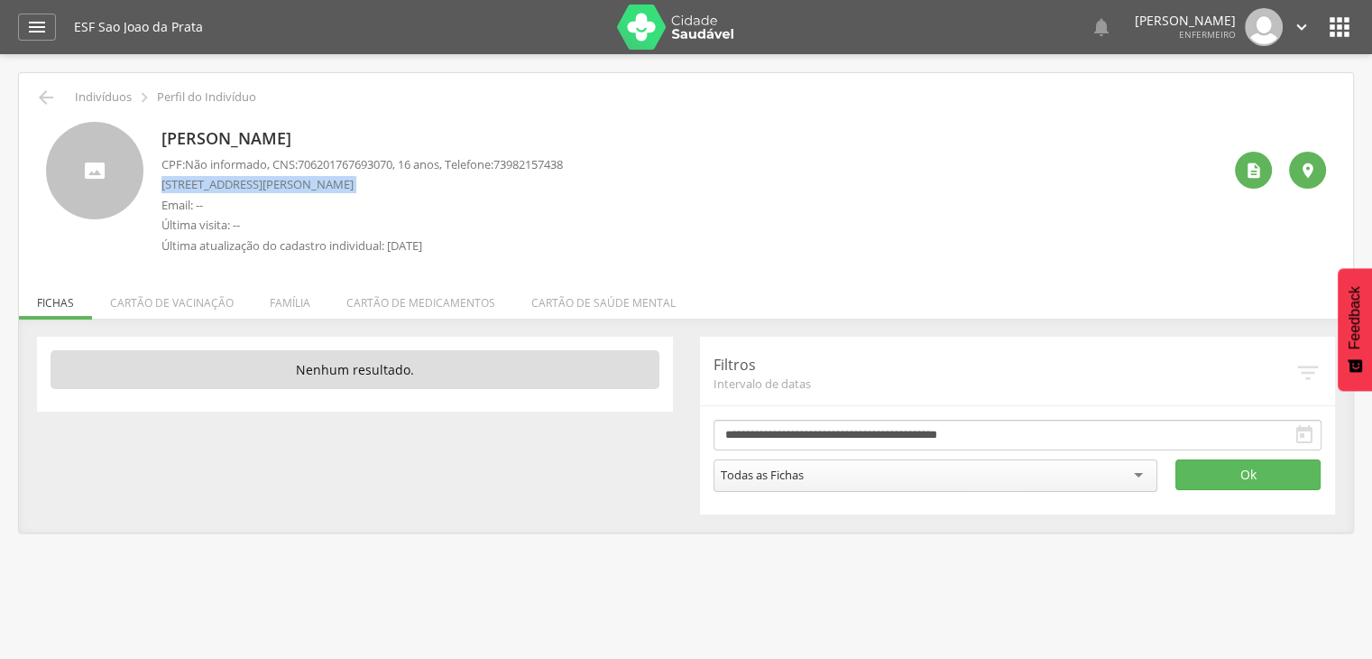
click at [227, 182] on p "[STREET_ADDRESS][PERSON_NAME]" at bounding box center [363, 184] width 402 height 17
click at [212, 182] on p "[STREET_ADDRESS][PERSON_NAME]" at bounding box center [363, 184] width 402 height 17
click at [183, 179] on p "[STREET_ADDRESS][PERSON_NAME]" at bounding box center [363, 184] width 402 height 17
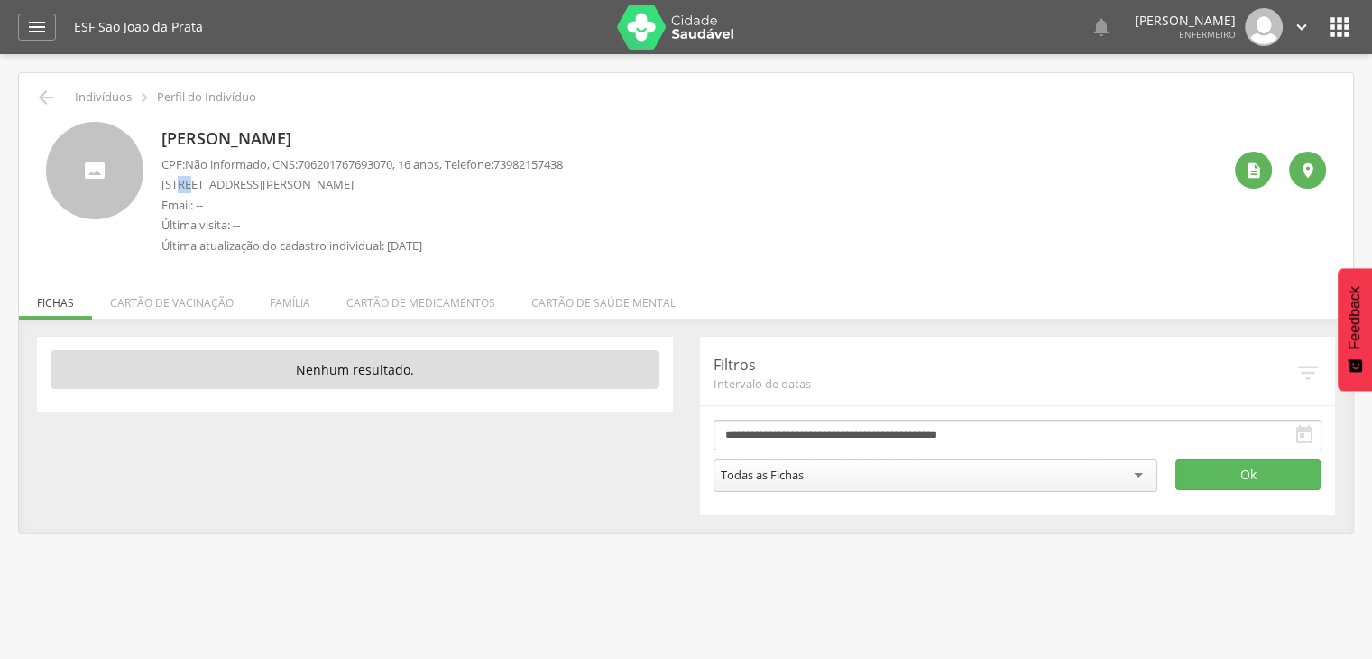
click at [189, 181] on p "[STREET_ADDRESS][PERSON_NAME]" at bounding box center [363, 184] width 402 height 17
click at [233, 191] on p "[STREET_ADDRESS][PERSON_NAME]" at bounding box center [363, 184] width 402 height 17
drag, startPoint x: 233, startPoint y: 191, endPoint x: 215, endPoint y: 191, distance: 18.0
click at [233, 191] on p "[STREET_ADDRESS][PERSON_NAME]" at bounding box center [363, 184] width 402 height 17
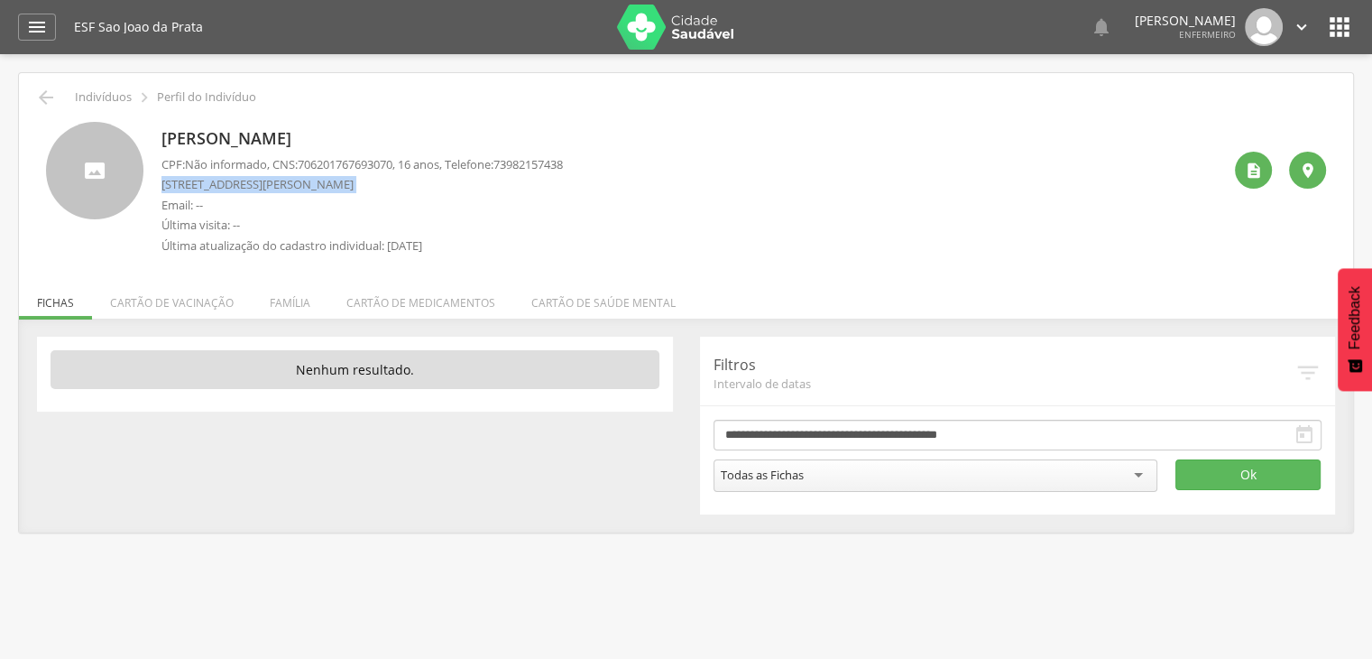
click at [189, 183] on p "[STREET_ADDRESS][PERSON_NAME]" at bounding box center [363, 184] width 402 height 17
click at [188, 182] on p "[STREET_ADDRESS][PERSON_NAME]" at bounding box center [363, 184] width 402 height 17
click at [185, 182] on p "[STREET_ADDRESS][PERSON_NAME]" at bounding box center [363, 184] width 402 height 17
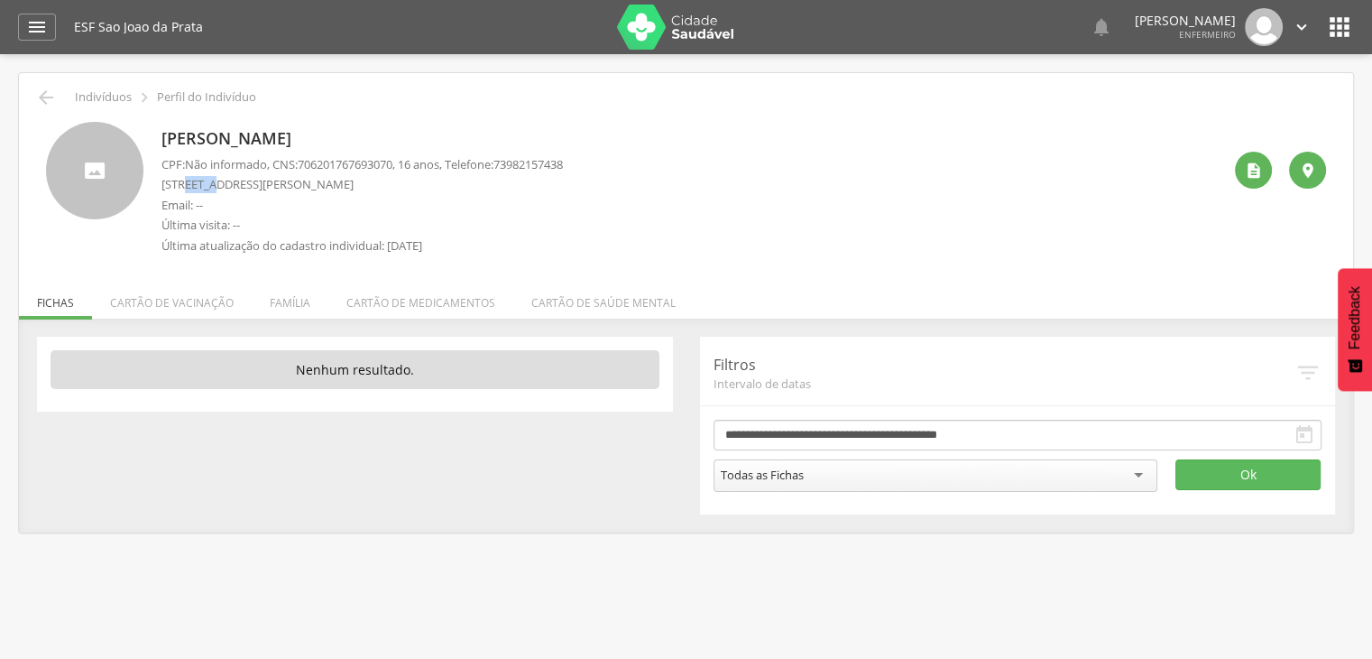
click at [185, 182] on p "[STREET_ADDRESS][PERSON_NAME]" at bounding box center [363, 184] width 402 height 17
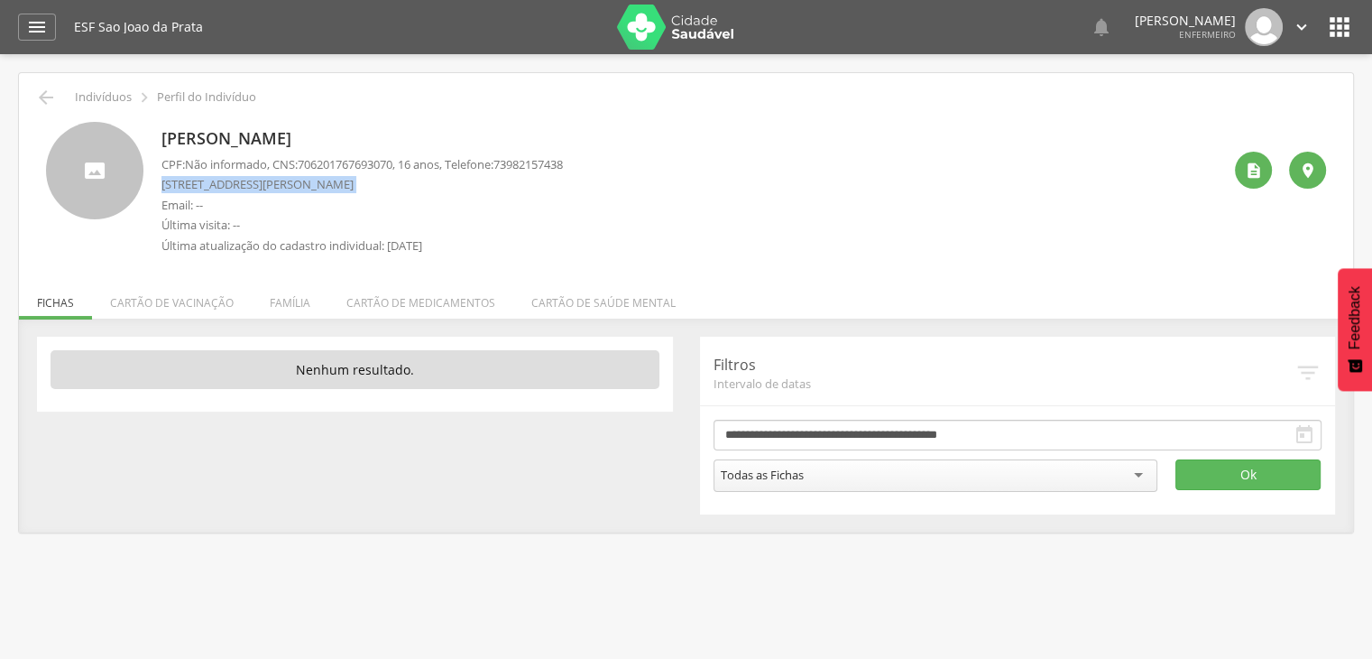
click at [176, 180] on p "[STREET_ADDRESS][PERSON_NAME]" at bounding box center [363, 184] width 402 height 17
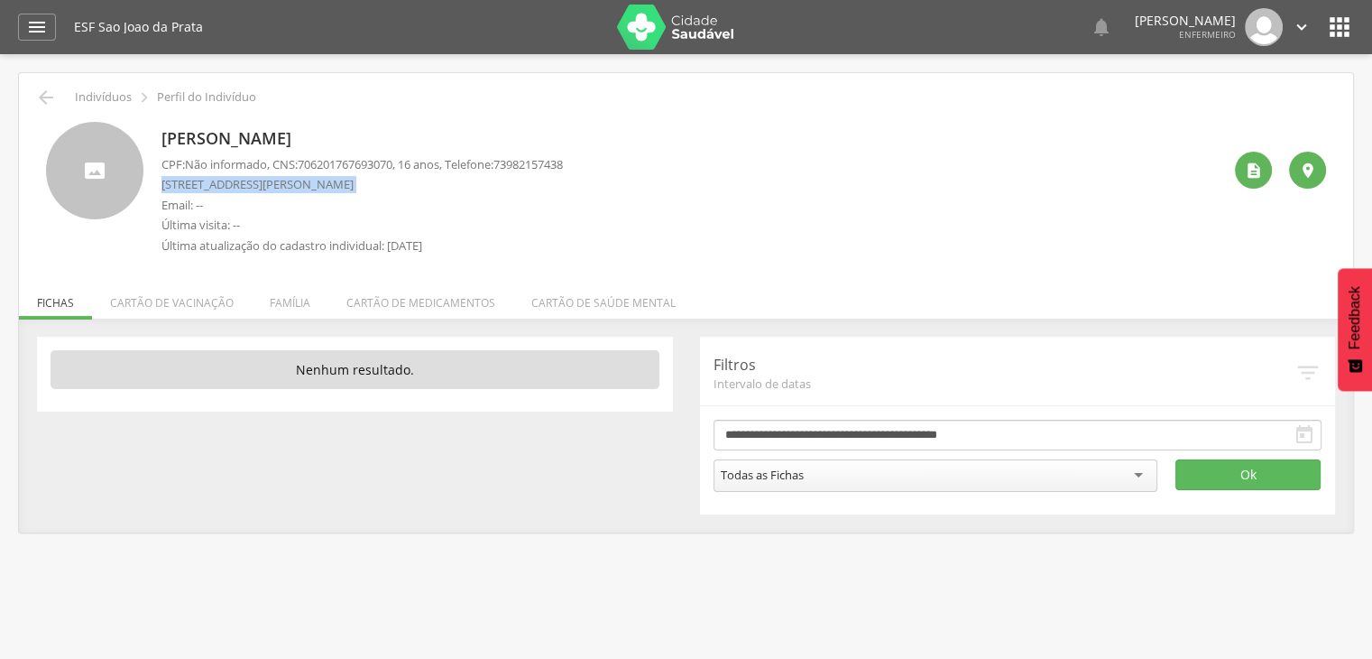
click at [199, 186] on p "[STREET_ADDRESS][PERSON_NAME]" at bounding box center [363, 184] width 402 height 17
click at [213, 186] on p "[STREET_ADDRESS][PERSON_NAME]" at bounding box center [363, 184] width 402 height 17
click at [229, 171] on span "Não informado" at bounding box center [226, 164] width 82 height 16
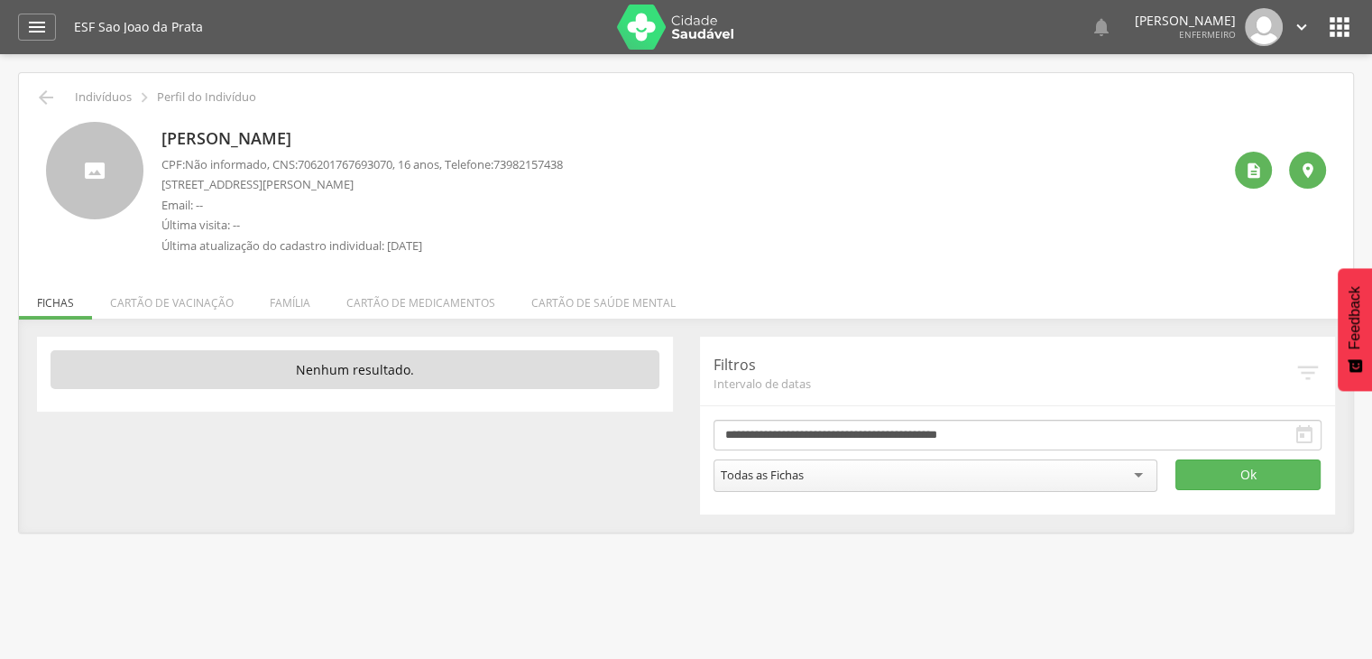
click at [182, 180] on p "[STREET_ADDRESS][PERSON_NAME]" at bounding box center [363, 184] width 402 height 17
click at [188, 183] on p "[STREET_ADDRESS][PERSON_NAME]" at bounding box center [363, 184] width 402 height 17
click at [189, 183] on p "[STREET_ADDRESS][PERSON_NAME]" at bounding box center [363, 184] width 402 height 17
drag, startPoint x: 189, startPoint y: 183, endPoint x: 271, endPoint y: 192, distance: 82.6
click at [271, 192] on div "CPF: Não informado , CNS: [PHONE_NUMBER] , 16 anos, Telefone: [PHONE_NUMBER] [S…" at bounding box center [363, 209] width 402 height 107
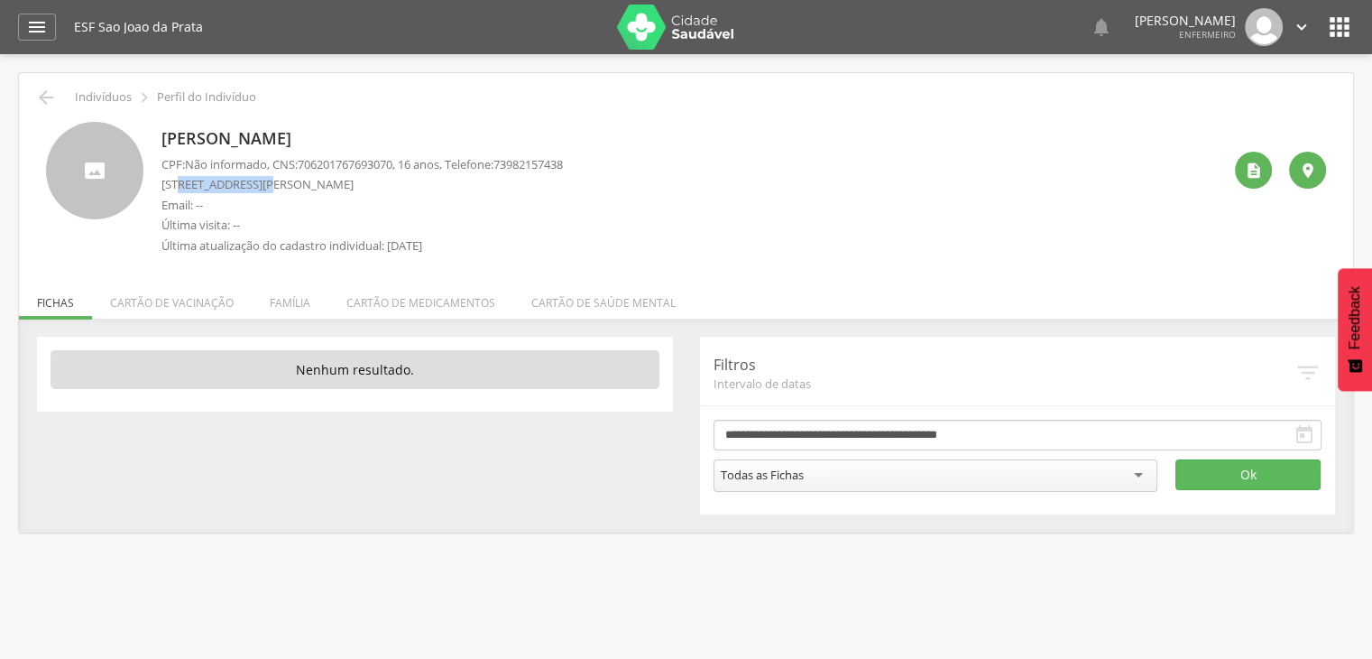
copy p "[PERSON_NAME]"
